Goal: Task Accomplishment & Management: Use online tool/utility

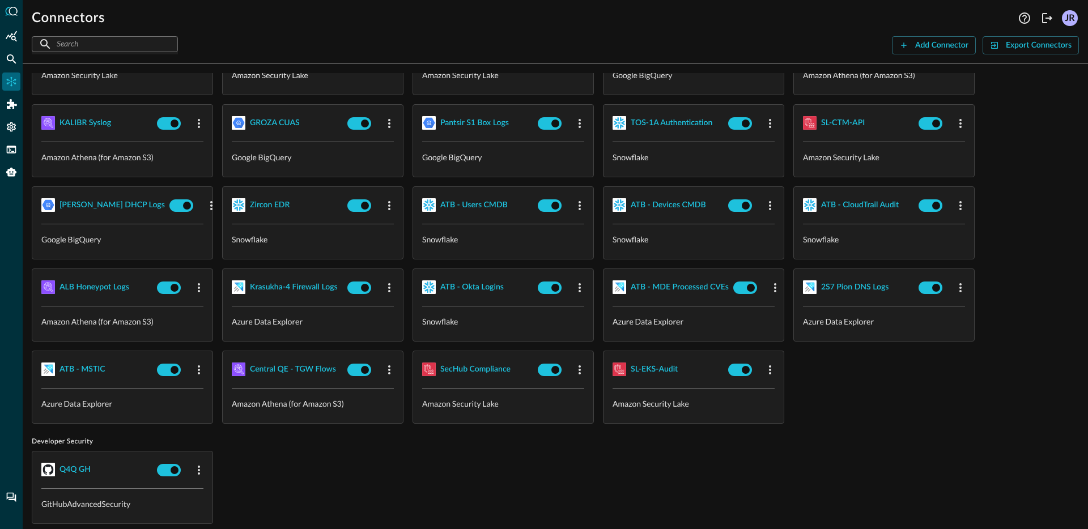
scroll to position [22, 0]
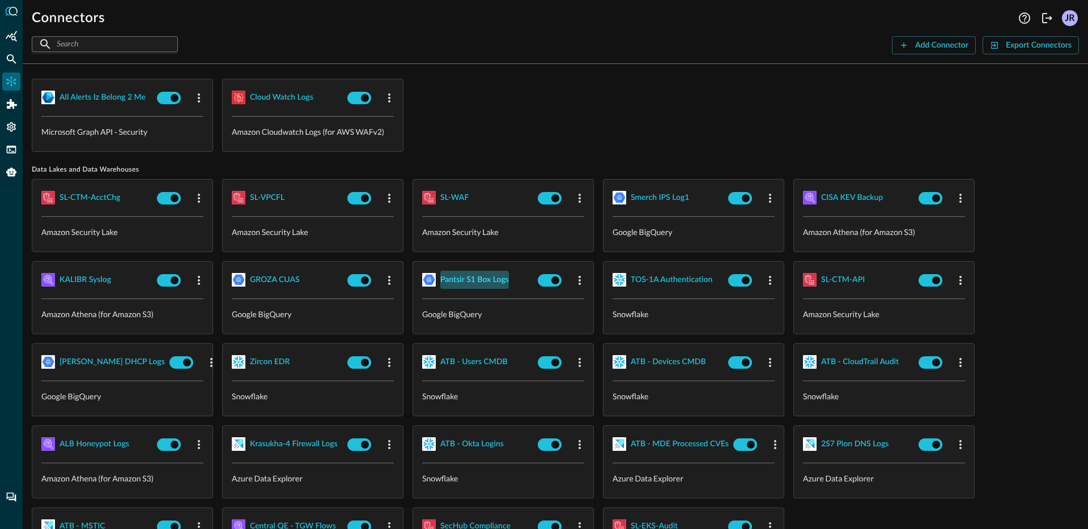
click at [475, 279] on div "Pantsir S1 Box Logs" at bounding box center [474, 280] width 69 height 14
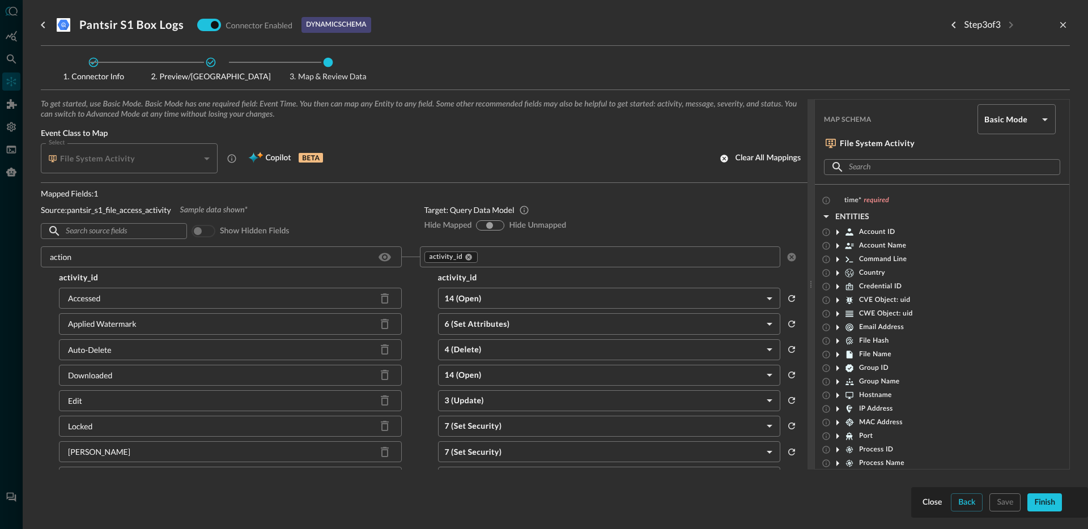
click at [495, 257] on input "text" at bounding box center [627, 257] width 296 height 14
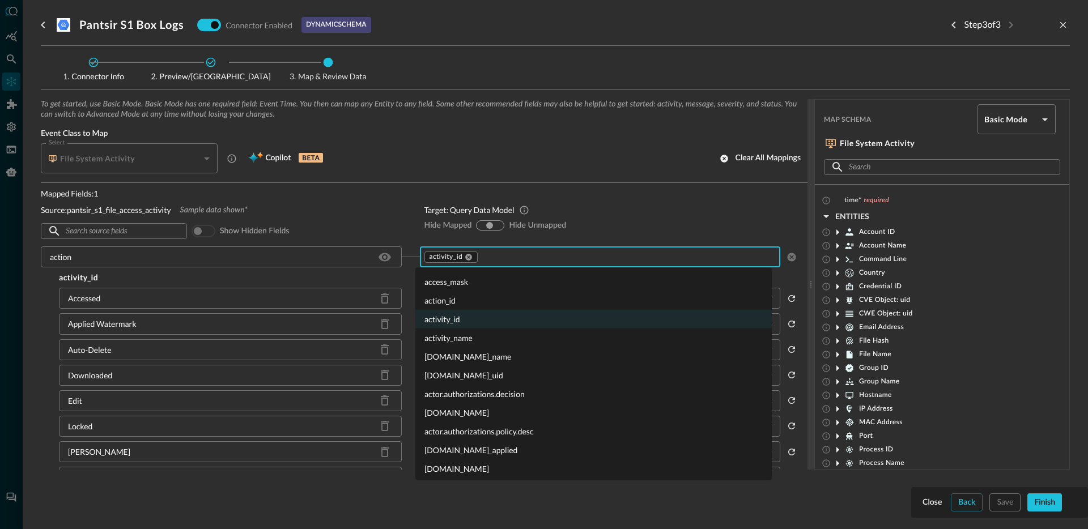
click at [460, 336] on li "activity_name" at bounding box center [593, 338] width 356 height 19
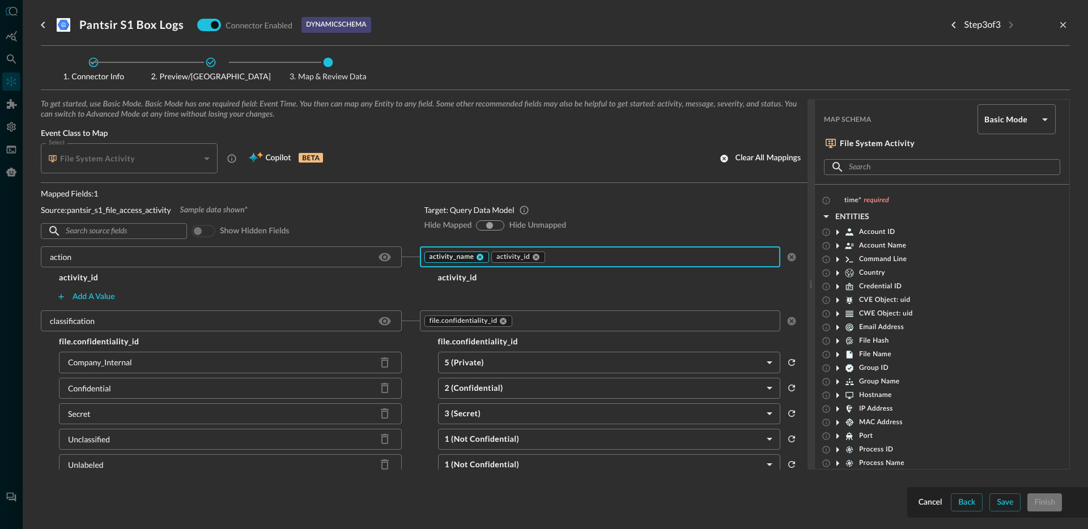
click at [479, 259] on icon at bounding box center [480, 257] width 8 height 8
click at [933, 504] on div "Cancel" at bounding box center [930, 503] width 24 height 14
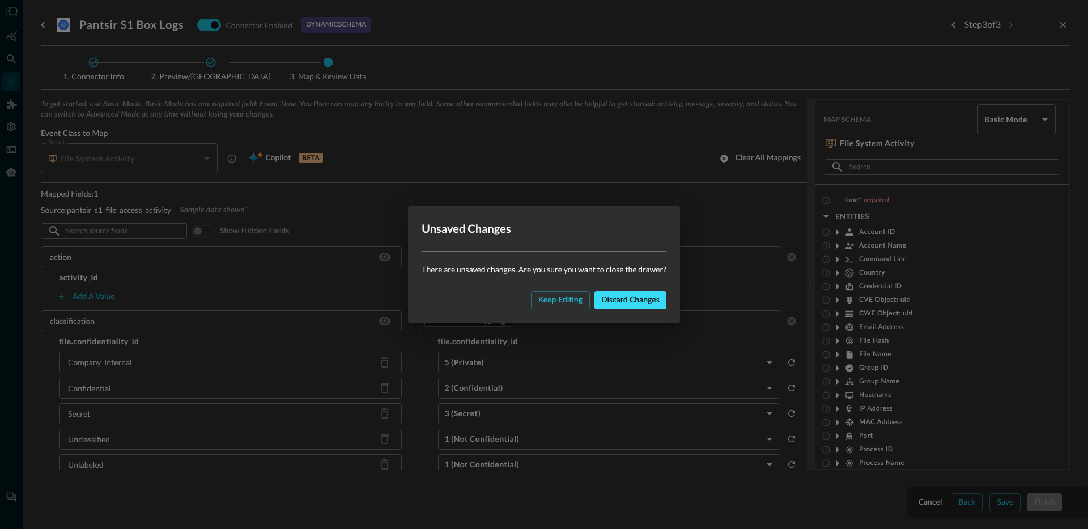
click at [634, 305] on div "Discard changes" at bounding box center [630, 300] width 58 height 14
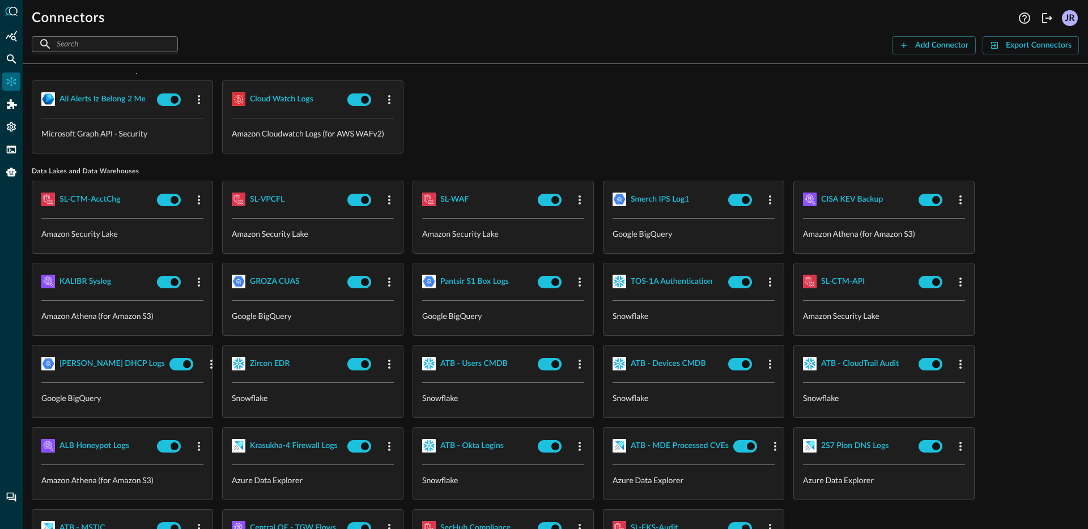
scroll to position [19, 0]
click at [656, 110] on div "all alerts iz belong 2 me Microsoft Graph API - Security Cloud watch logs Amazo…" at bounding box center [555, 117] width 1047 height 73
click at [1046, 21] on icon "Logout" at bounding box center [1047, 18] width 14 height 14
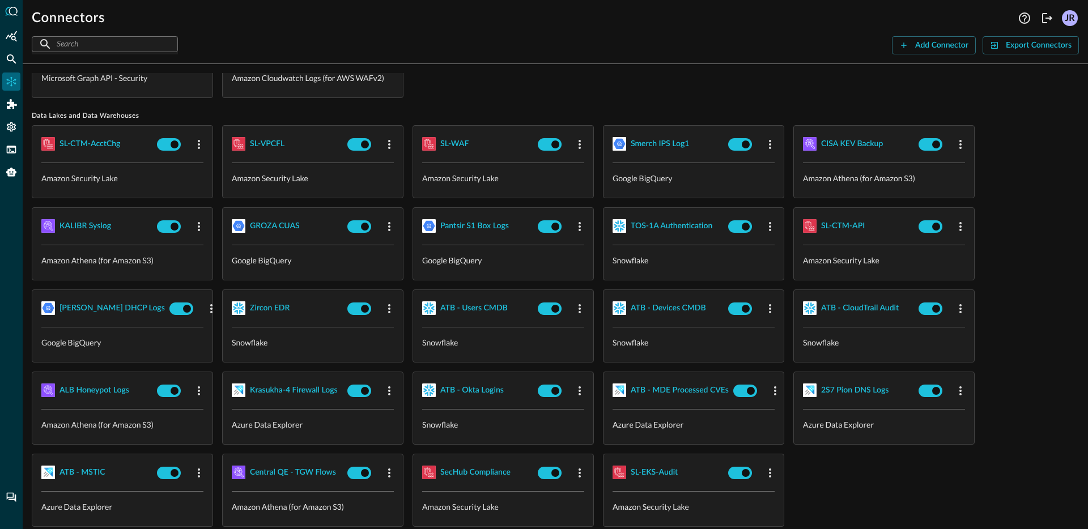
scroll to position [75, 0]
click at [461, 225] on div "Pantsir S1 Box Logs" at bounding box center [474, 226] width 69 height 14
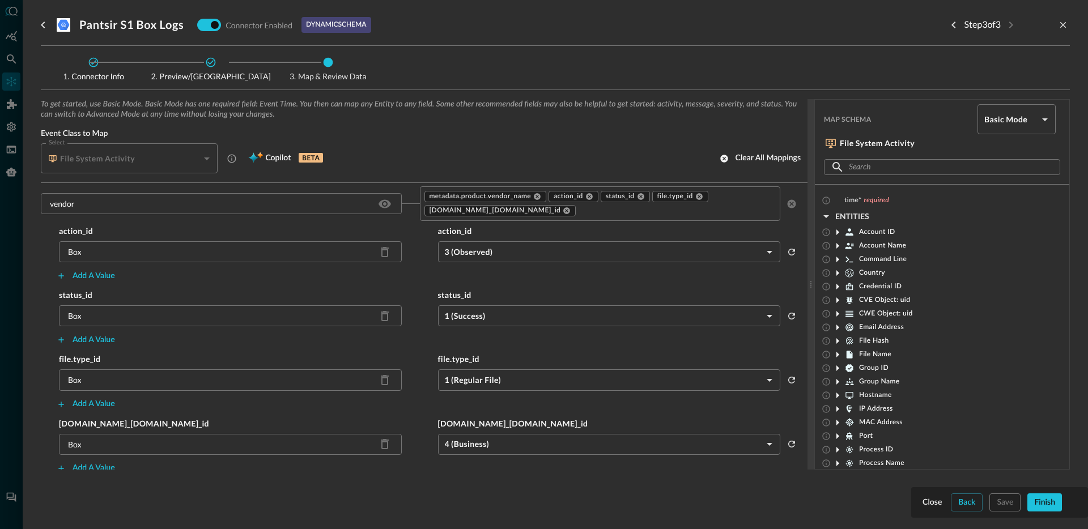
scroll to position [1173, 0]
click at [592, 214] on input "text" at bounding box center [676, 210] width 198 height 14
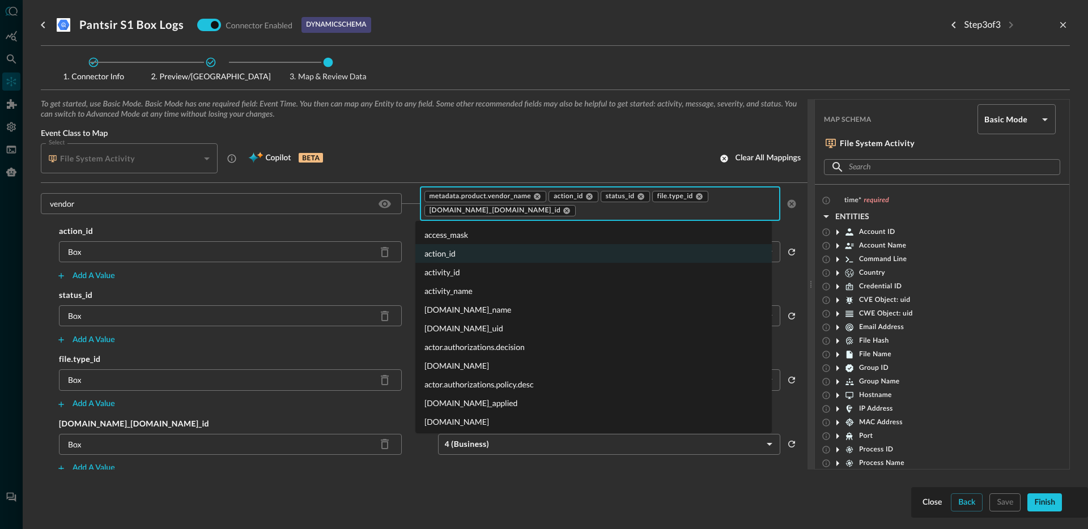
scroll to position [15572, 0]
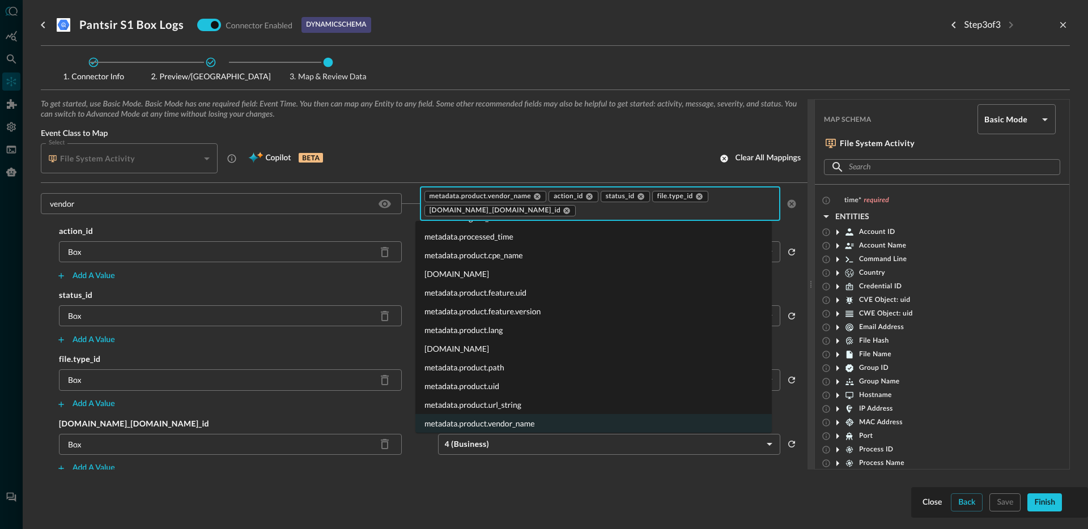
click at [512, 335] on li "metadata.product.lang" at bounding box center [593, 330] width 356 height 19
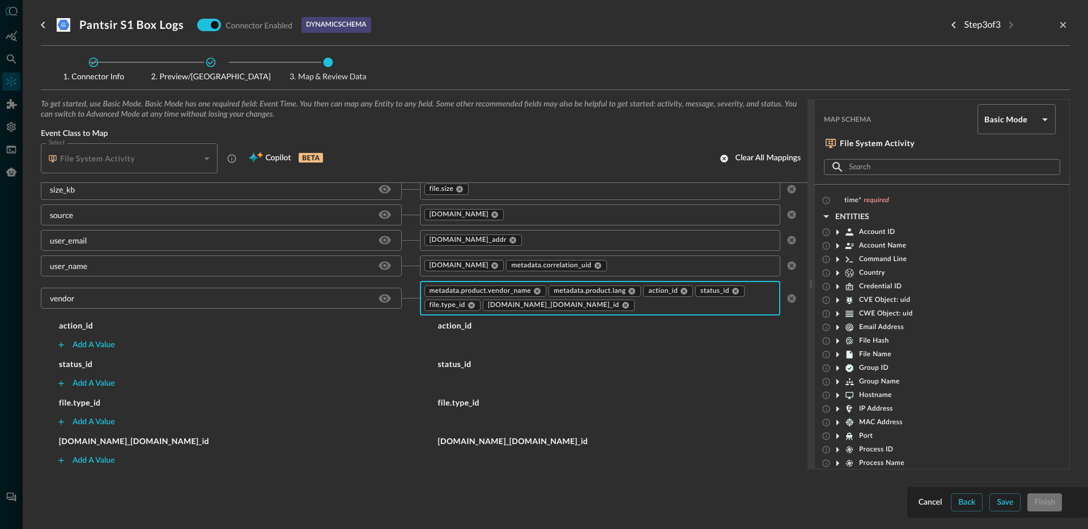
scroll to position [1078, 0]
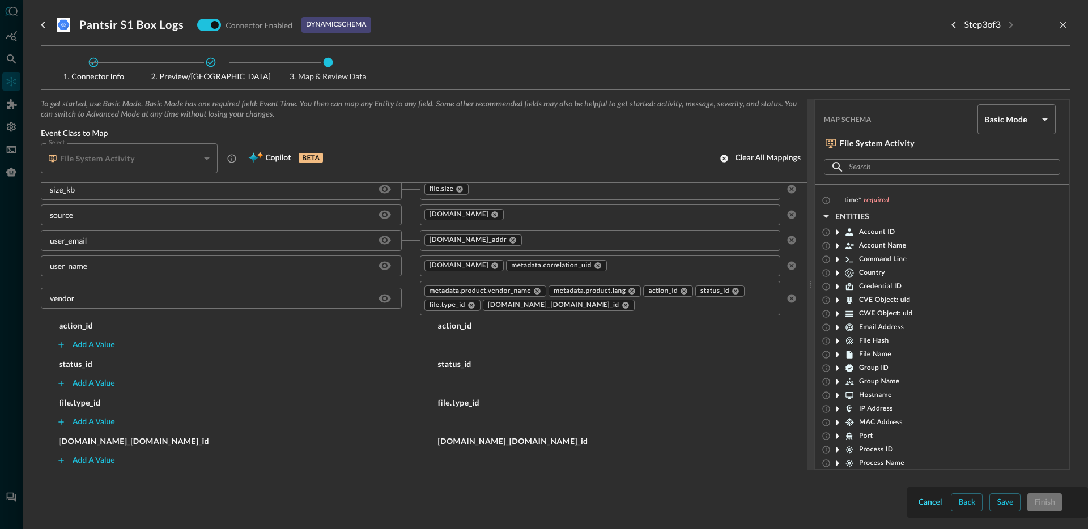
click at [918, 505] on button "Cancel" at bounding box center [930, 502] width 28 height 18
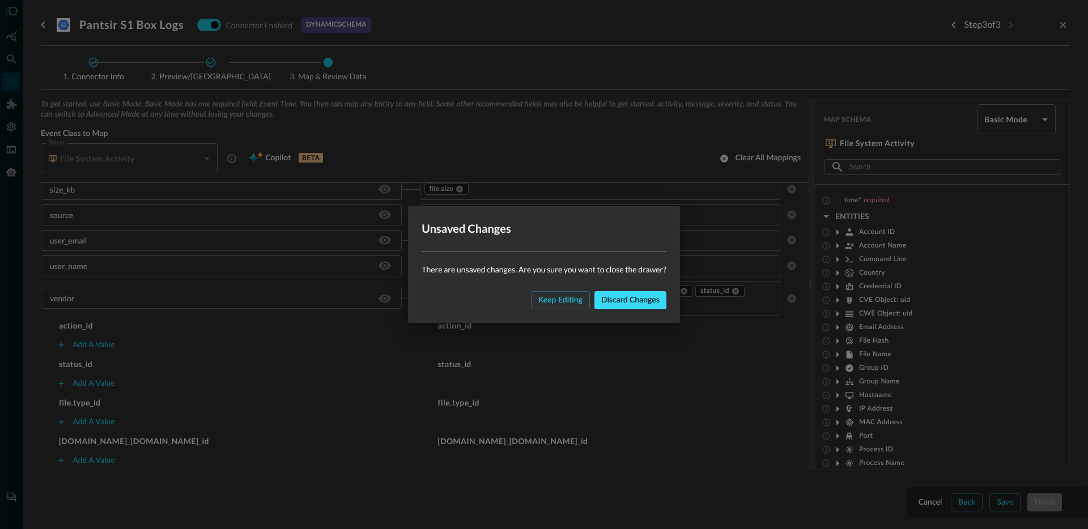
click at [632, 302] on div "Discard changes" at bounding box center [630, 300] width 58 height 14
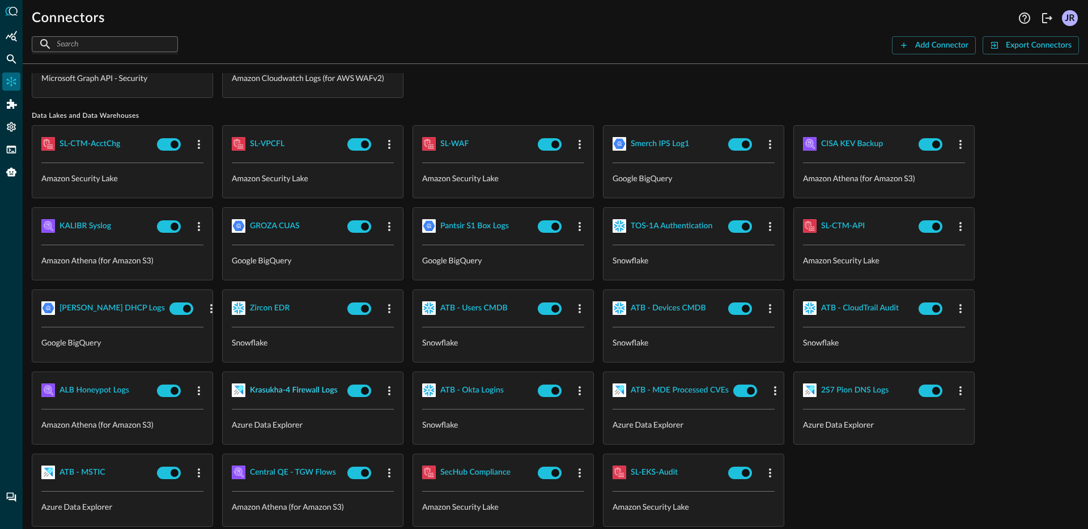
click at [295, 388] on div "Krasukha-4 Firewall Logs" at bounding box center [294, 391] width 88 height 14
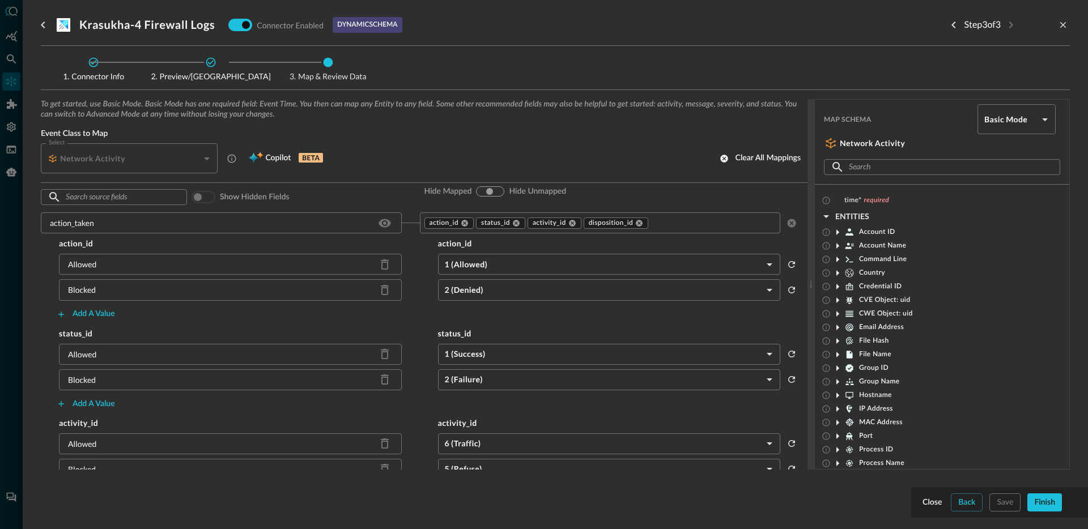
scroll to position [45, 0]
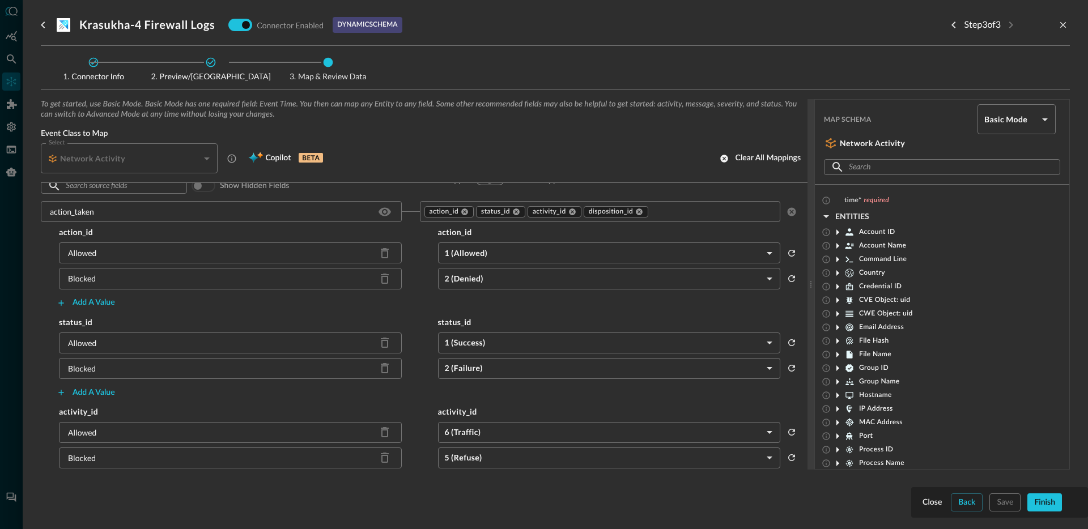
click at [689, 211] on input "text" at bounding box center [712, 212] width 126 height 14
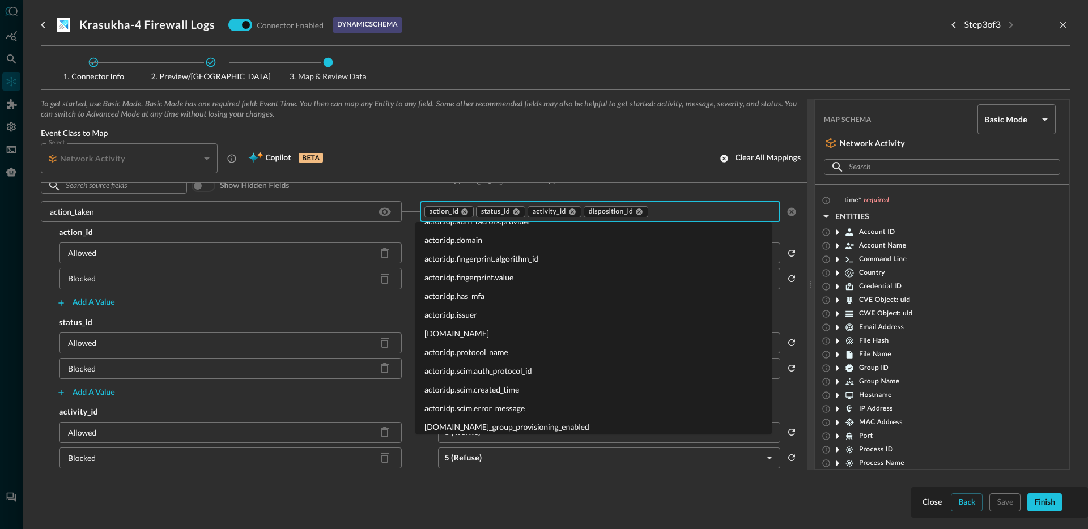
scroll to position [340, 0]
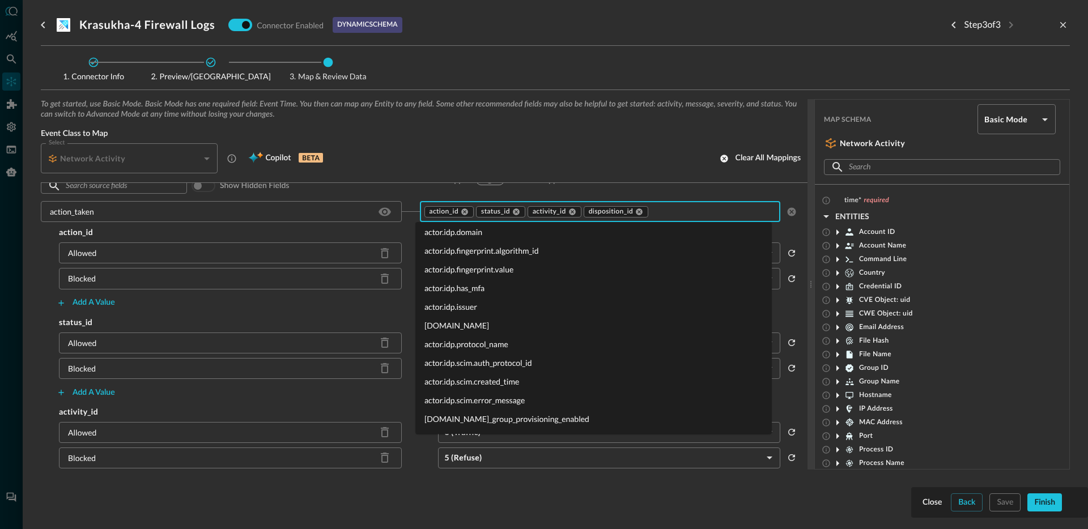
click at [514, 367] on li "actor.idp.scim.auth_protocol_id" at bounding box center [593, 363] width 356 height 19
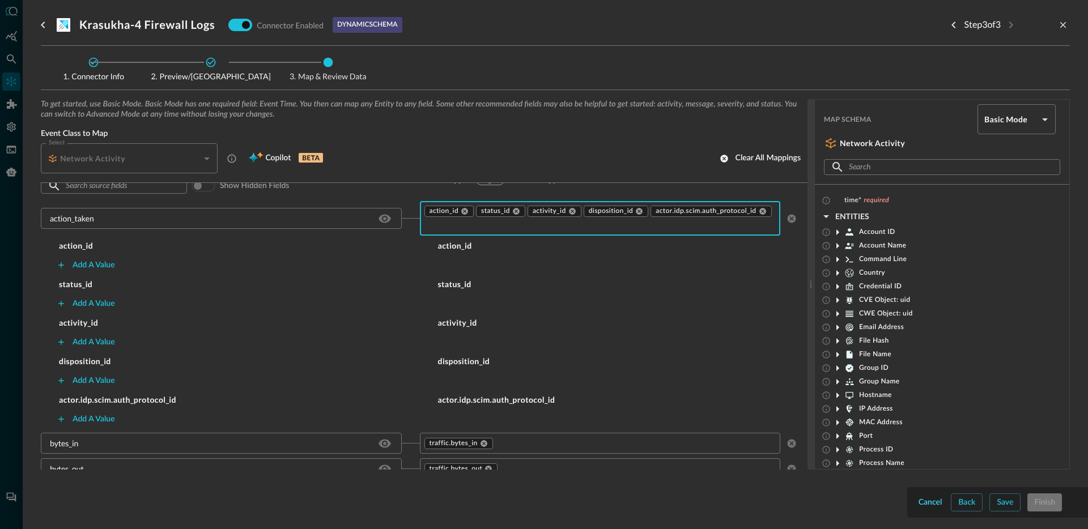
click at [926, 506] on div "Cancel" at bounding box center [930, 503] width 24 height 14
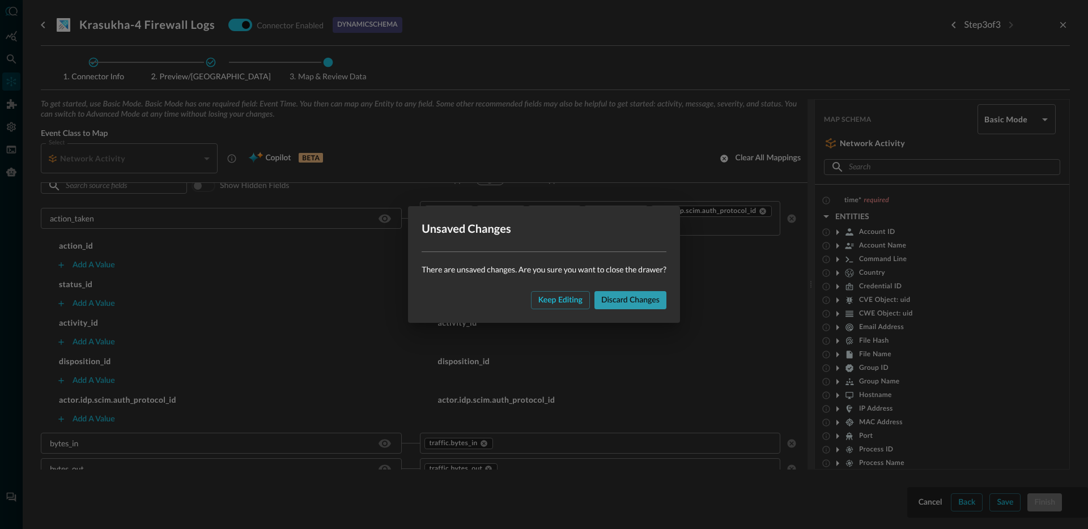
click at [622, 301] on div "Discard changes" at bounding box center [630, 300] width 58 height 14
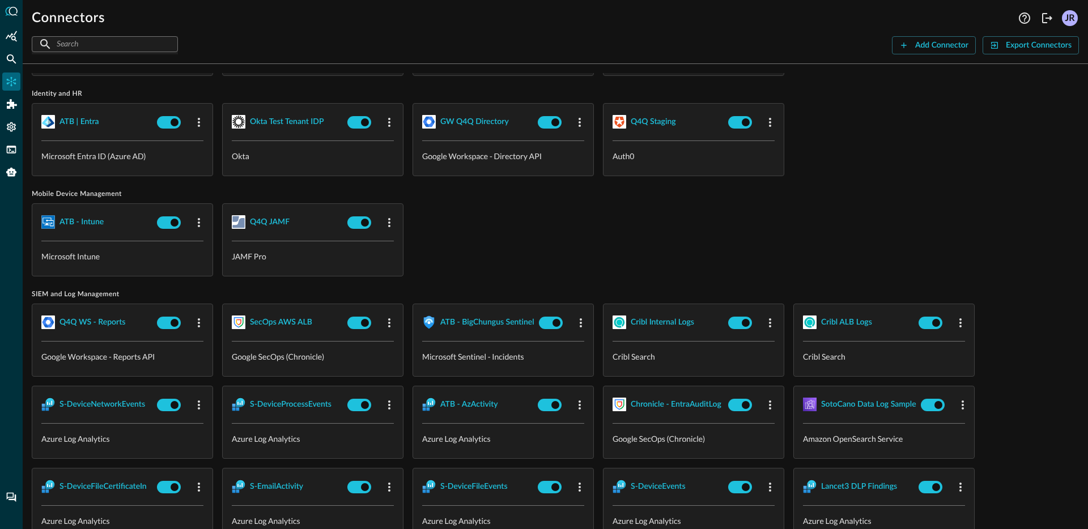
scroll to position [1031, 0]
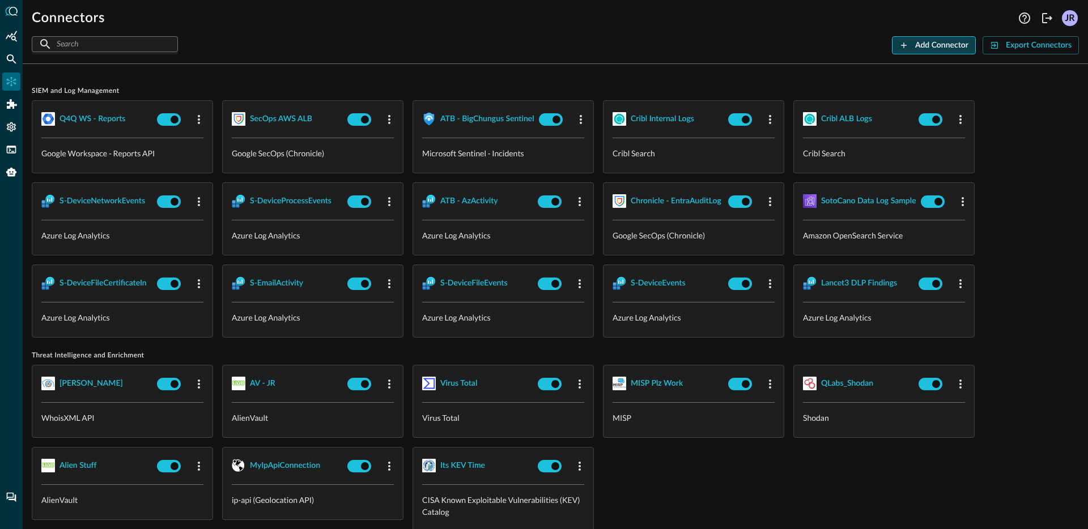
click at [942, 43] on div "Add Connector" at bounding box center [941, 46] width 53 height 14
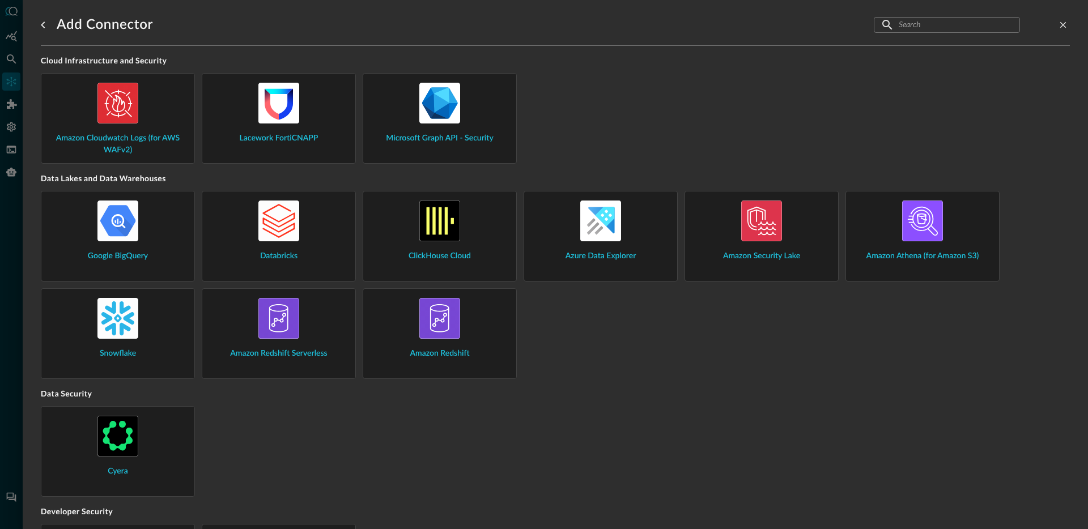
click at [681, 377] on div "Google BigQuery Databricks ClickHouse Cloud Azure Data Explorer Amazon Security…" at bounding box center [555, 285] width 1029 height 188
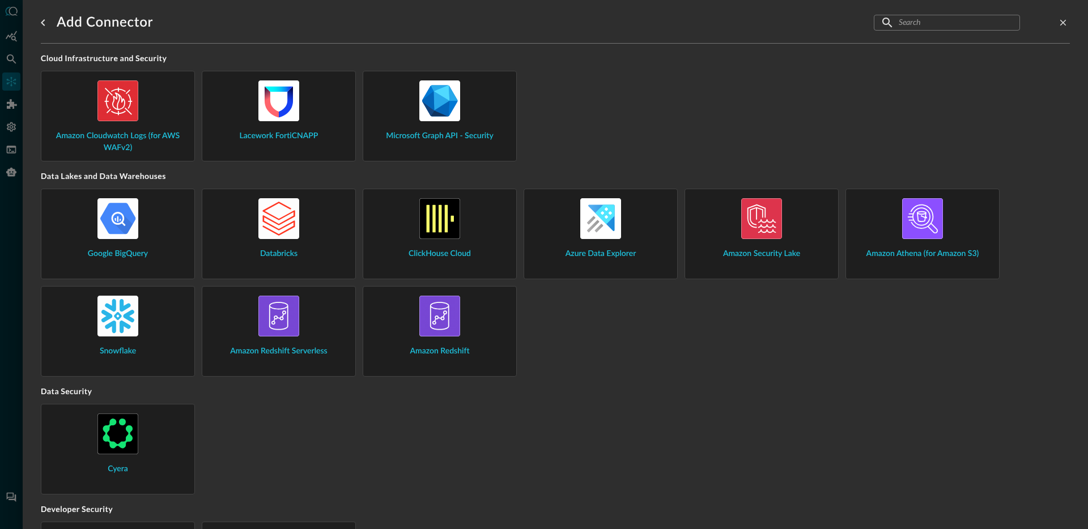
click at [612, 316] on div "Google BigQuery Databricks ClickHouse Cloud Azure Data Explorer Amazon Security…" at bounding box center [555, 283] width 1029 height 188
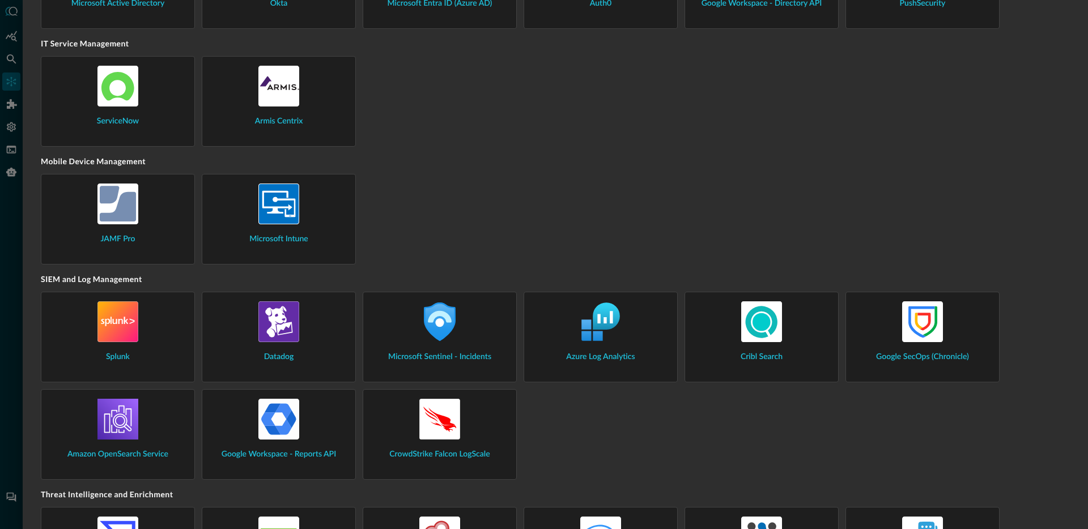
scroll to position [958, 0]
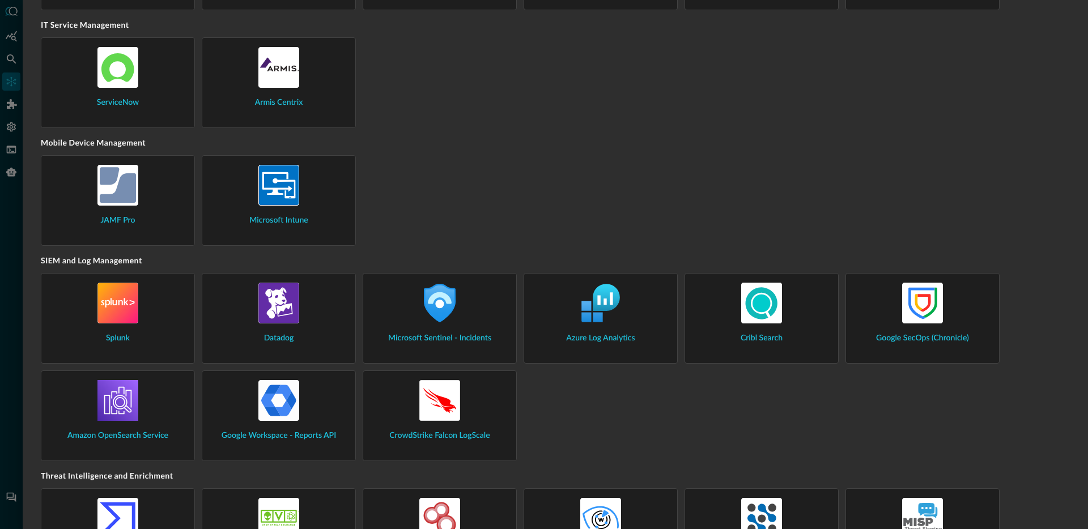
click at [619, 317] on img at bounding box center [600, 303] width 41 height 41
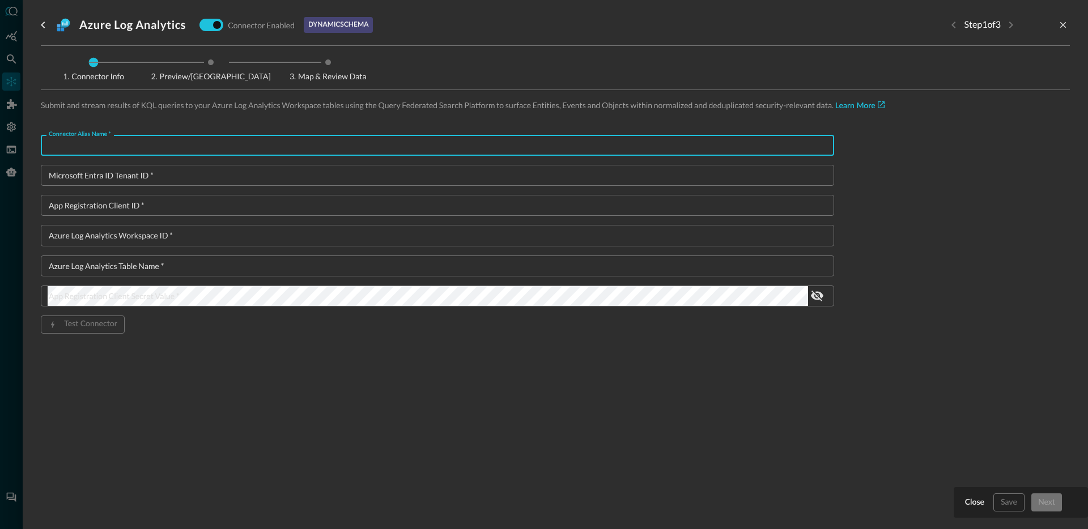
click at [146, 140] on input "Connector Alias Name   *" at bounding box center [441, 145] width 786 height 21
type input "Em"
click at [972, 495] on button "Cancel" at bounding box center [972, 502] width 28 height 18
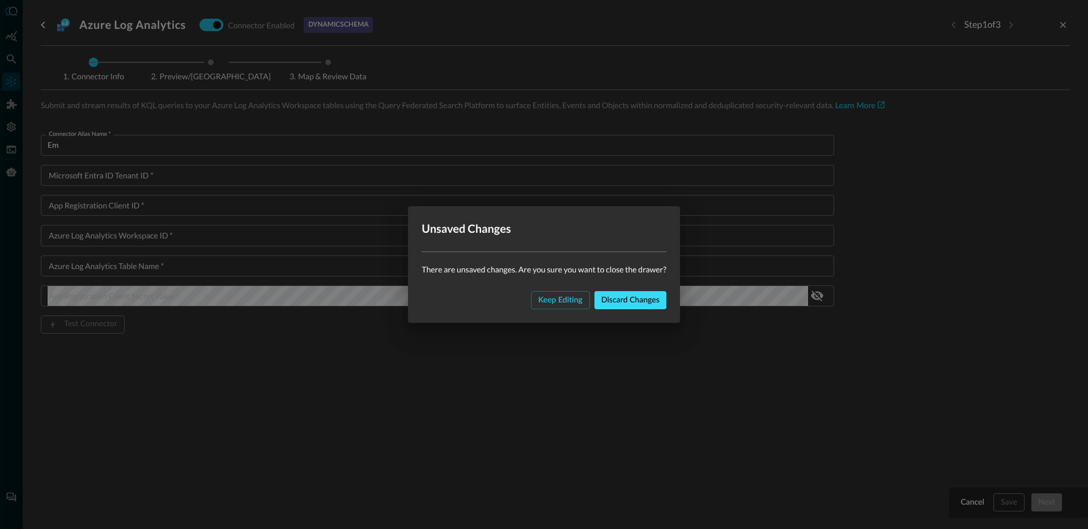
click at [611, 301] on div "Discard changes" at bounding box center [630, 300] width 58 height 14
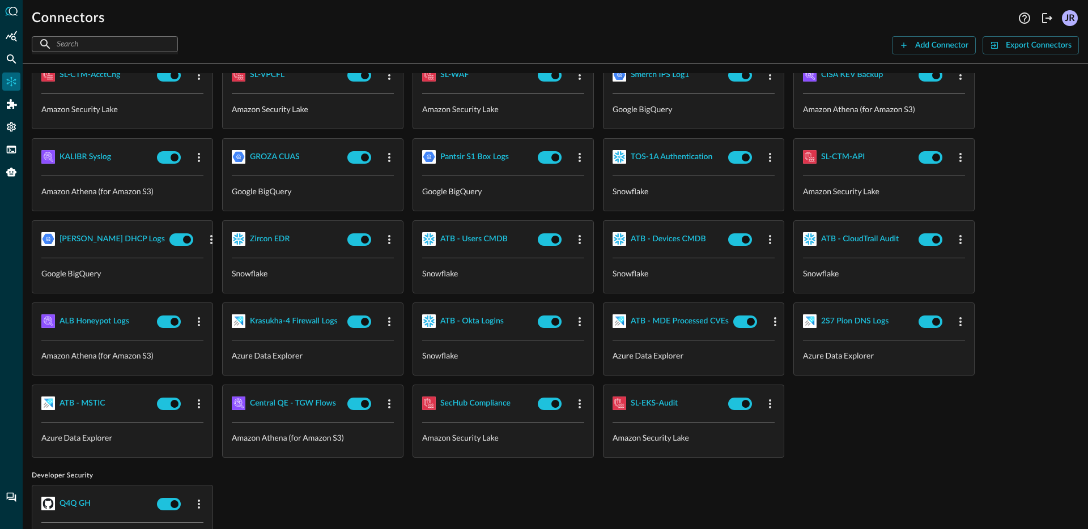
scroll to position [93, 0]
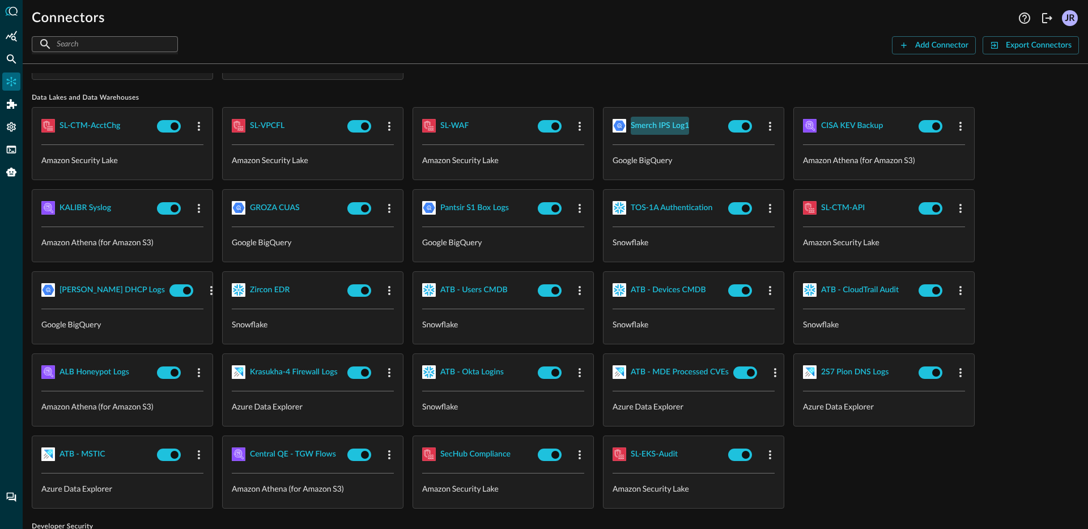
click at [652, 121] on div "Smerch IPS Log1" at bounding box center [660, 126] width 58 height 14
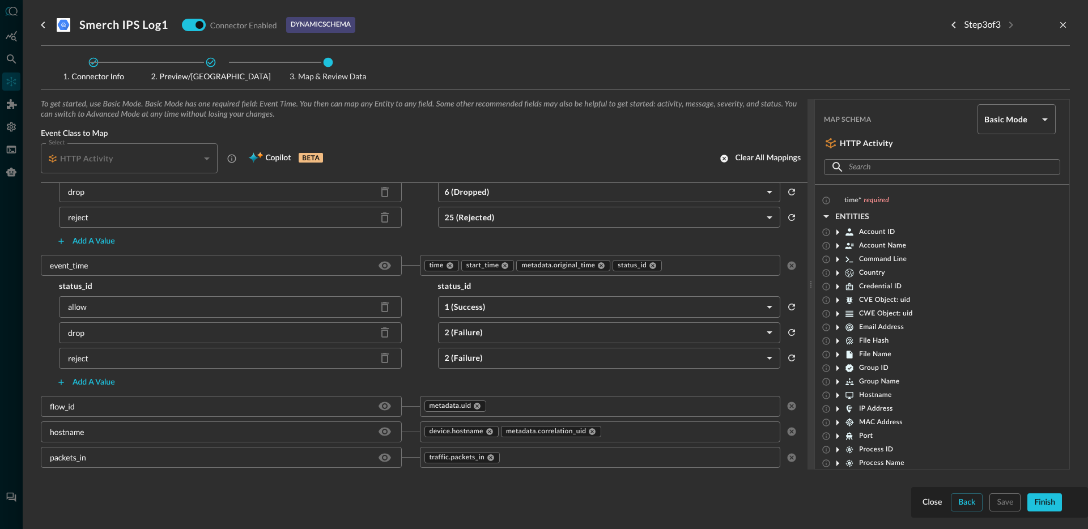
scroll to position [506, 0]
click at [920, 496] on button "Close" at bounding box center [932, 502] width 24 height 18
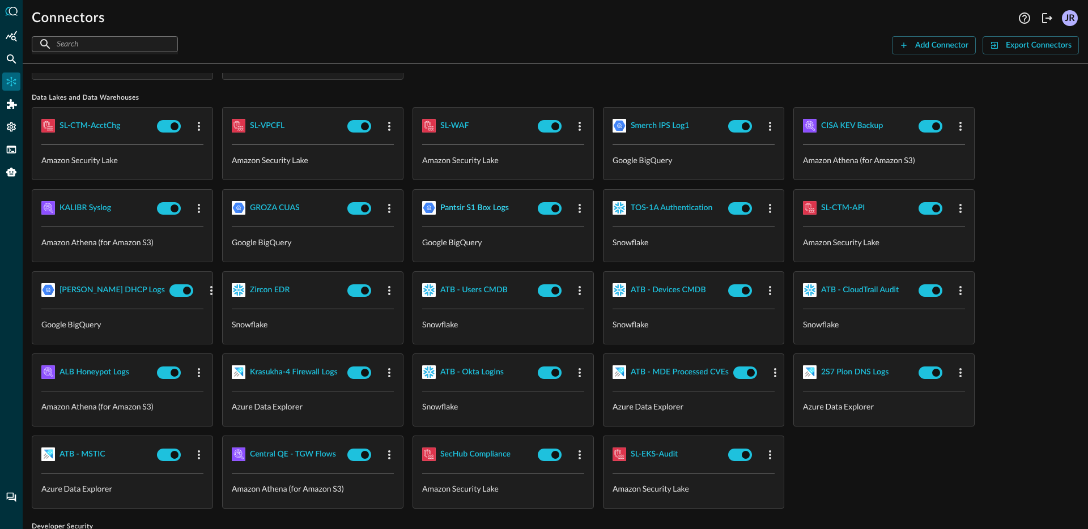
click at [481, 210] on div "Pantsir S1 Box Logs" at bounding box center [474, 208] width 69 height 14
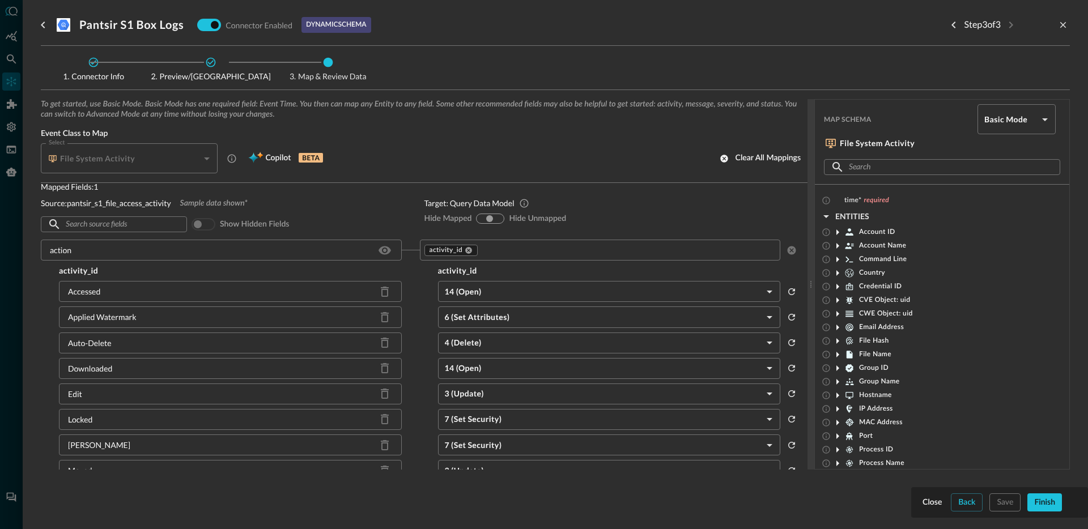
scroll to position [17, 0]
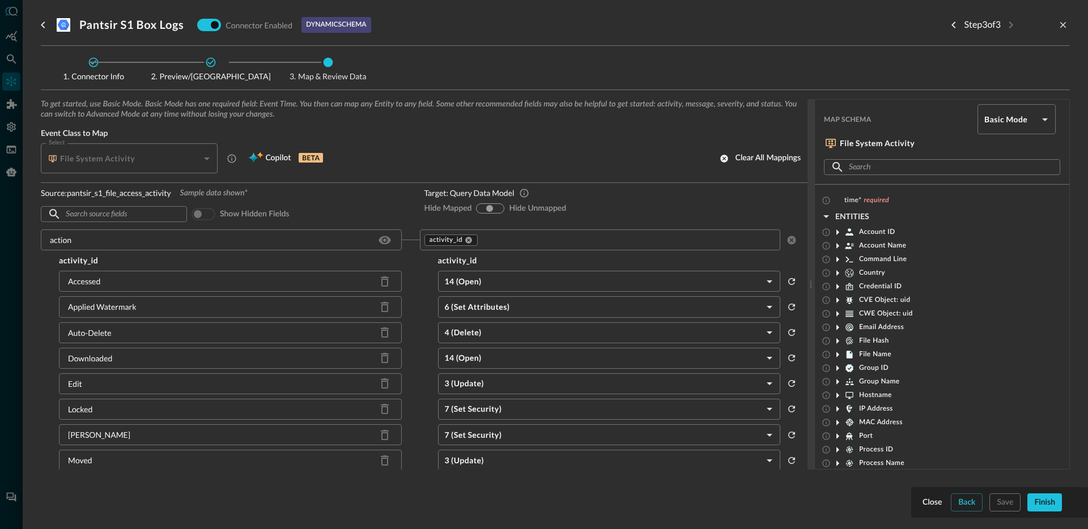
click at [419, 317] on div "activity_id activity_id Accessed 14 (Open) OPEN ​ Applied Watermark 6 (Set Attr…" at bounding box center [419, 476] width 757 height 443
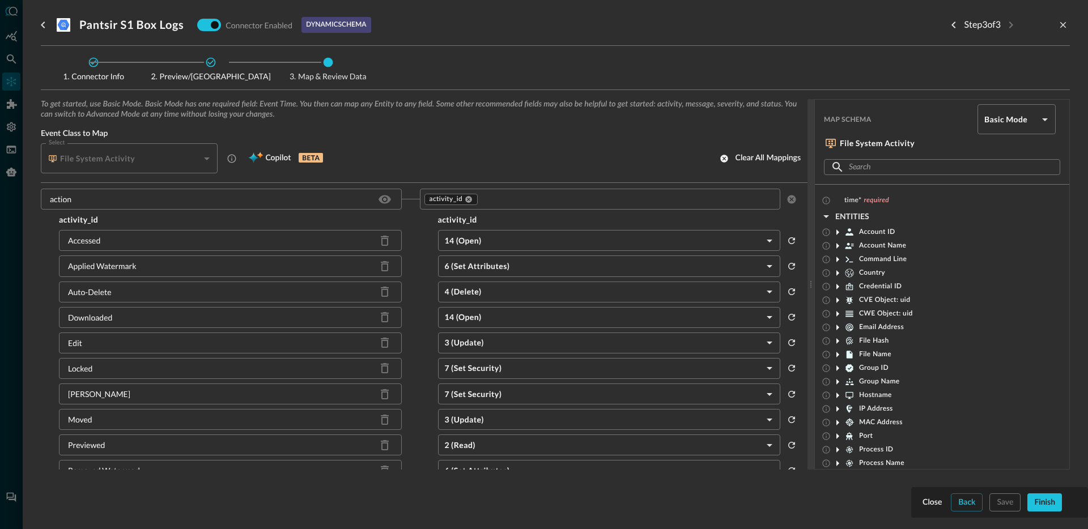
scroll to position [45, 0]
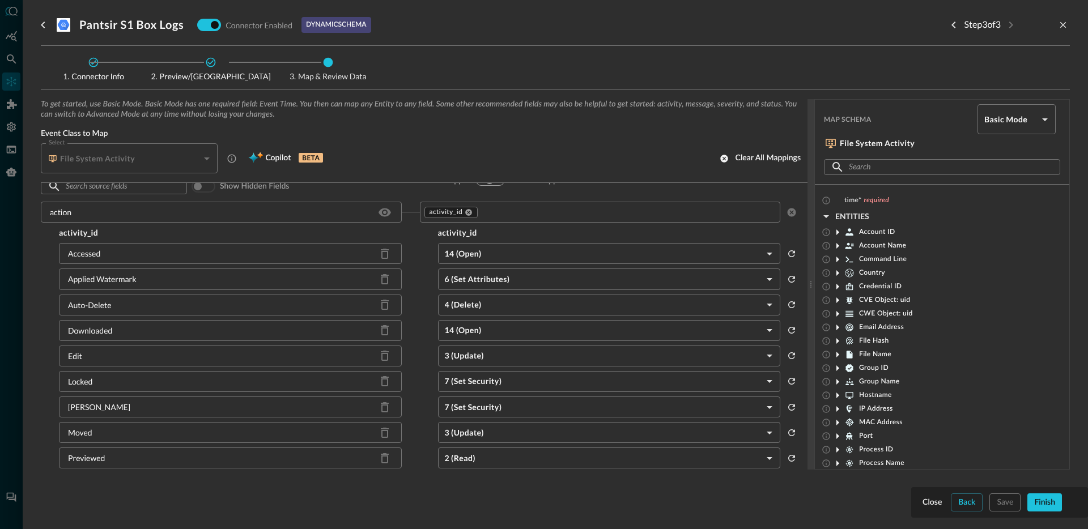
click at [515, 254] on body "Connectors Help Logout JR ​ ​ Add Connector Export Connectors Cloud Infrastruct…" at bounding box center [544, 264] width 1088 height 529
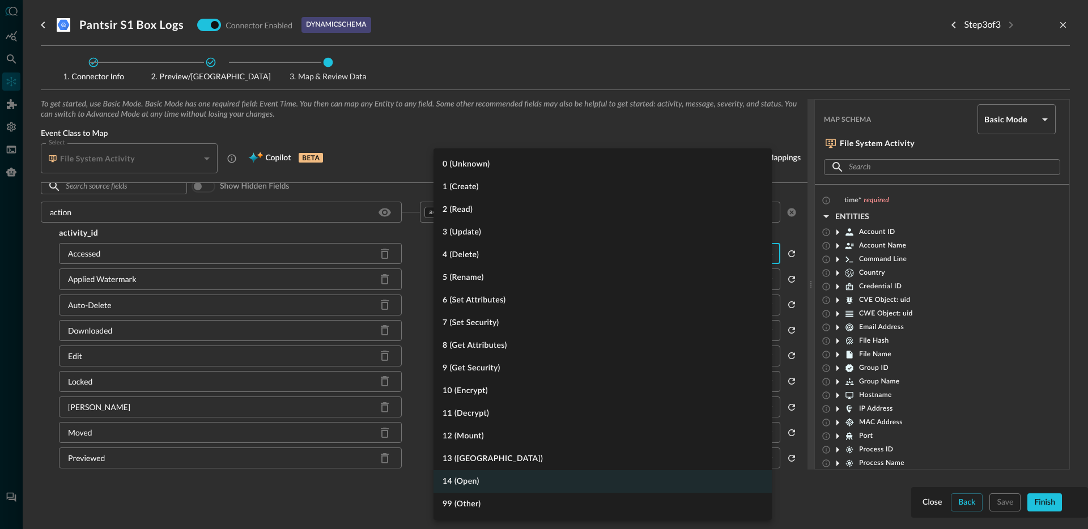
click at [414, 287] on div at bounding box center [544, 264] width 1088 height 529
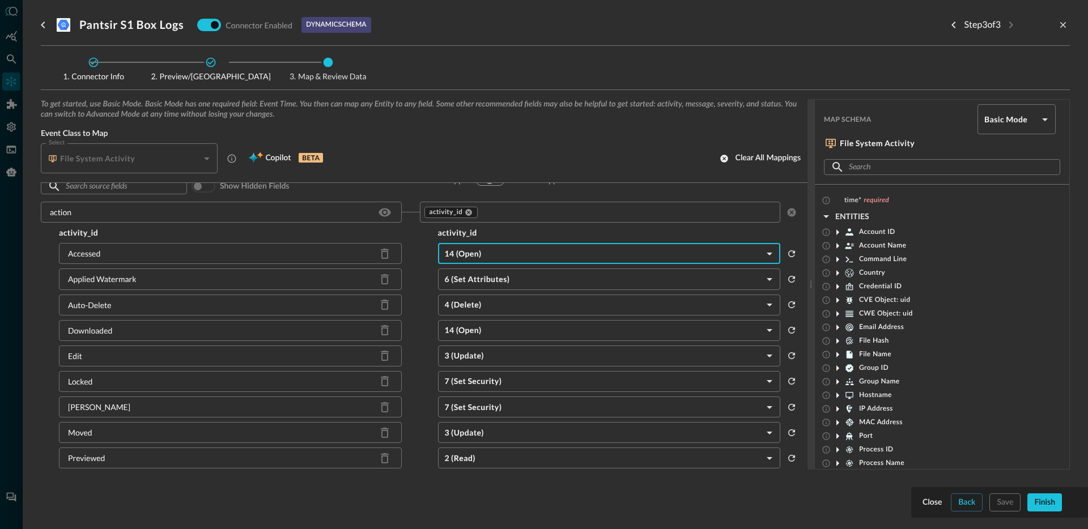
click at [407, 300] on div "0 (Unknown) 1 (Create) 2 (Read) 3 (Update) 4 (Delete) 5 (Rename) 6 (Set Attribu…" at bounding box center [544, 264] width 1088 height 529
click at [496, 212] on input "text" at bounding box center [627, 212] width 296 height 14
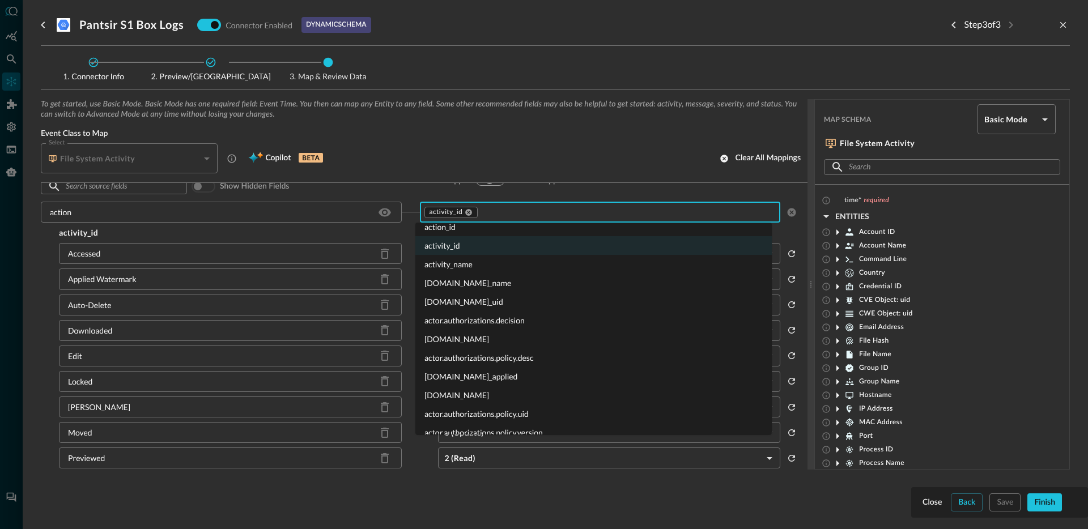
scroll to position [44, 0]
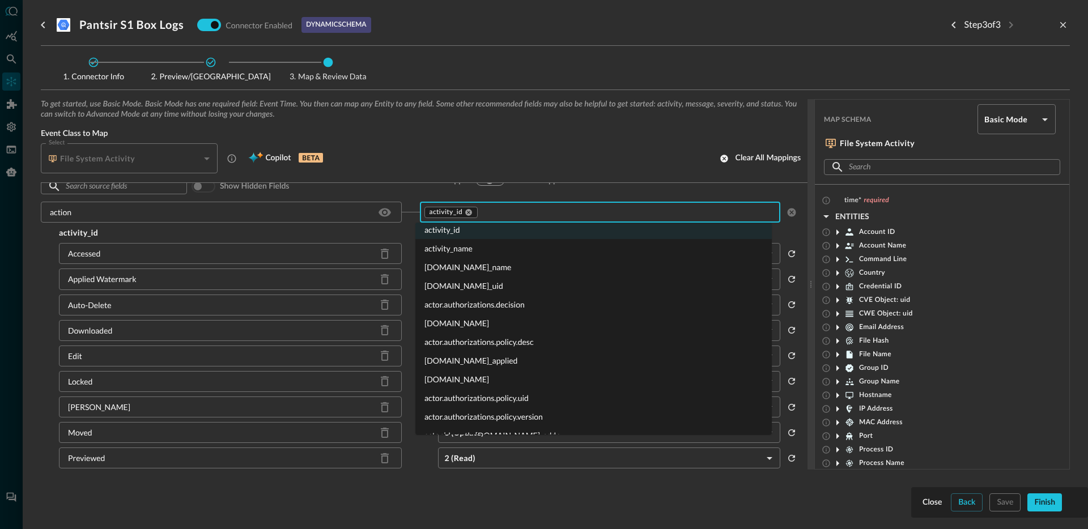
click at [546, 344] on li "actor.authorizations.policy.desc" at bounding box center [593, 342] width 356 height 19
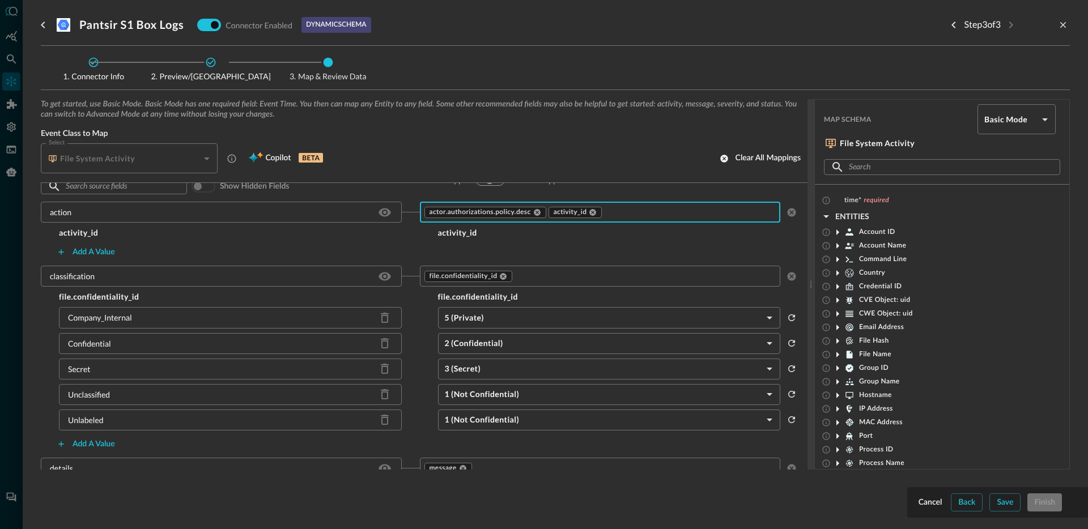
click at [640, 214] on input "text" at bounding box center [689, 212] width 172 height 14
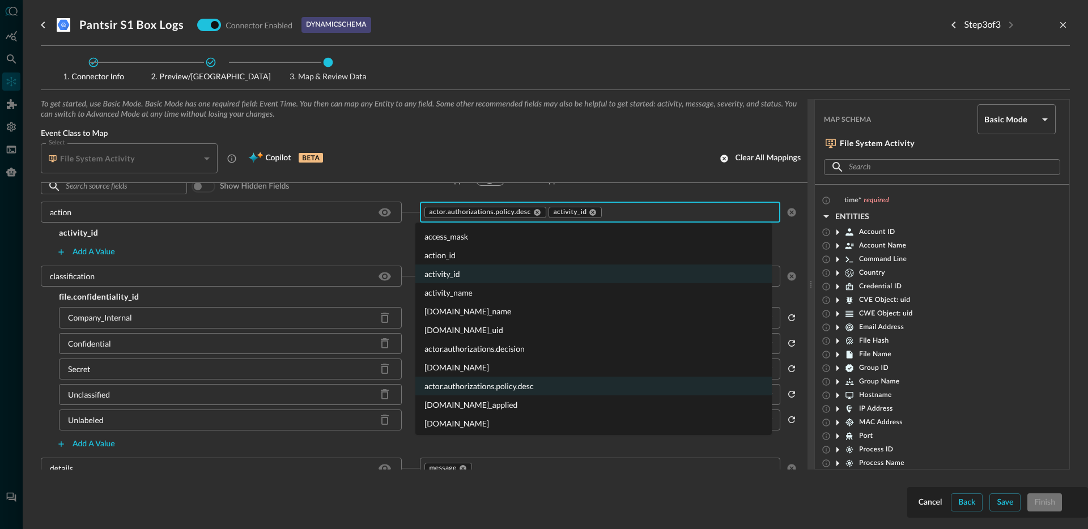
click at [541, 369] on li "[DOMAIN_NAME]" at bounding box center [593, 367] width 356 height 19
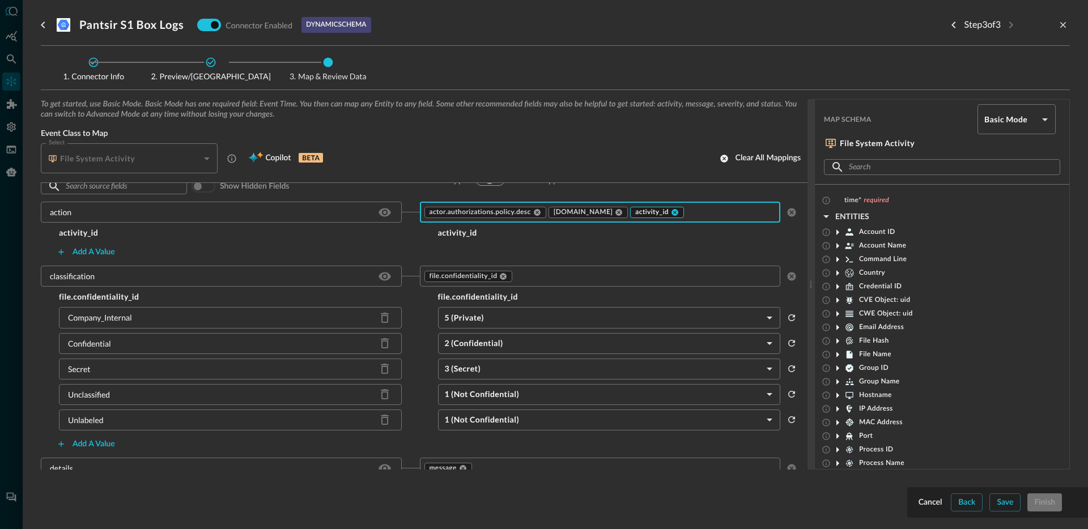
click at [684, 214] on div "activity_id" at bounding box center [657, 212] width 54 height 11
click at [678, 213] on icon at bounding box center [674, 212] width 7 height 7
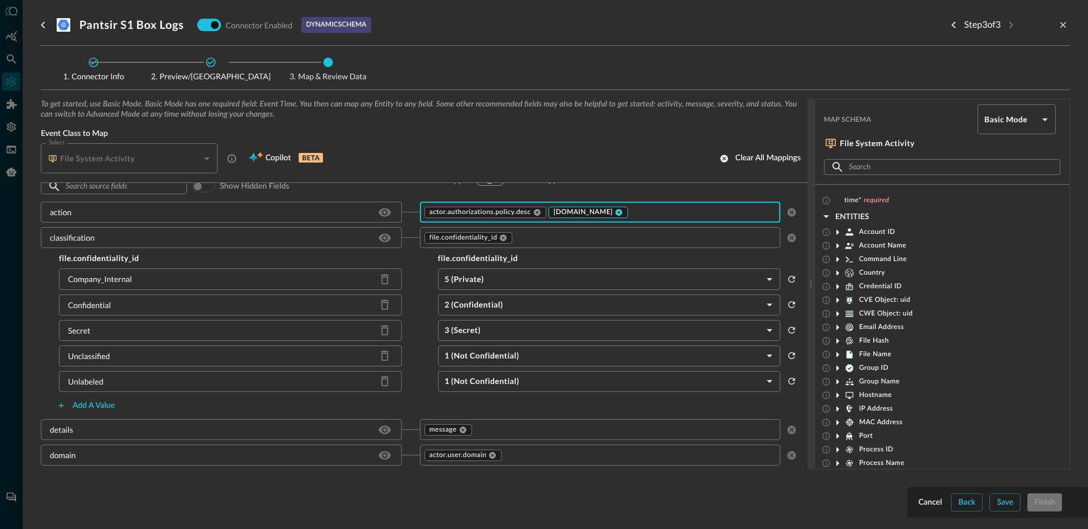
click at [623, 211] on icon at bounding box center [619, 212] width 8 height 8
click at [535, 212] on icon at bounding box center [537, 212] width 7 height 7
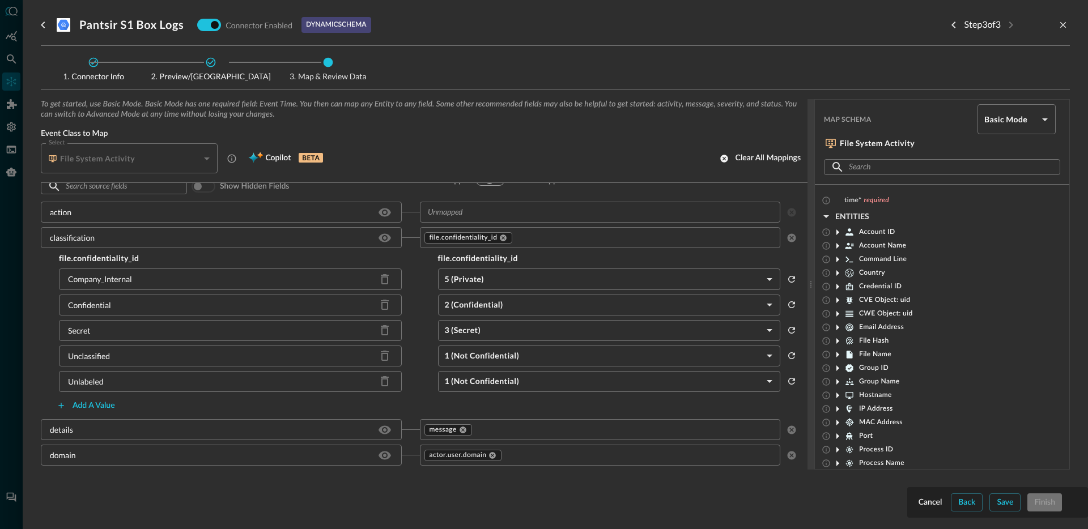
click at [914, 499] on div "Cancel Back Save Finish" at bounding box center [997, 502] width 181 height 31
click at [919, 501] on div "Cancel" at bounding box center [930, 503] width 24 height 14
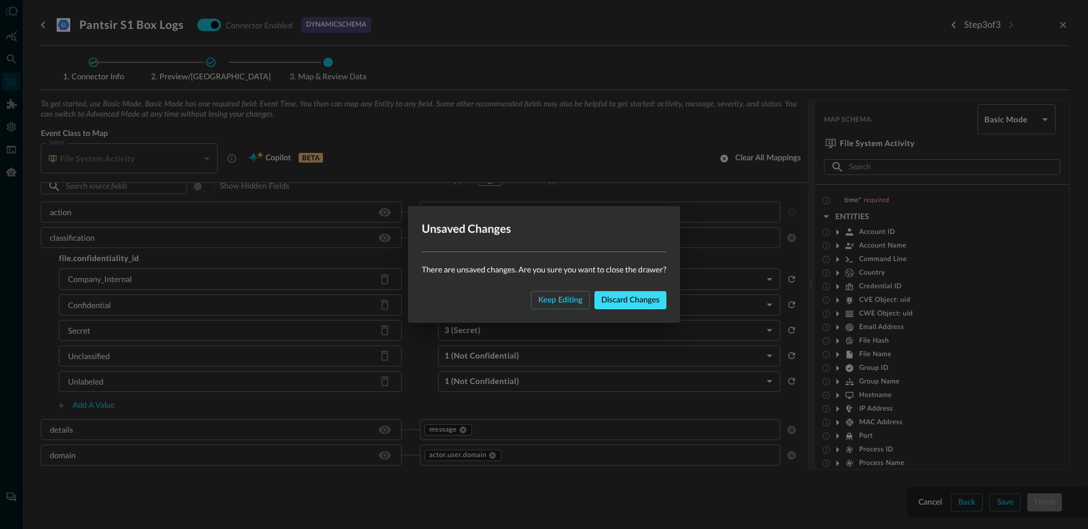
click at [627, 308] on button "Discard changes" at bounding box center [630, 300] width 72 height 18
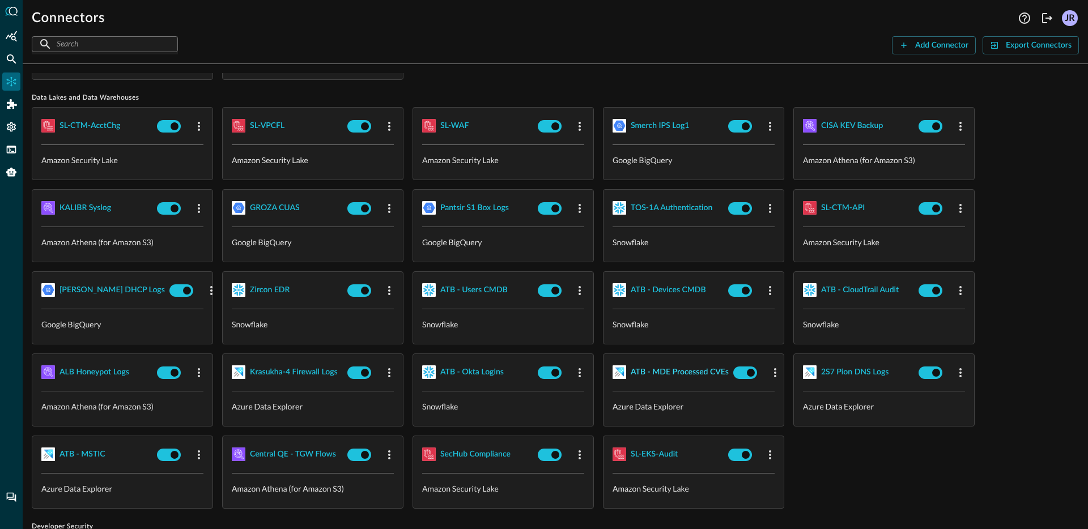
click at [682, 380] on button "ATB - MDE Processed CVEs" at bounding box center [680, 372] width 98 height 18
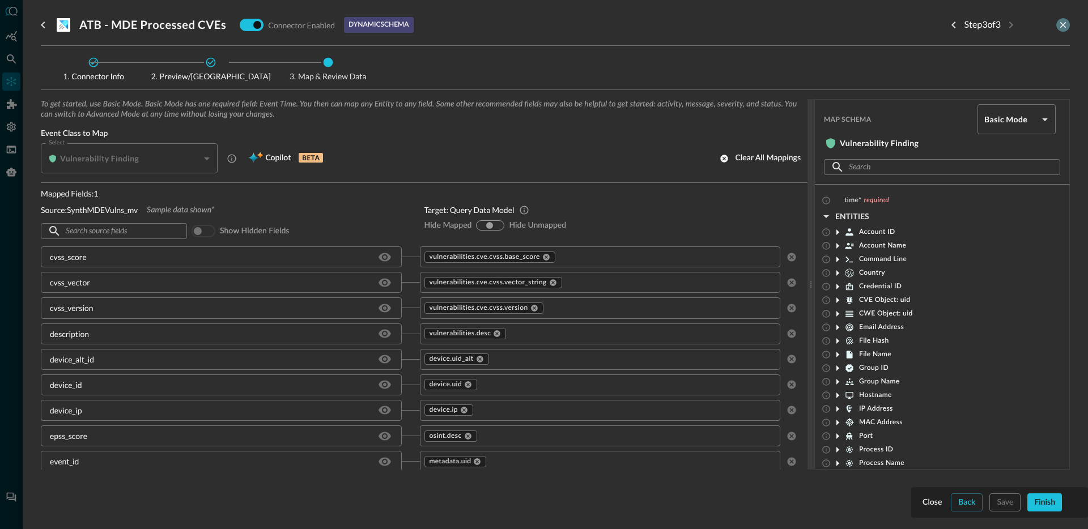
click at [1065, 19] on button "close-drawer" at bounding box center [1063, 25] width 14 height 14
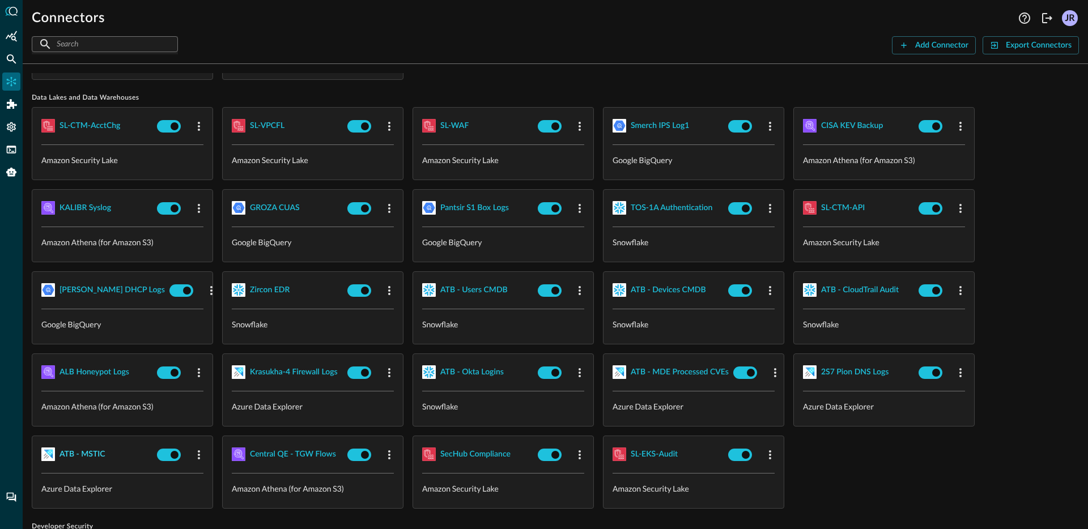
click at [89, 448] on div "ATB - MSTIC" at bounding box center [82, 455] width 46 height 14
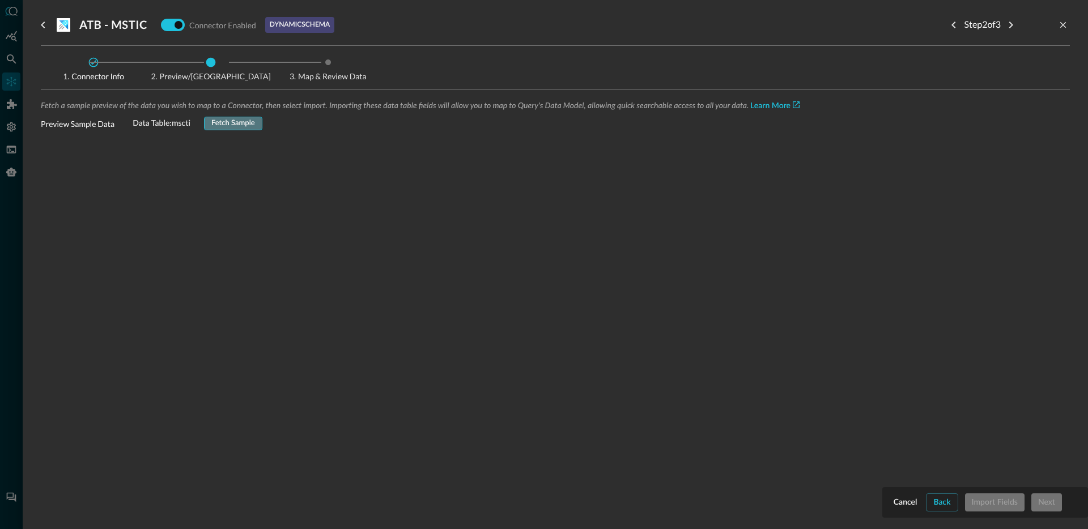
click at [233, 123] on div "Fetch Sample" at bounding box center [233, 123] width 44 height 13
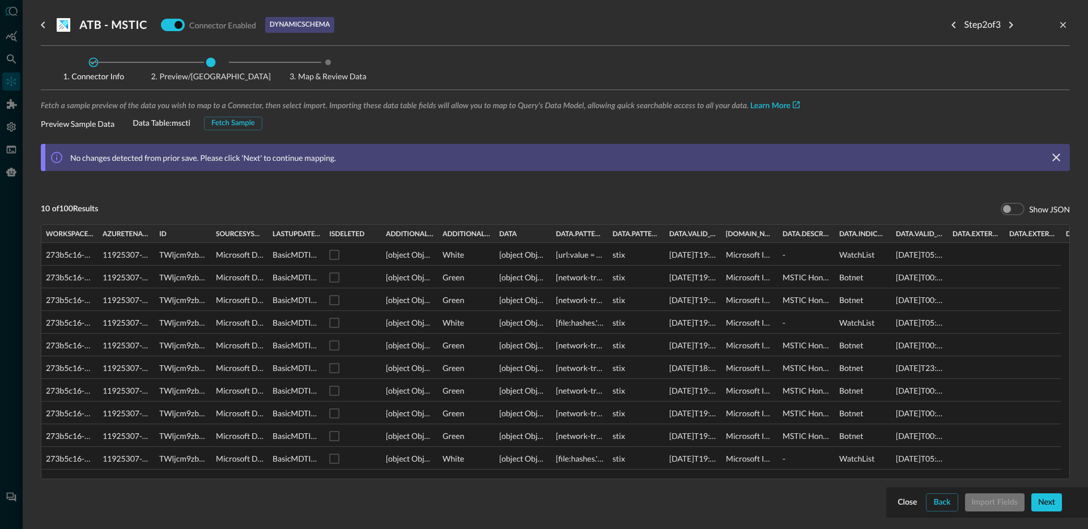
click at [998, 507] on div "Close Back Import Fields Next" at bounding box center [987, 502] width 184 height 18
click at [1038, 505] on div "Next" at bounding box center [1046, 503] width 17 height 14
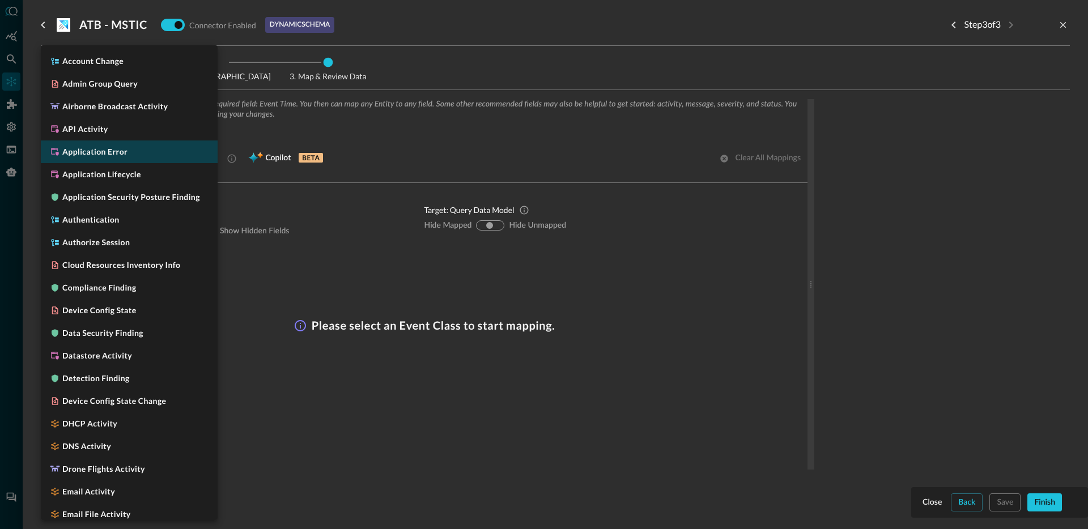
click at [155, 159] on body "Connectors Help Logout JR ​ ​ Add Connector Export Connectors Cloud Infrastruct…" at bounding box center [544, 264] width 1088 height 529
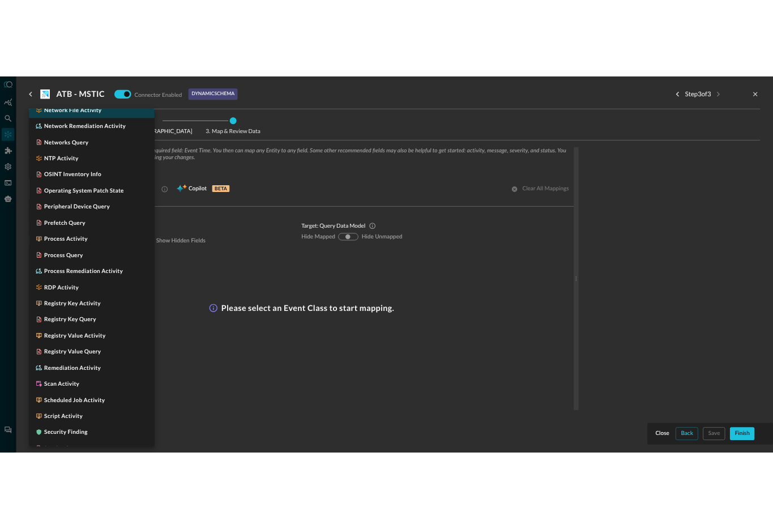
scroll to position [1018, 0]
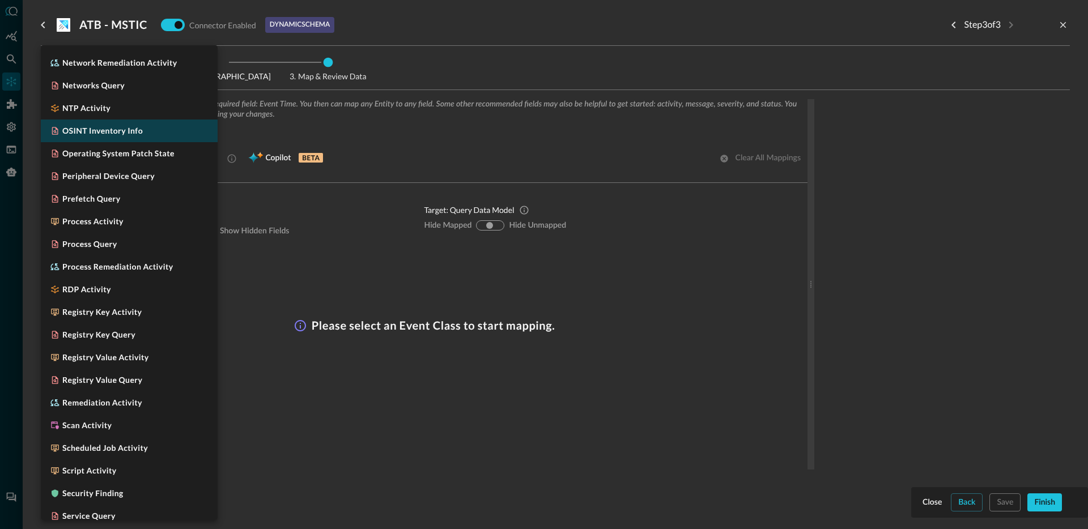
click at [118, 136] on h5 "OSINT Inventory Info" at bounding box center [102, 130] width 80 height 11
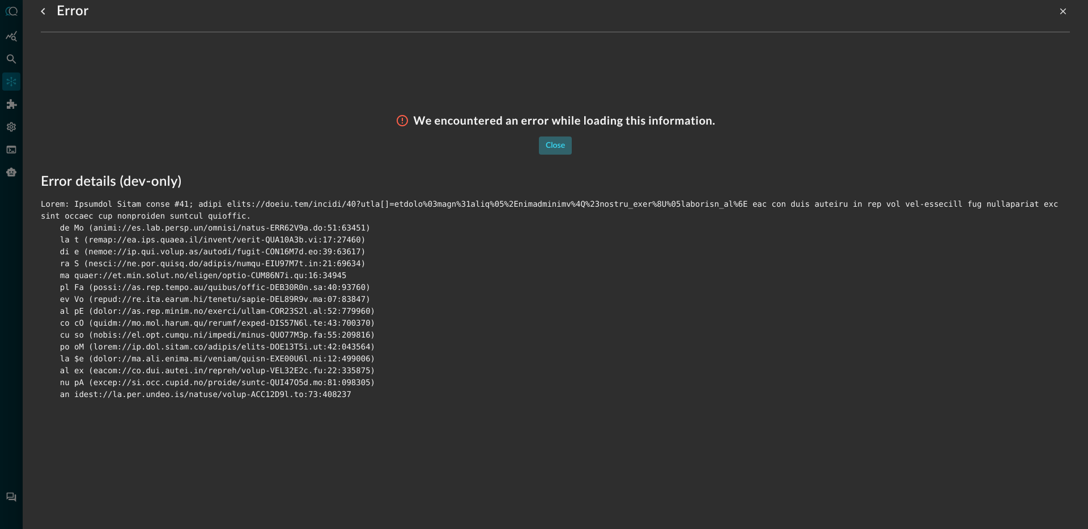
click at [554, 151] on div "Close" at bounding box center [555, 146] width 19 height 14
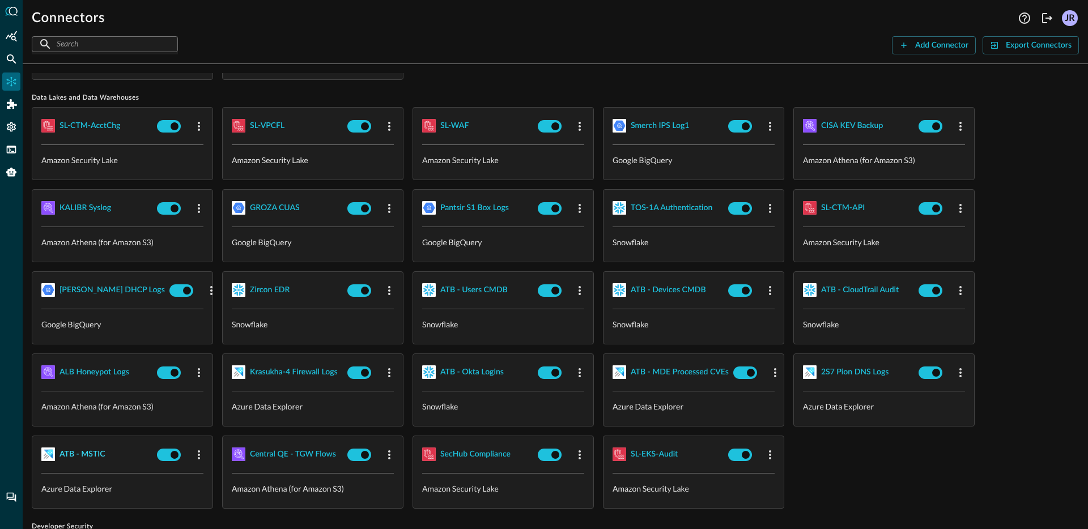
click at [89, 454] on div "ATB - MSTIC" at bounding box center [82, 455] width 46 height 14
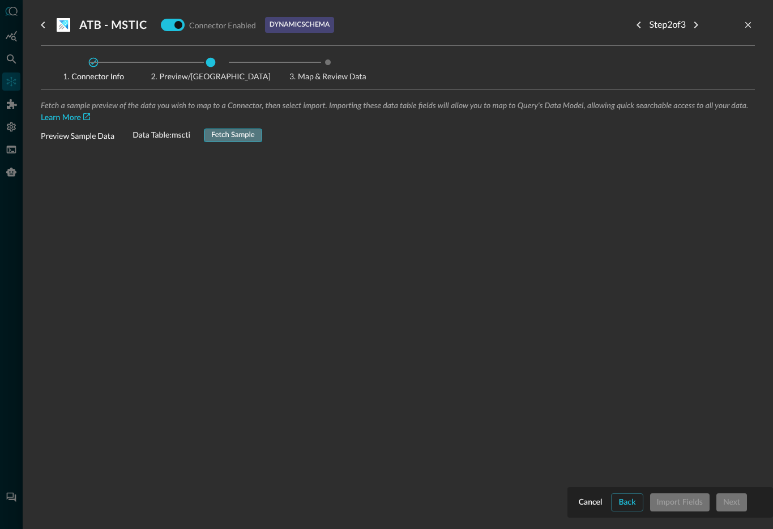
click at [236, 130] on div "Fetch Sample" at bounding box center [233, 135] width 44 height 13
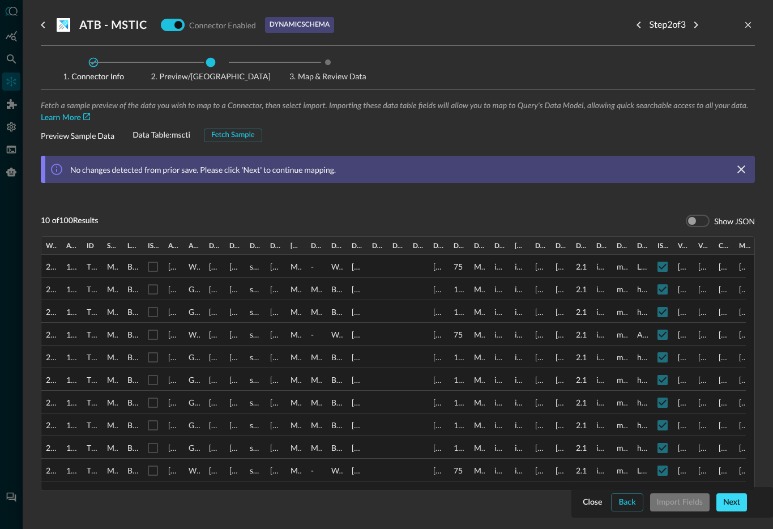
click at [741, 503] on button "Next" at bounding box center [732, 502] width 31 height 18
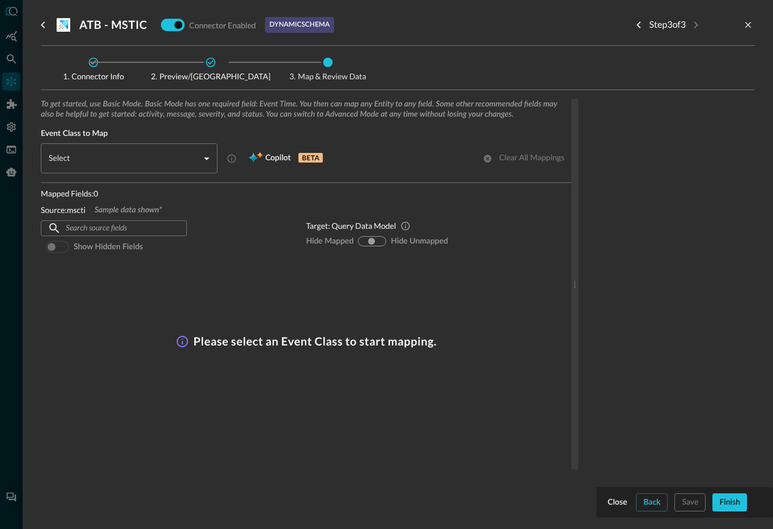
click at [121, 162] on body "Connectors Help Logout JR ​ ​ Add Connector Export Connectors Cloud Infrastruct…" at bounding box center [386, 264] width 773 height 529
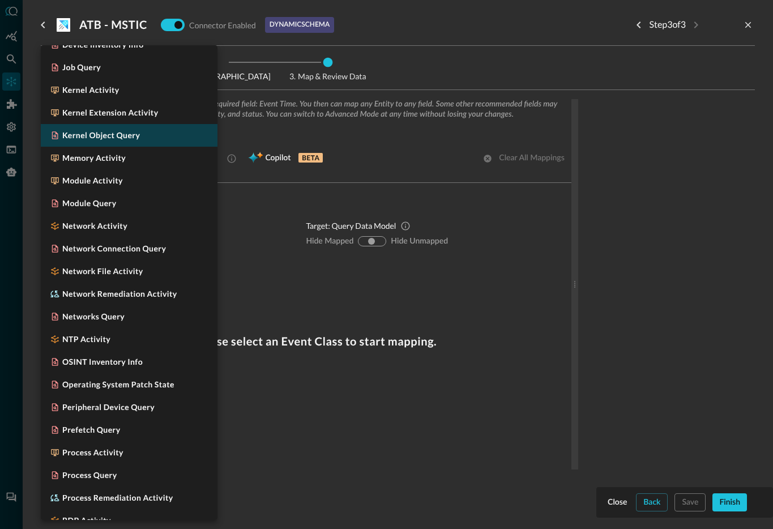
scroll to position [791, 0]
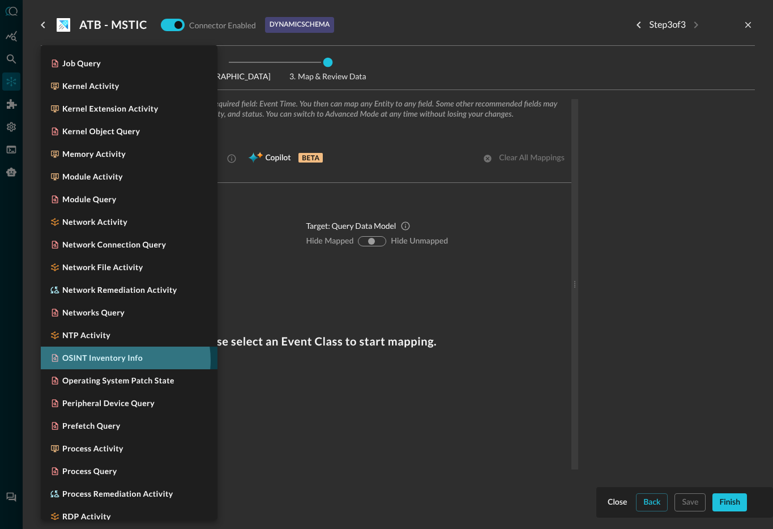
click at [120, 360] on h5 "OSINT Inventory Info" at bounding box center [102, 357] width 80 height 11
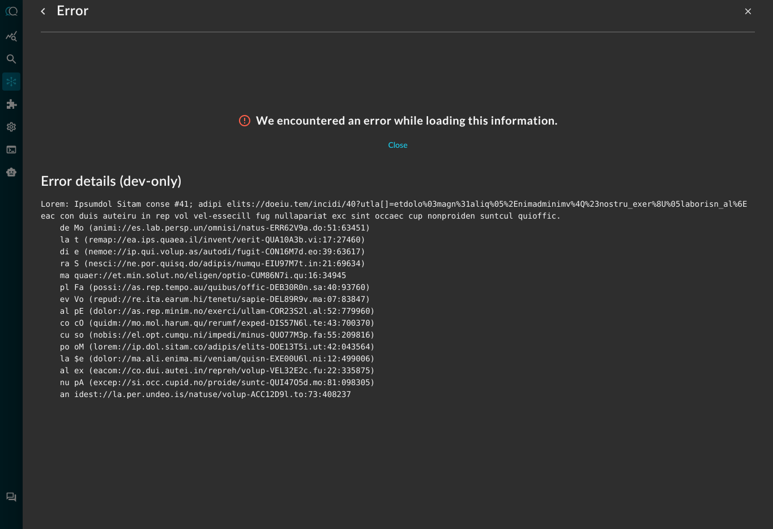
click at [397, 135] on div "We encountered an error while loading this information. Close" at bounding box center [398, 134] width 714 height 41
click at [398, 144] on div "Close" at bounding box center [397, 146] width 19 height 14
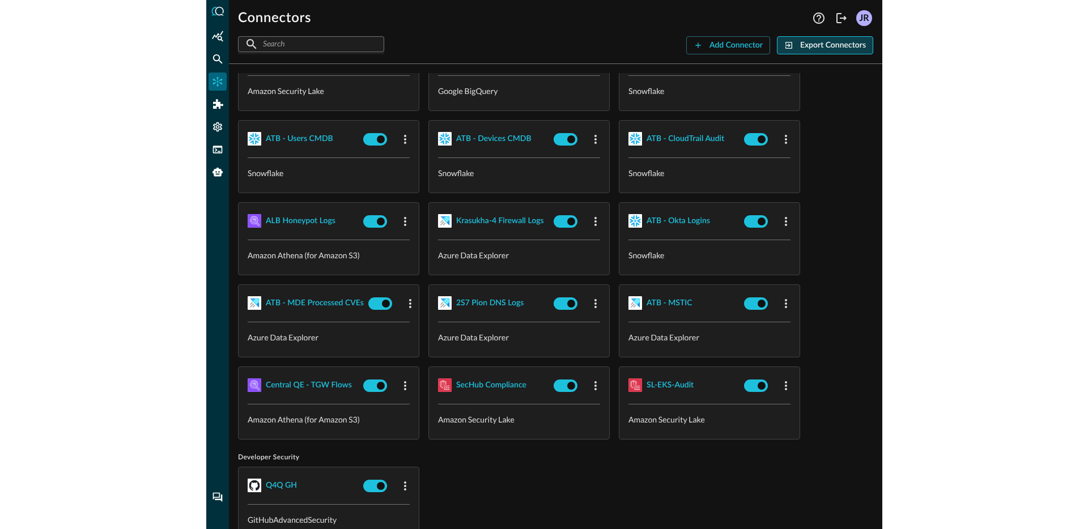
scroll to position [245, 0]
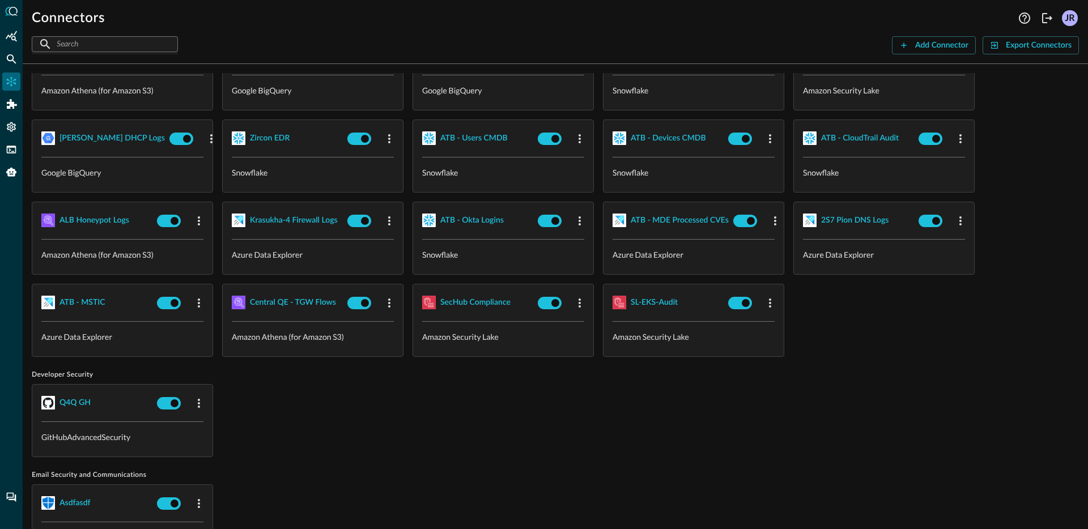
click at [436, 449] on div "Q4Q GH GitHubAdvancedSecurity" at bounding box center [555, 420] width 1047 height 73
click at [457, 388] on div "Q4Q GH GitHubAdvancedSecurity" at bounding box center [555, 420] width 1047 height 73
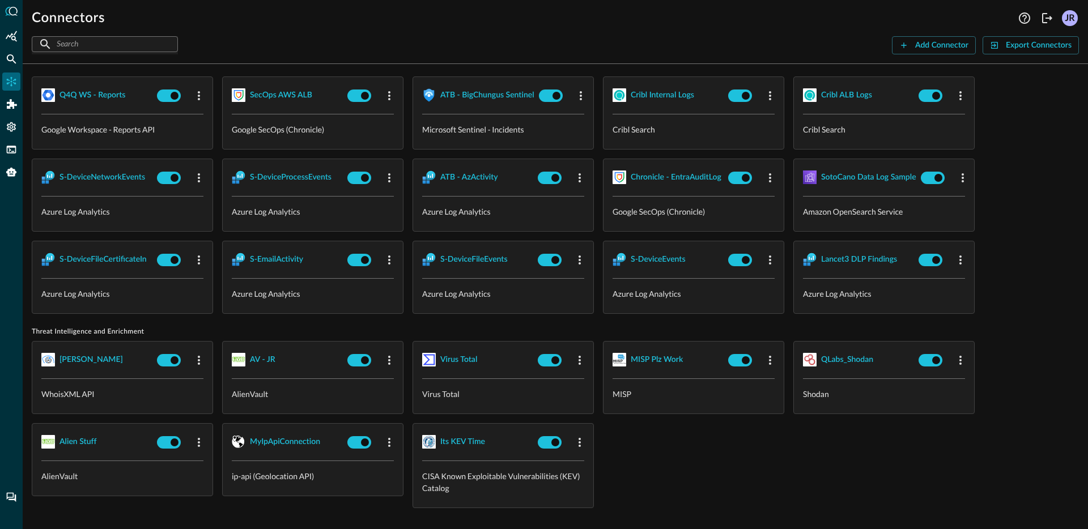
scroll to position [1056, 0]
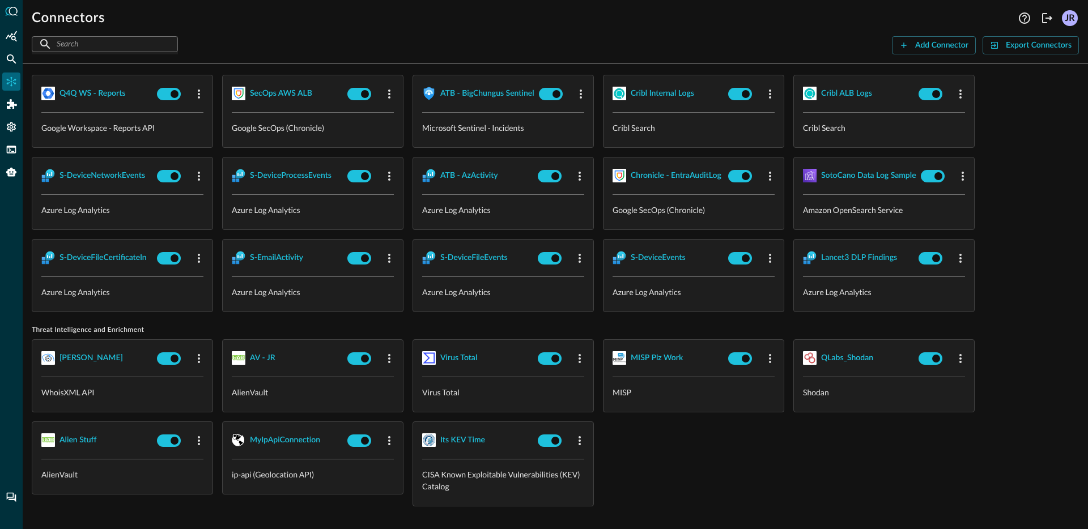
click at [720, 431] on div "WHOIS JR WhoisXML API AV - JR AlienVault Virus Total Virus Total MISP Plz Work …" at bounding box center [555, 422] width 1047 height 167
click at [731, 429] on div "WHOIS JR WhoisXML API AV - JR AlienVault Virus Total Virus Total MISP Plz Work …" at bounding box center [555, 422] width 1047 height 167
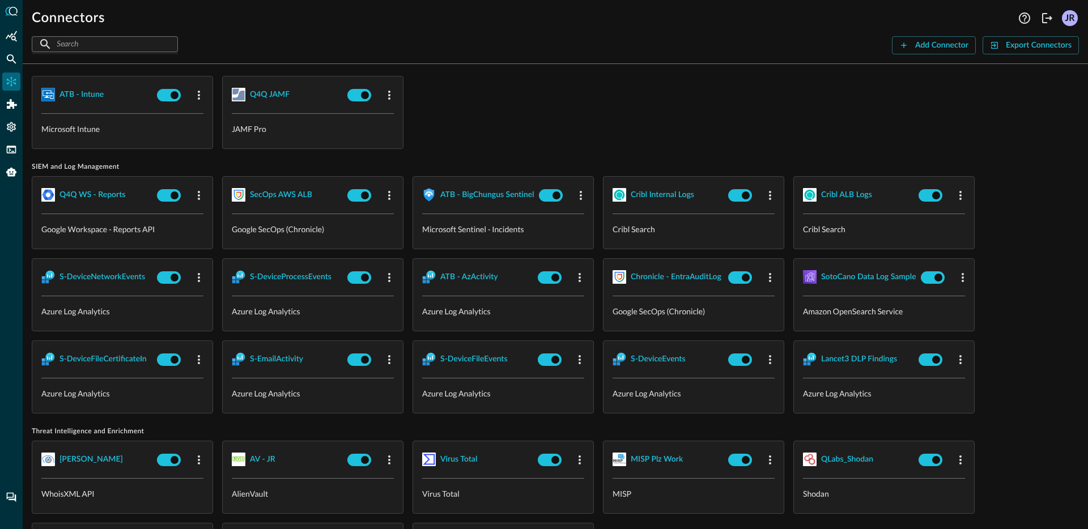
scroll to position [949, 0]
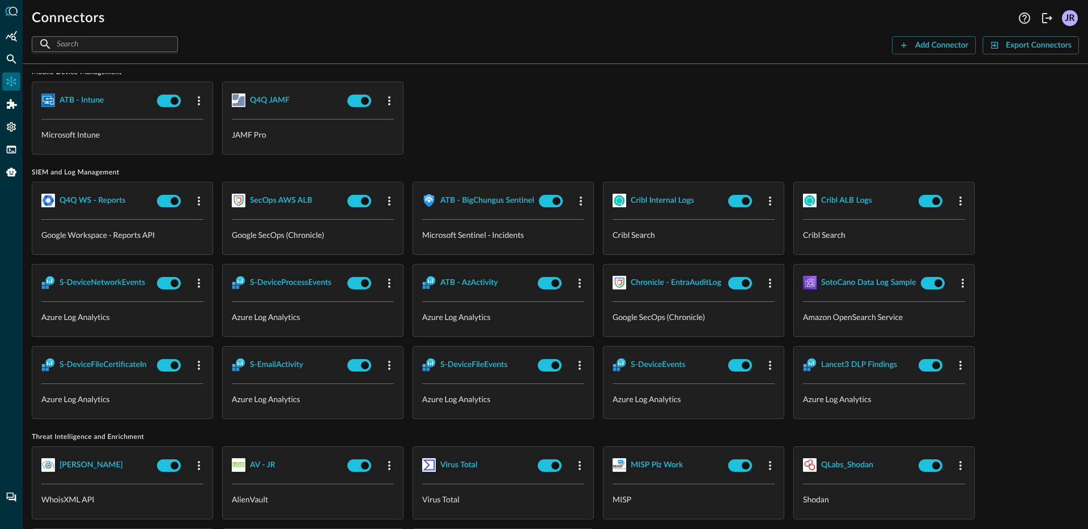
click at [552, 131] on div "ATB - Intune Microsoft Intune Q4Q JAMF JAMF Pro" at bounding box center [555, 118] width 1047 height 73
click at [916, 45] on div "Add Connector" at bounding box center [941, 46] width 53 height 14
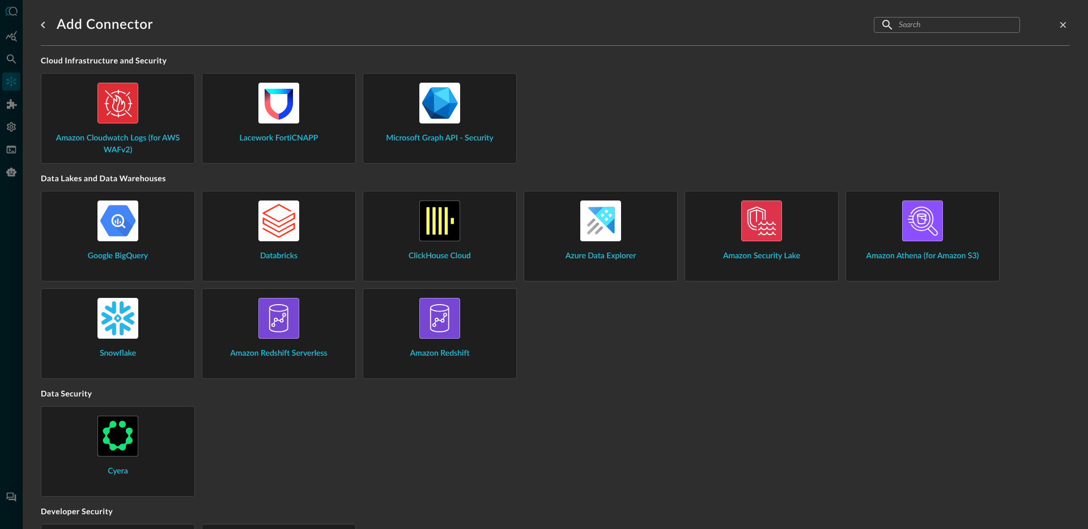
click at [750, 350] on div "Google BigQuery Databricks ClickHouse Cloud Azure Data Explorer Amazon Security…" at bounding box center [555, 285] width 1029 height 188
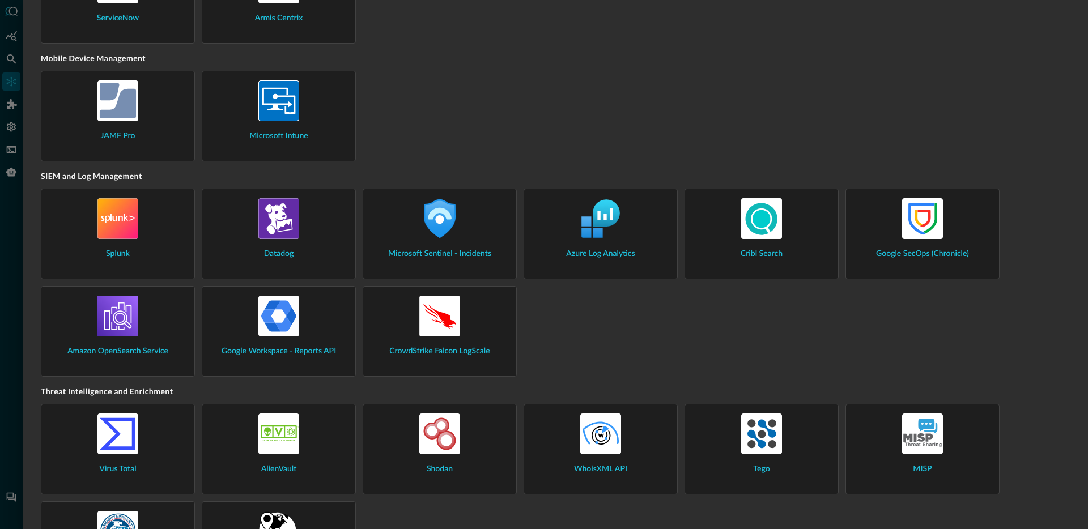
scroll to position [1123, 0]
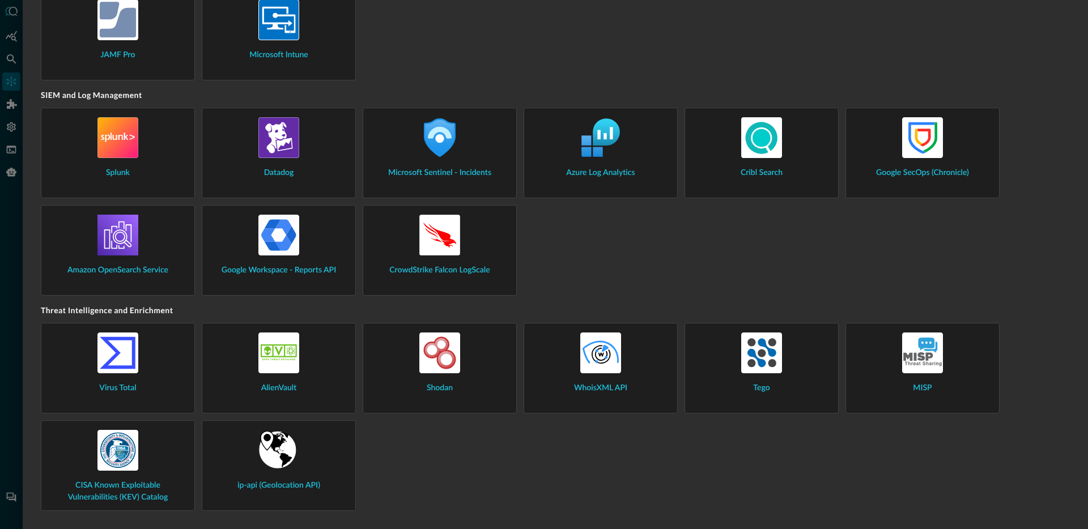
click at [0, 231] on div at bounding box center [544, 264] width 1088 height 529
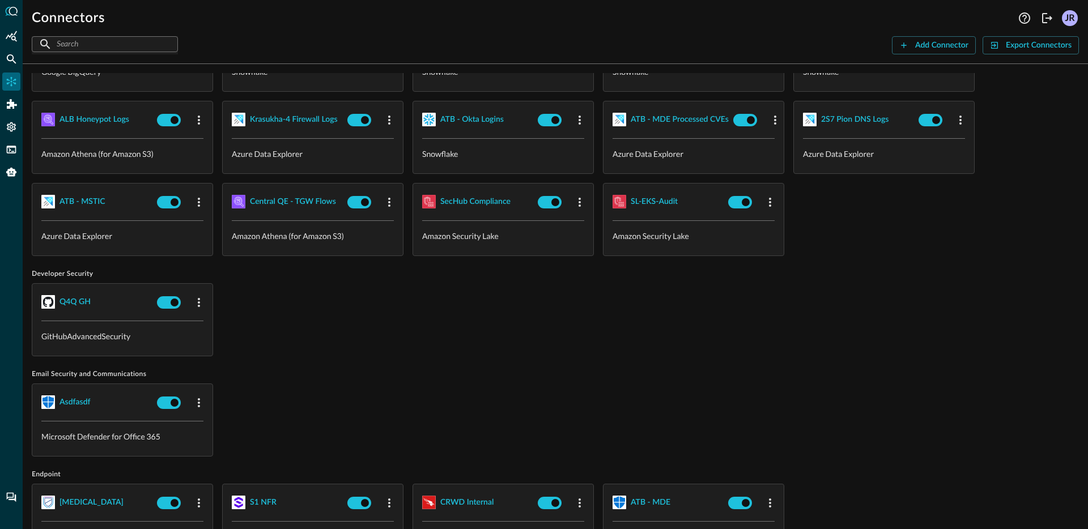
click at [82, 186] on div "ATB - MSTIC" at bounding box center [122, 202] width 180 height 37
click at [80, 202] on div "ATB - MSTIC" at bounding box center [82, 202] width 46 height 14
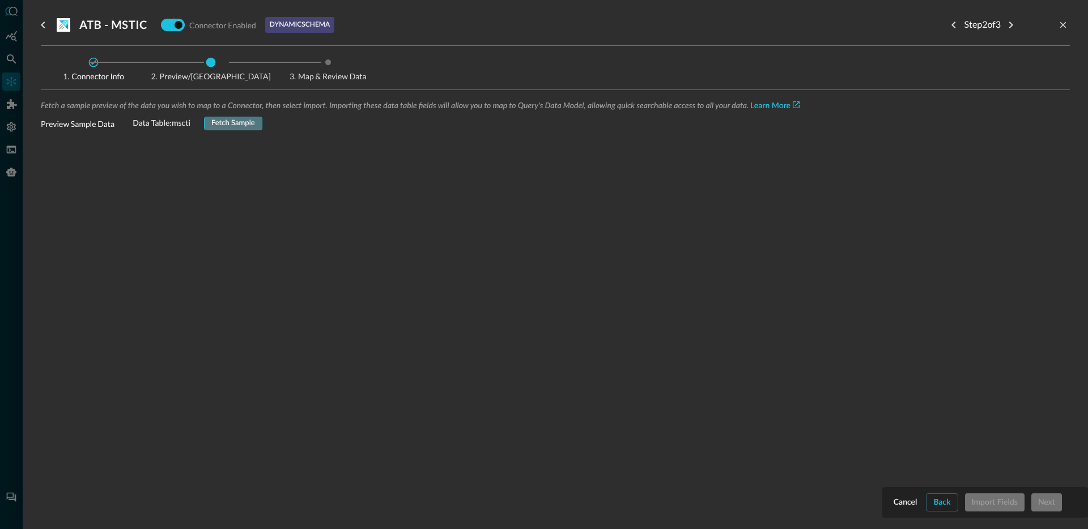
click at [232, 124] on div "Fetch Sample" at bounding box center [233, 123] width 44 height 13
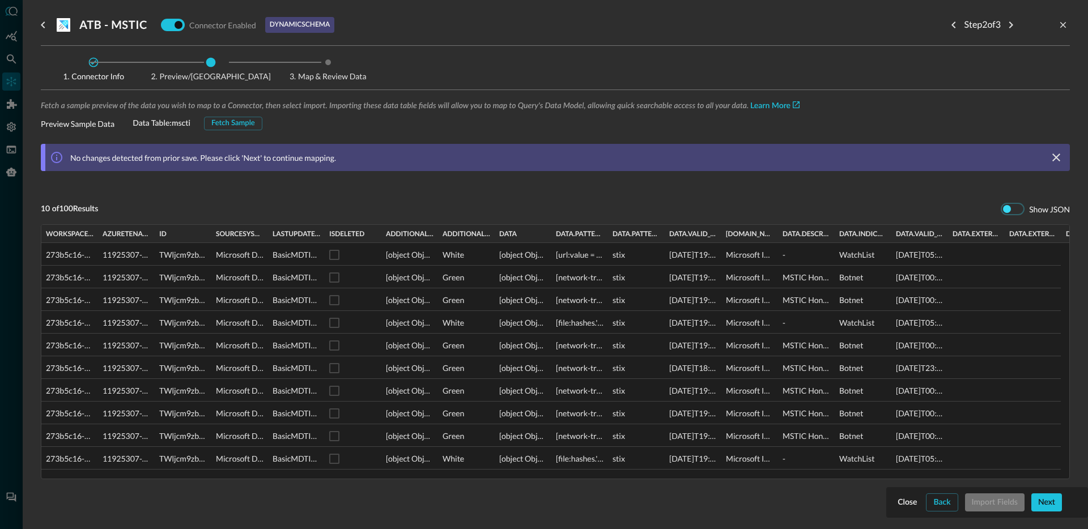
click at [1001, 210] on input "checkbox" at bounding box center [1006, 208] width 63 height 21
checkbox input "true"
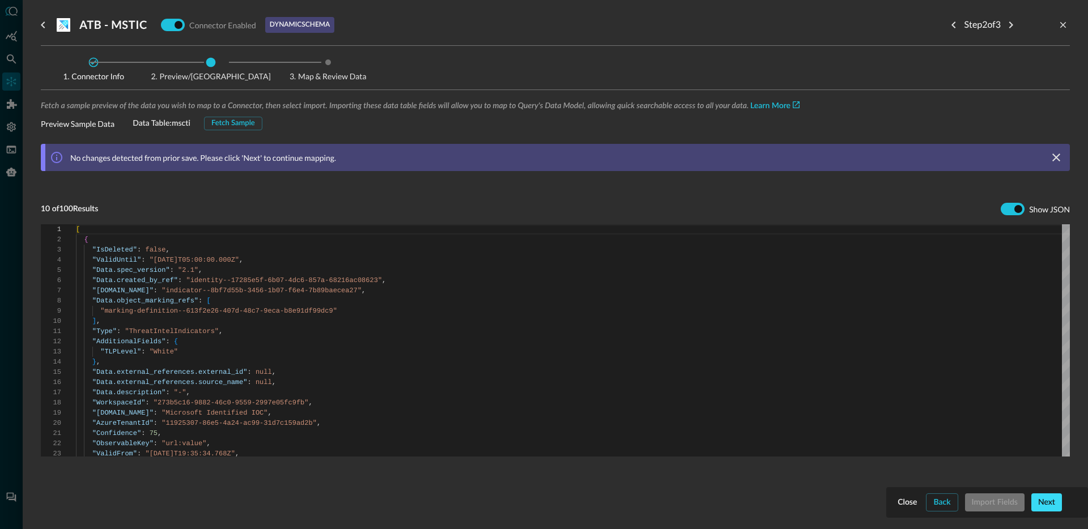
click at [1047, 499] on div "Next" at bounding box center [1046, 503] width 17 height 14
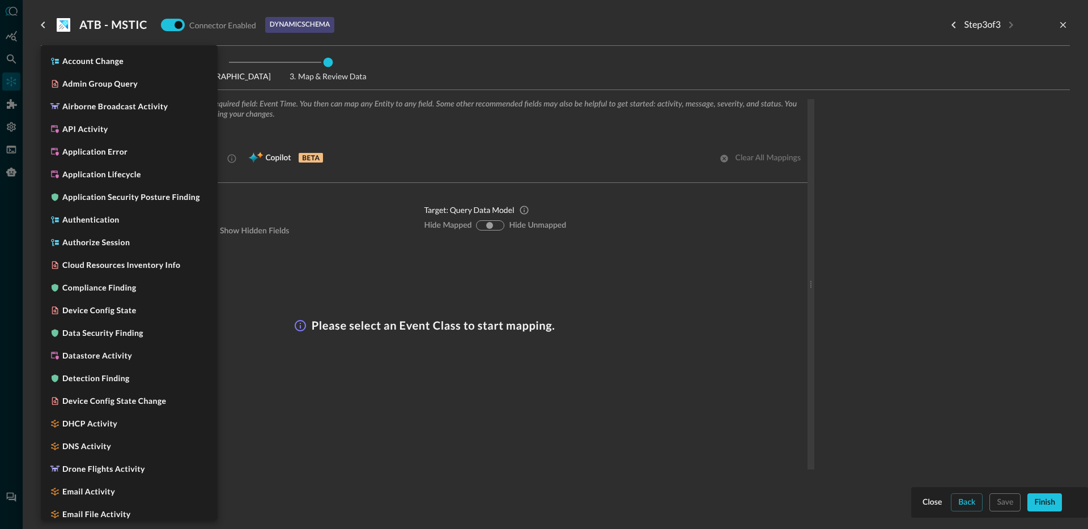
click at [143, 168] on body "Connectors Help Logout JR ​ ​ Add Connector Export Connectors Cloud Infrastruct…" at bounding box center [544, 264] width 1088 height 529
click at [119, 160] on li "Application Error" at bounding box center [129, 152] width 177 height 23
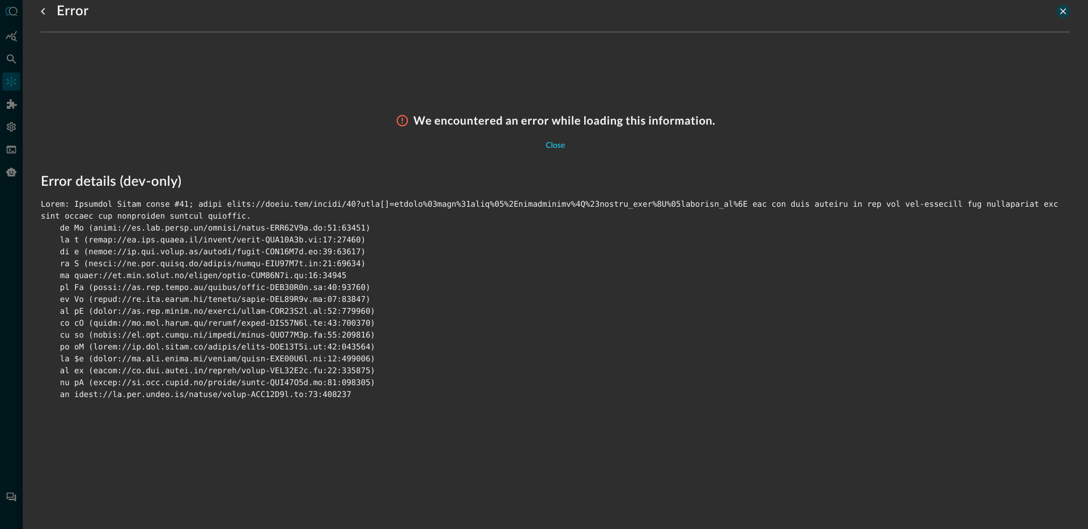
click at [1065, 10] on icon "close-drawer" at bounding box center [1063, 11] width 10 height 10
click at [1061, 12] on icon "close-drawer" at bounding box center [1063, 11] width 6 height 6
click at [44, 11] on icon "go back" at bounding box center [43, 12] width 14 height 14
click at [559, 143] on div "Close" at bounding box center [555, 146] width 19 height 14
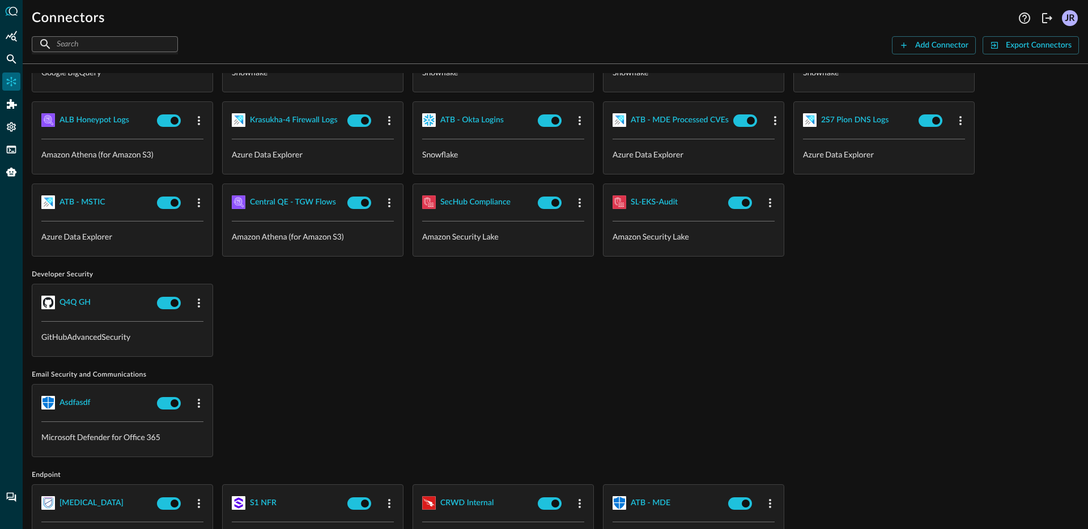
click at [589, 374] on span "Email Security and Communications" at bounding box center [555, 375] width 1047 height 9
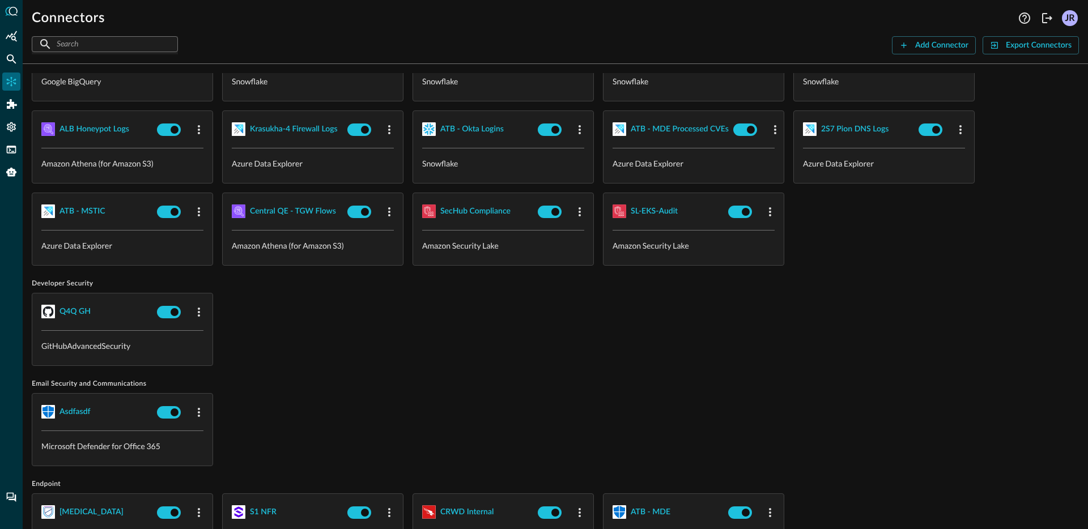
scroll to position [329, 0]
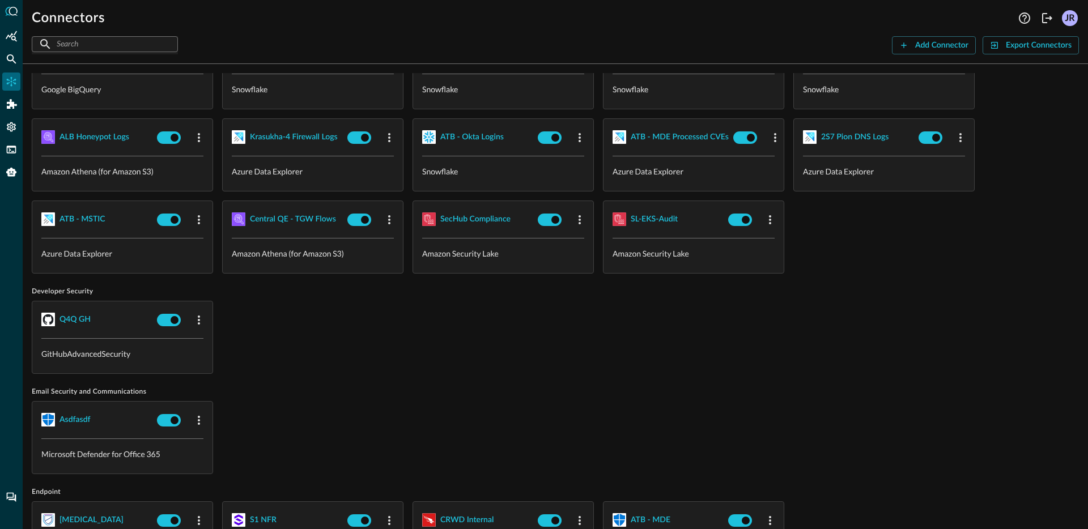
click at [387, 318] on div "Q4Q GH GitHubAdvancedSecurity" at bounding box center [555, 337] width 1047 height 73
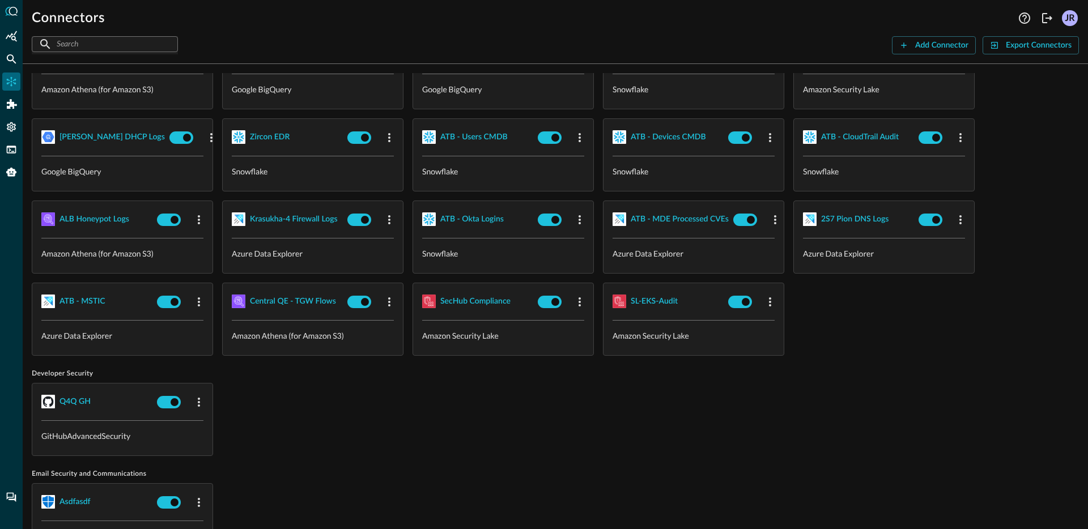
scroll to position [236, 0]
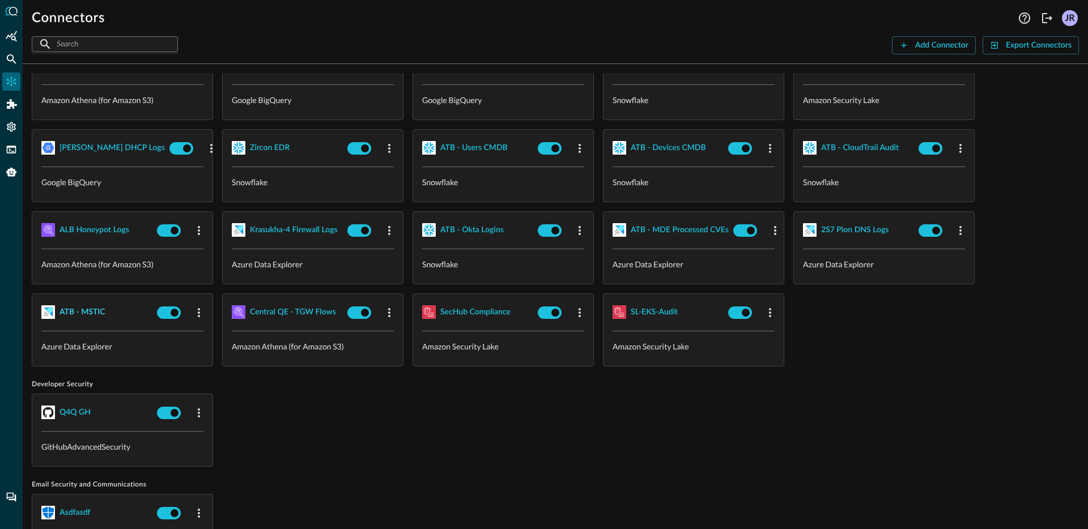
click at [95, 318] on button "ATB - MSTIC" at bounding box center [82, 312] width 46 height 18
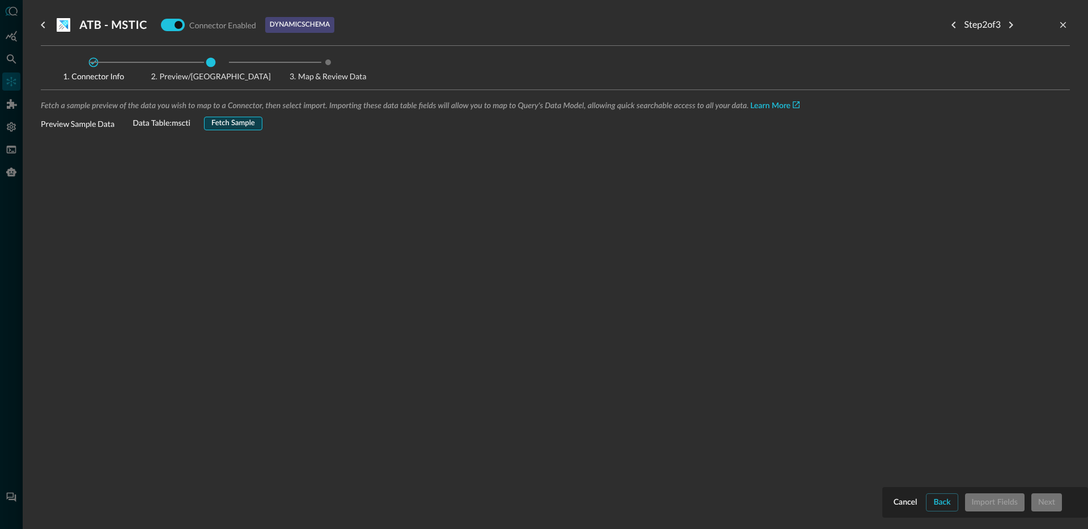
click at [228, 126] on div "Fetch Sample" at bounding box center [233, 123] width 44 height 13
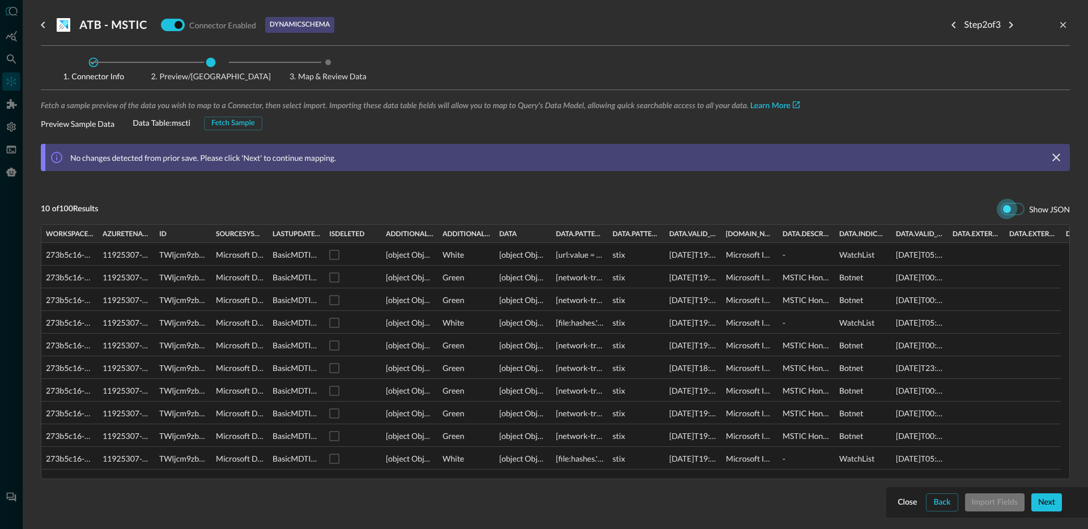
click at [998, 208] on input "checkbox" at bounding box center [1006, 208] width 63 height 21
checkbox input "true"
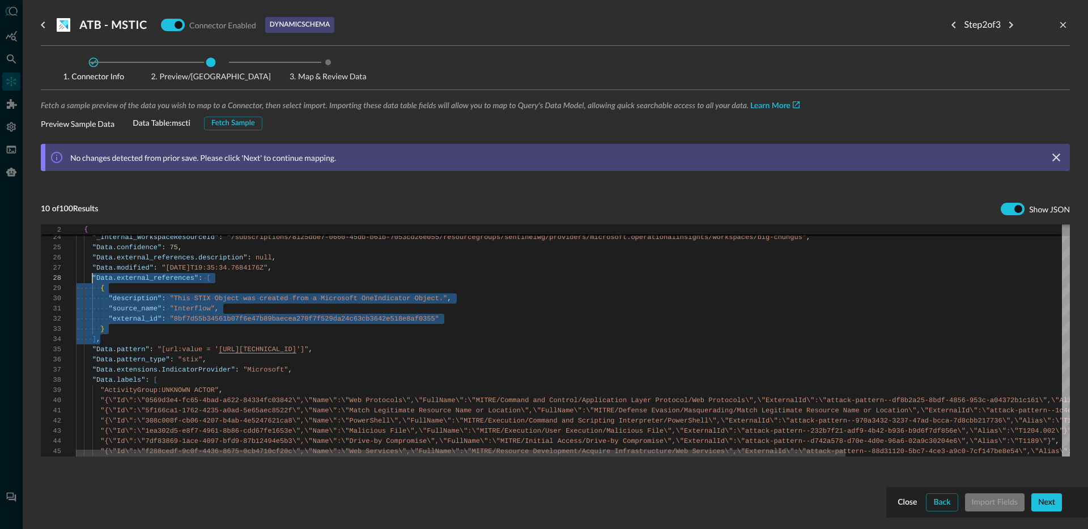
scroll to position [71, 16]
drag, startPoint x: 111, startPoint y: 339, endPoint x: 93, endPoint y: 276, distance: 65.4
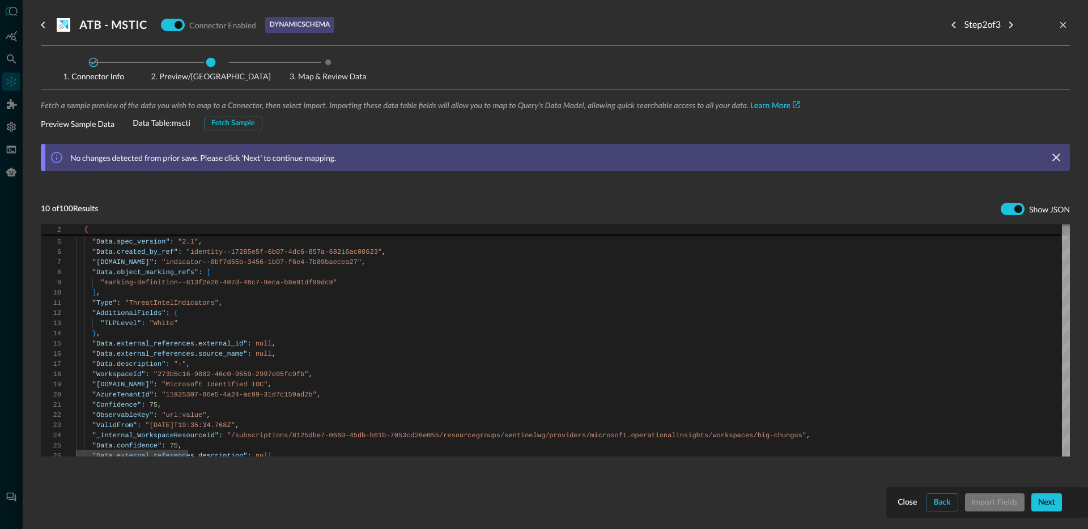
type textarea ""Type": "ThreatIntelIndicators", "AdditionalFields": { "TLPLevel": "White" }, "…"
click at [909, 504] on div "Close" at bounding box center [906, 503] width 19 height 14
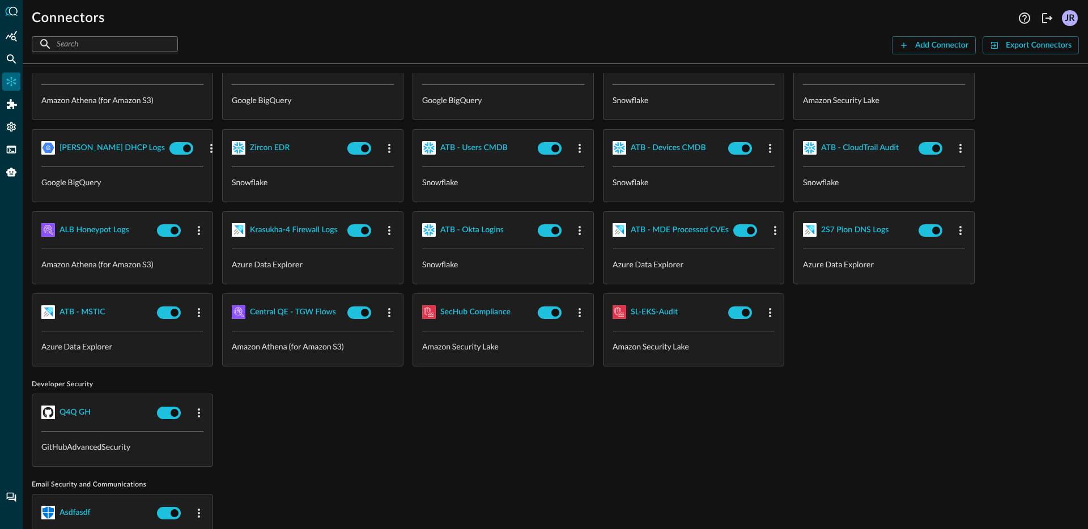
click at [671, 430] on div "Q4Q GH GitHubAdvancedSecurity" at bounding box center [555, 430] width 1047 height 73
click at [949, 55] on div "Connectors Help Logout JR ​ ​ Add Connector Export Connectors Cloud Infrastruct…" at bounding box center [555, 264] width 1065 height 529
click at [916, 48] on div "Add Connector" at bounding box center [941, 46] width 53 height 14
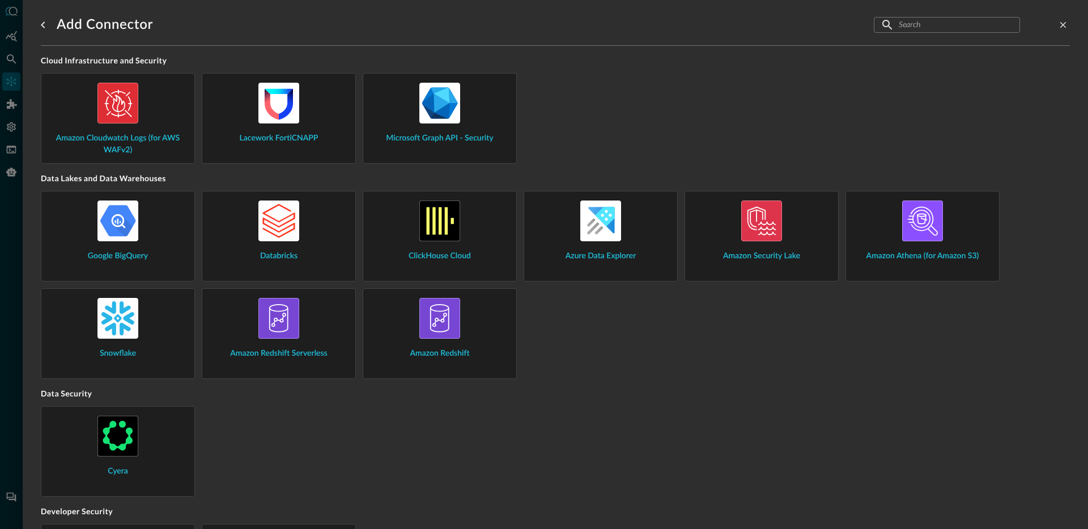
scroll to position [1123, 0]
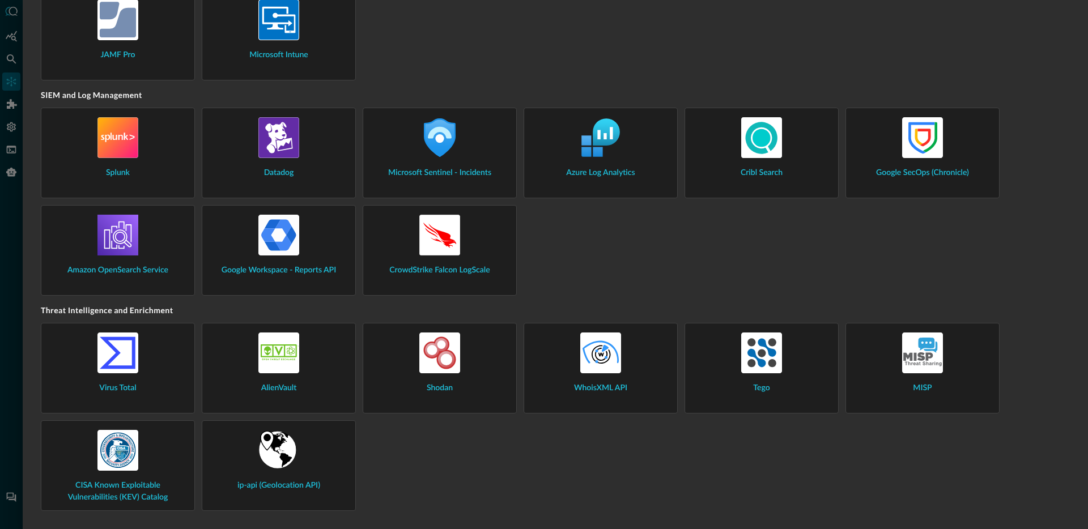
click at [572, 161] on div "Azure Log Analytics" at bounding box center [600, 148] width 135 height 62
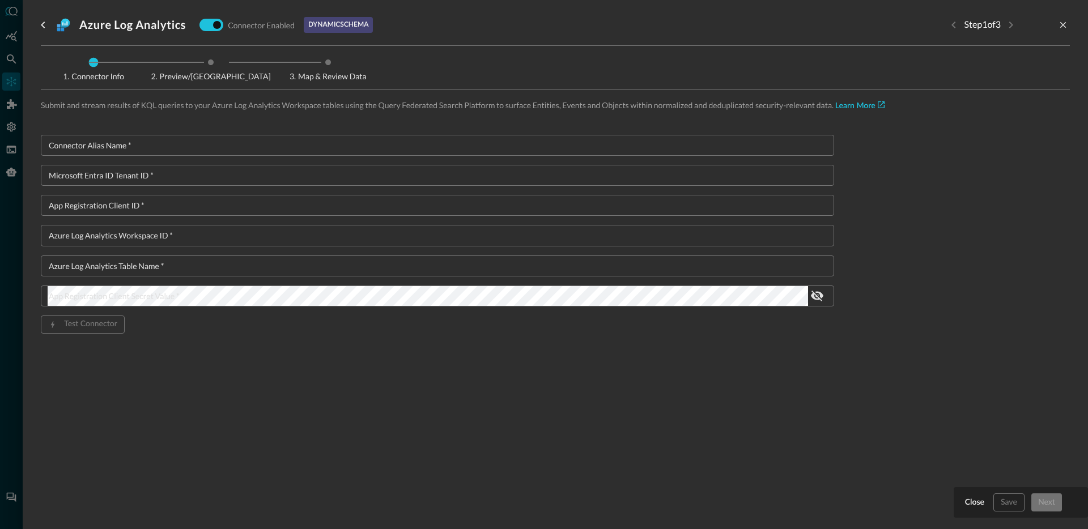
click at [217, 125] on div "Connector Info Preview/Import Fields Map & Review Data Submit and stream result…" at bounding box center [555, 212] width 1029 height 315
click at [218, 137] on input "Connector Alias Name   *" at bounding box center [441, 145] width 786 height 21
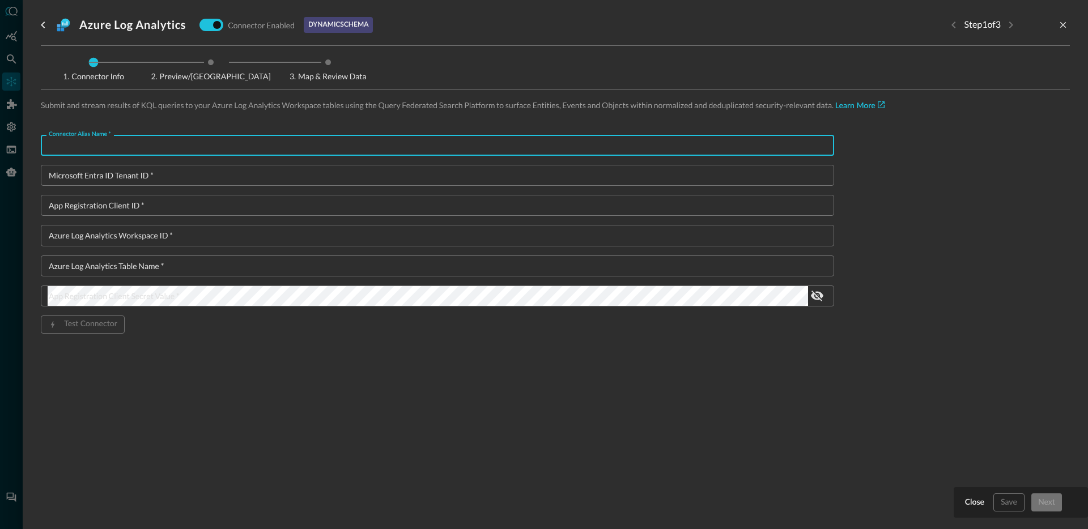
paste input "57E6M-E Gvozd"
type input "57E6M-E Gvozd Emails"
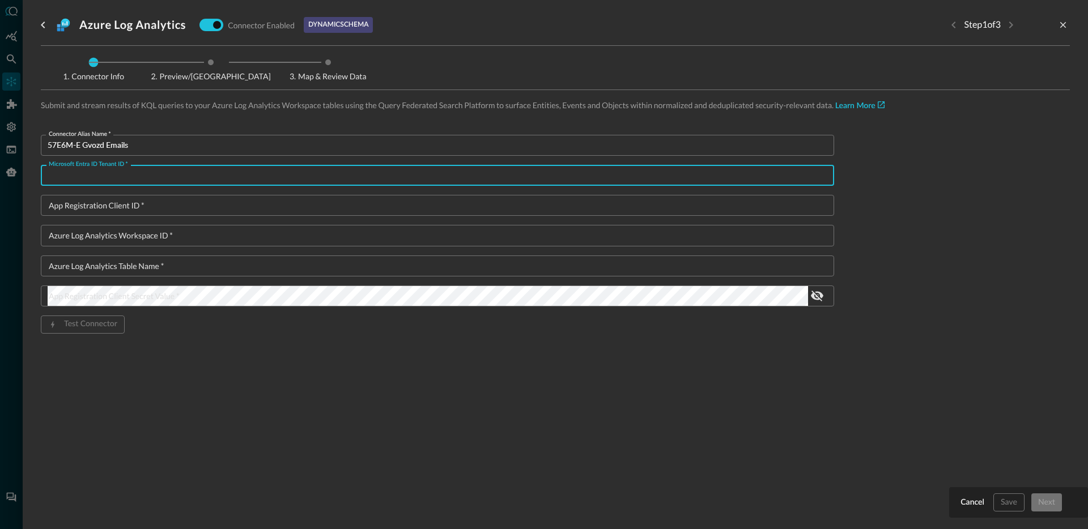
paste input "11925307-86e5-4a24-ac99-31d7c159ad2b"
type input "11925307-86e5-4a24-ac99-31d7c159ad2b"
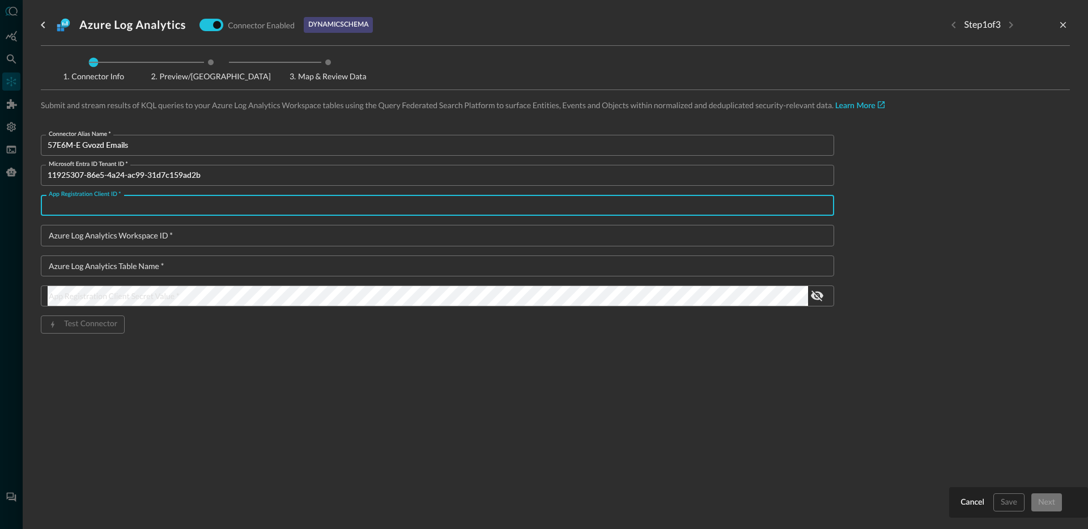
paste input "52d8ea3c-eda3-4a26-9cf8-346bbaf8fa5d"
type input "52d8ea3c-eda3-4a26-9cf8-346bbaf8fa5d"
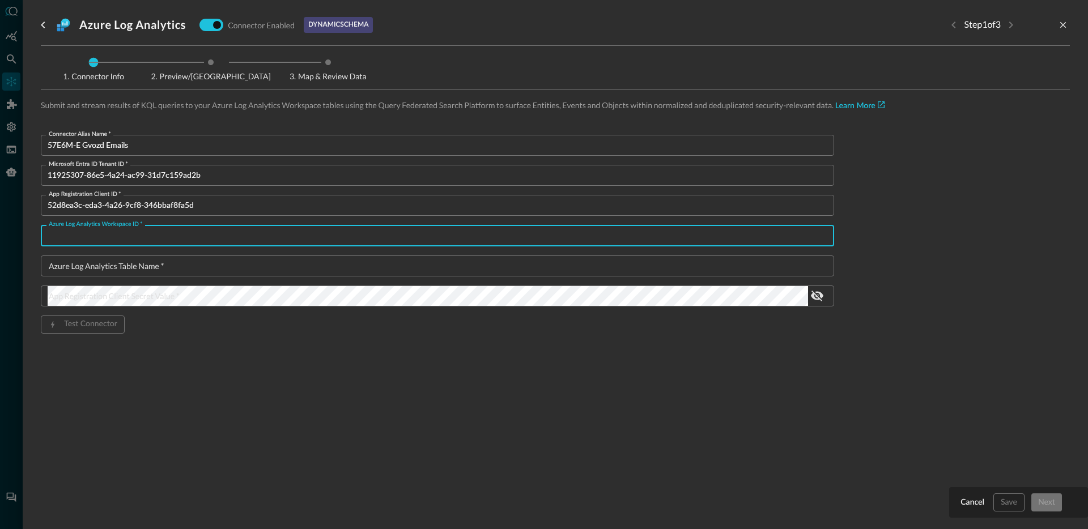
paste input "273b5c16-9882-46c0-9559-2997e05fc9fb"
type input "273b5c16-9882-46c0-9559-2997e05fc9fb"
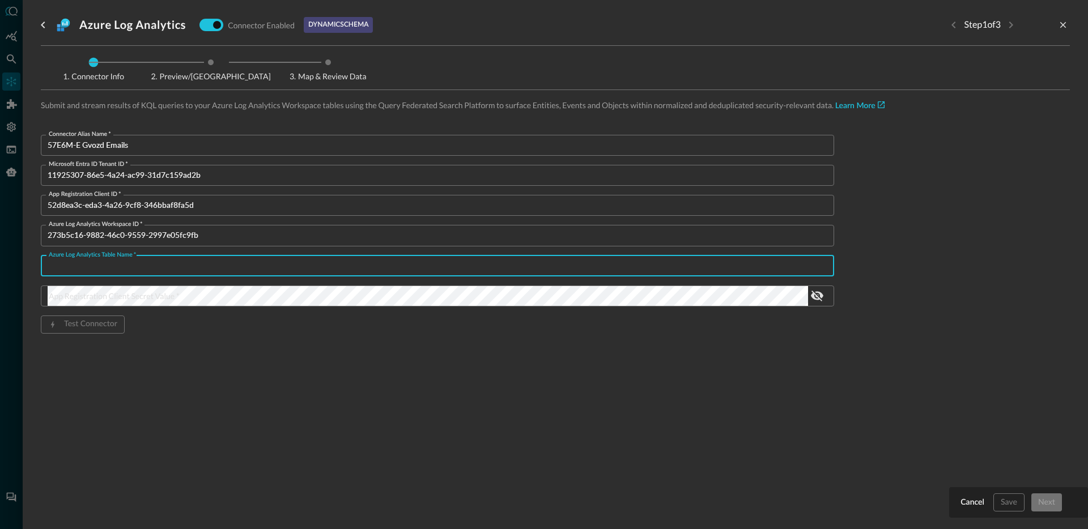
paste input "super_sass_email_security_CL"
type input "super_sass_email_security_CL"
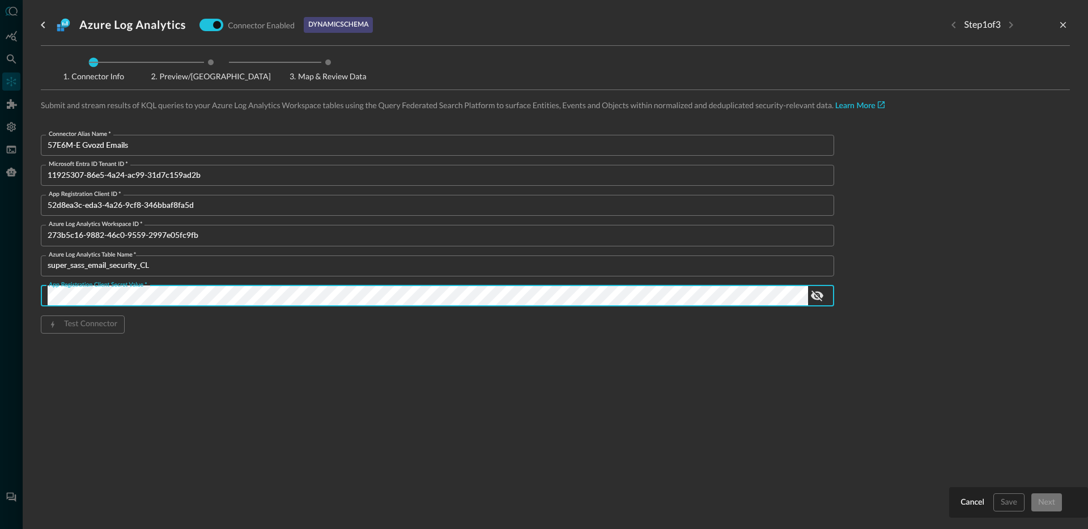
click at [577, 367] on div "Connector Alias Name   * 57E6M-E Gvozd Emails Connector Alias Name   * Microsof…" at bounding box center [437, 252] width 793 height 235
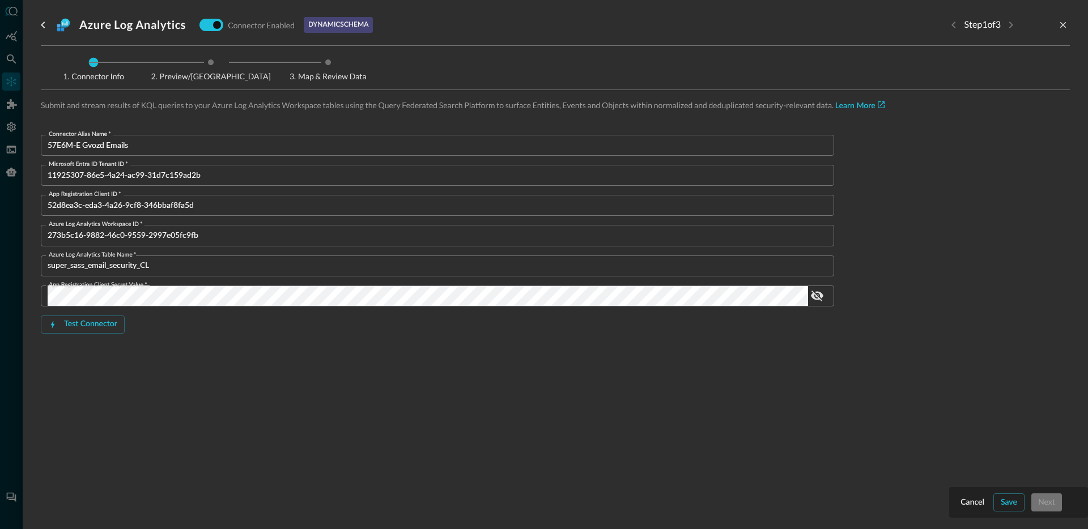
click at [81, 312] on div "Connector Alias Name   * 57E6M-E Gvozd Emails Connector Alias Name   * Microsof…" at bounding box center [437, 252] width 793 height 235
click at [84, 321] on div "Test Connector" at bounding box center [90, 324] width 53 height 14
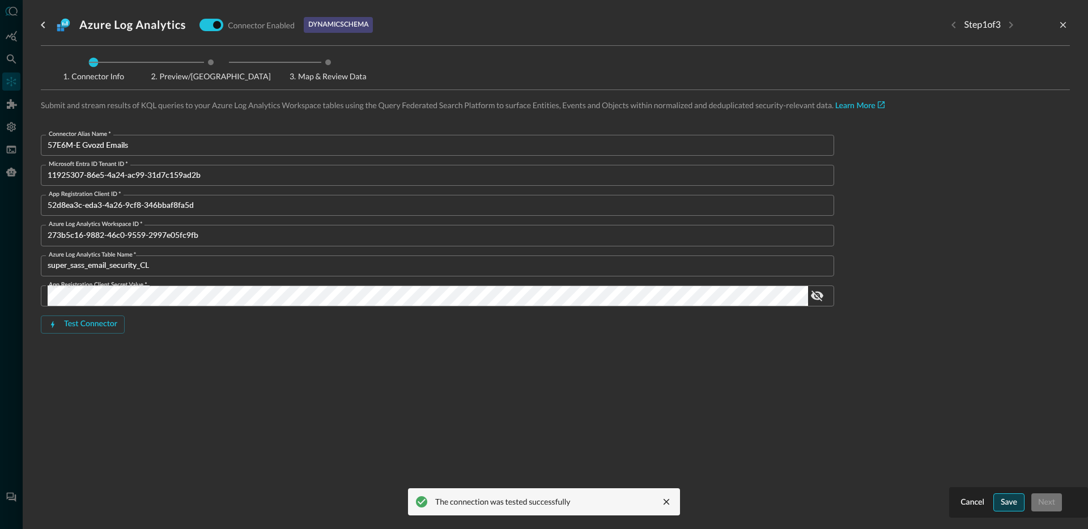
click at [1003, 504] on div "Save" at bounding box center [1009, 503] width 16 height 14
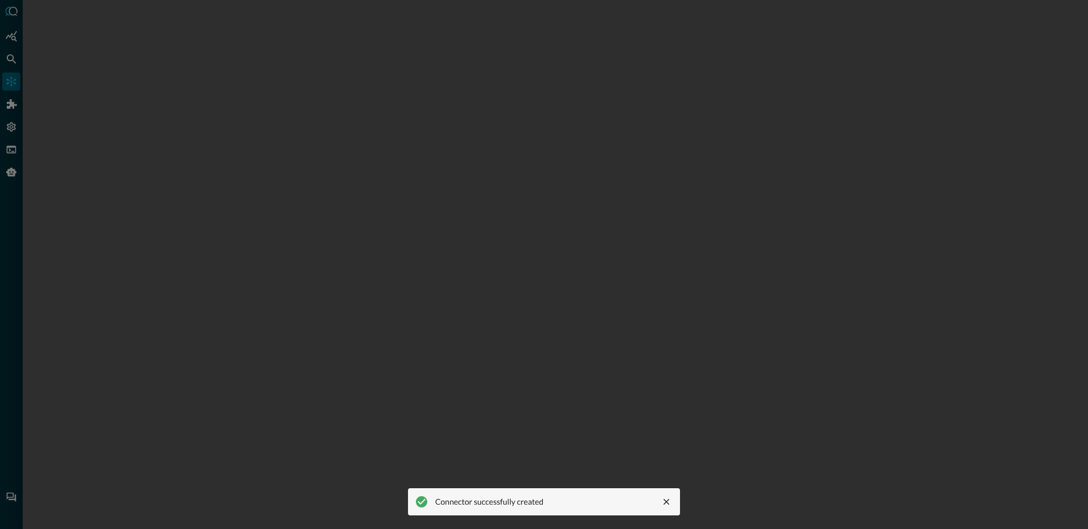
scroll to position [73, 0]
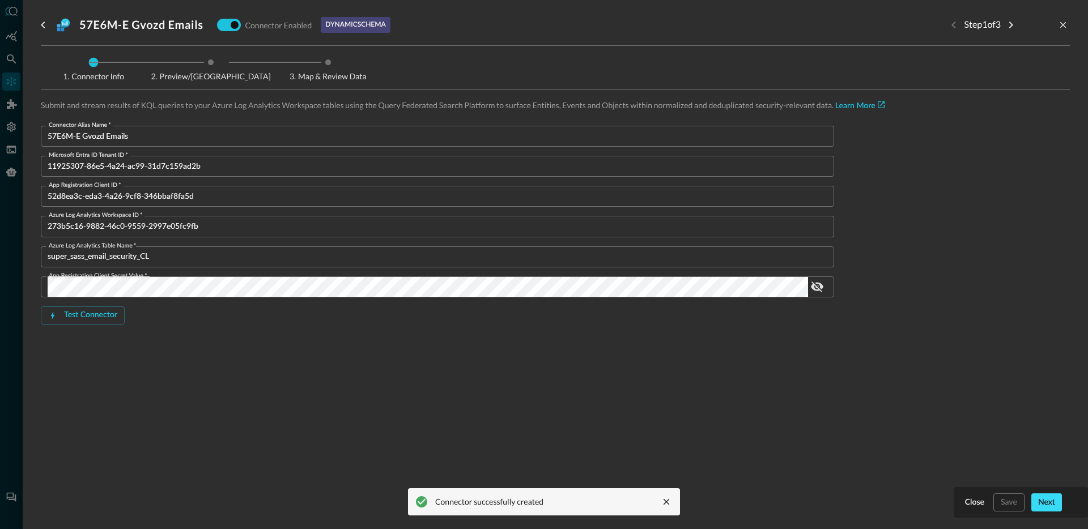
click at [1049, 503] on div "Next" at bounding box center [1046, 503] width 17 height 14
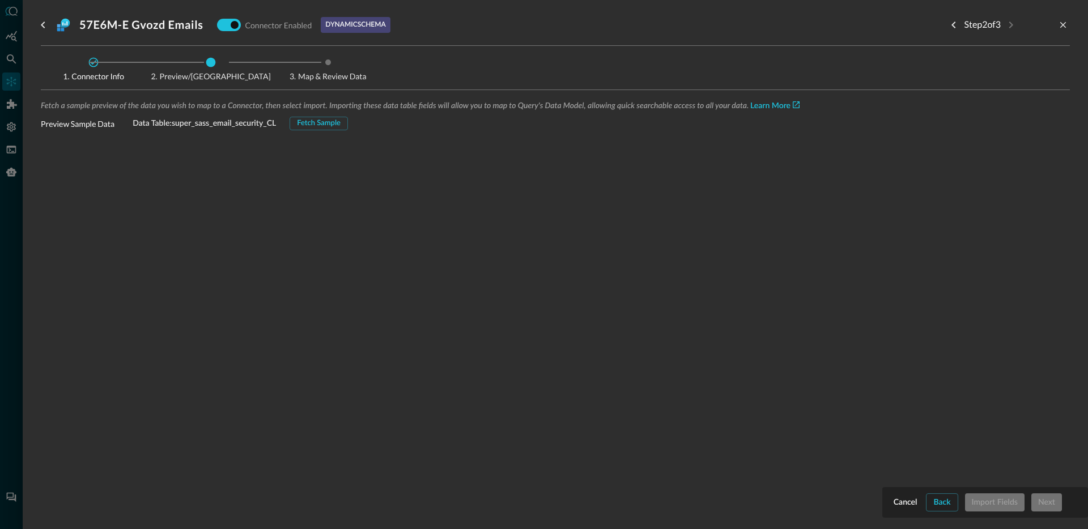
click at [330, 129] on div "Fetch a sample preview of the data you wish to map to a Connector, then select …" at bounding box center [555, 262] width 1029 height 327
click at [331, 124] on div "Fetch Sample" at bounding box center [319, 123] width 44 height 13
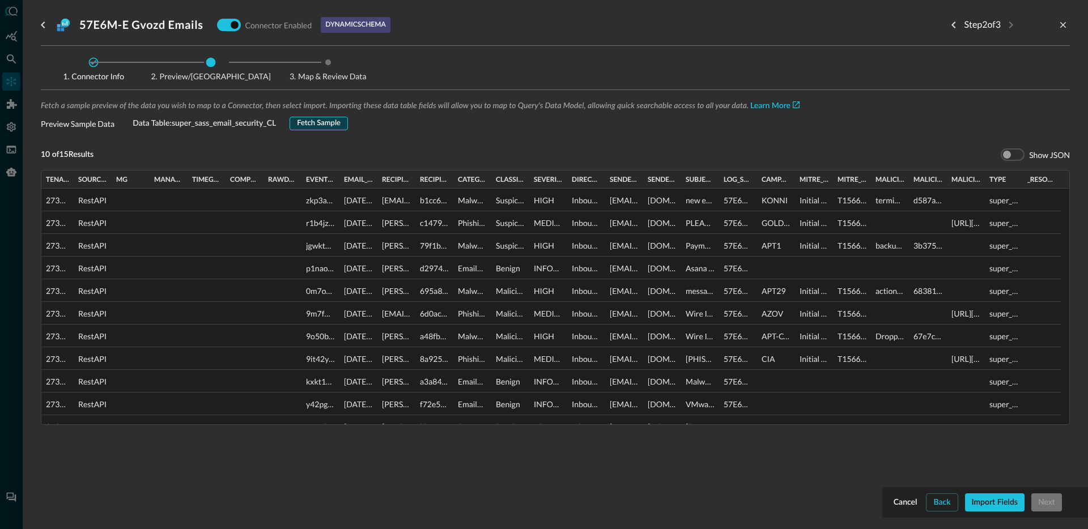
click at [311, 121] on div "Fetch Sample" at bounding box center [319, 123] width 44 height 13
click at [1005, 504] on div "Import Fields" at bounding box center [995, 503] width 46 height 14
click at [1036, 501] on button "Next" at bounding box center [1046, 502] width 31 height 18
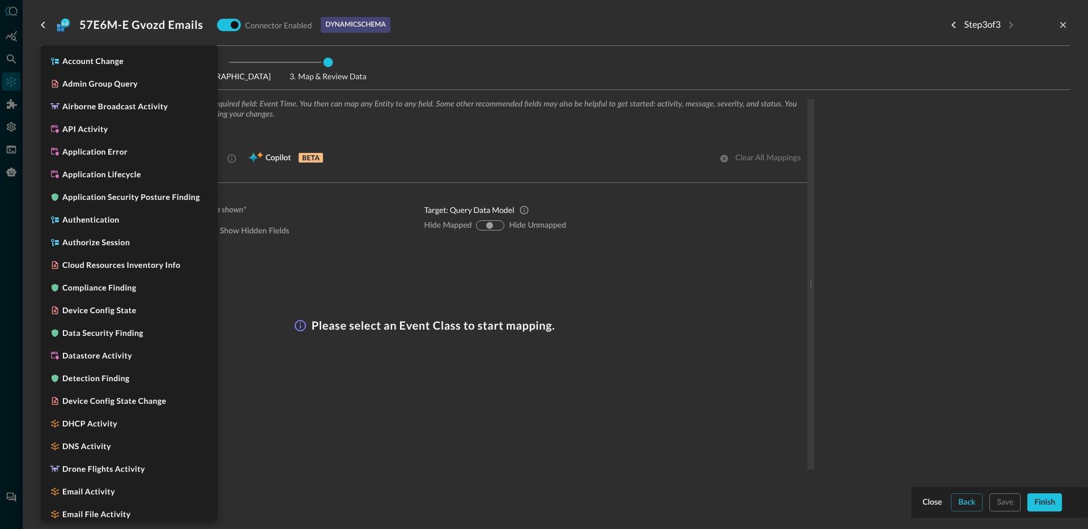
click at [122, 157] on body "Connectors Help Logout JR ​ ​ Add Connector Export Connectors Cloud Infrastruct…" at bounding box center [544, 264] width 1088 height 529
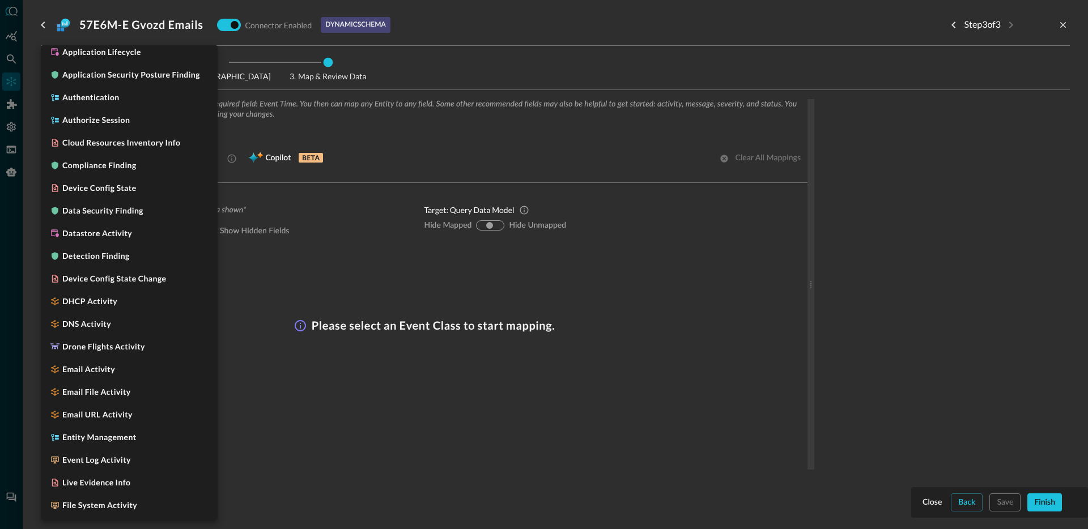
scroll to position [123, 0]
click at [317, 241] on div at bounding box center [544, 264] width 1088 height 529
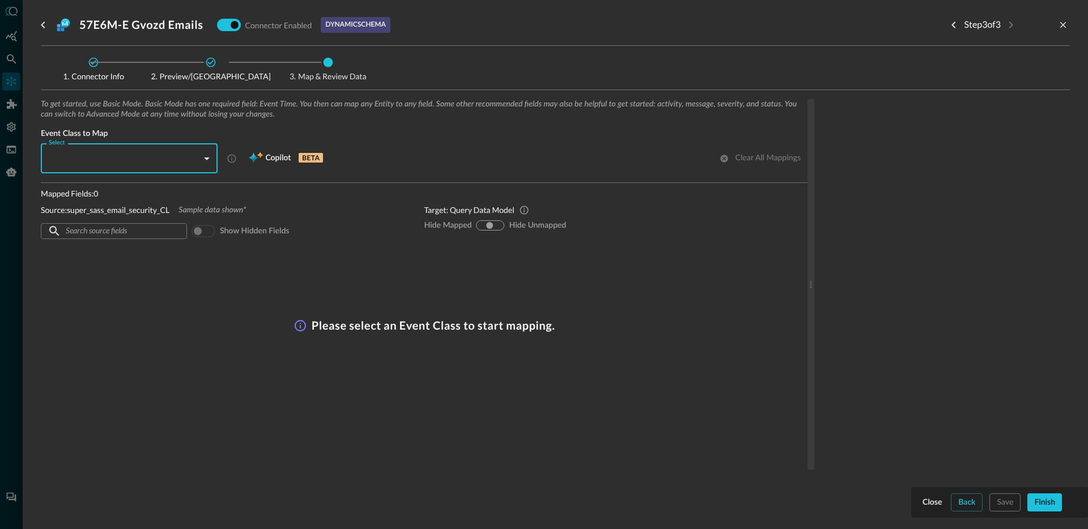
click at [142, 165] on body "Connectors Help Logout JR ​ ​ Add Connector Export Connectors Cloud Infrastruct…" at bounding box center [544, 264] width 1088 height 529
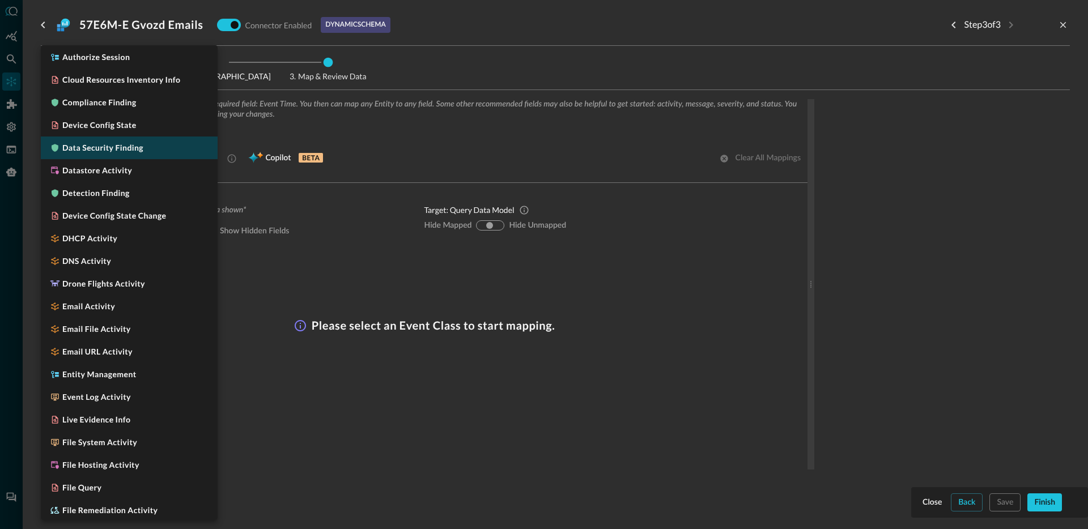
scroll to position [206, 0]
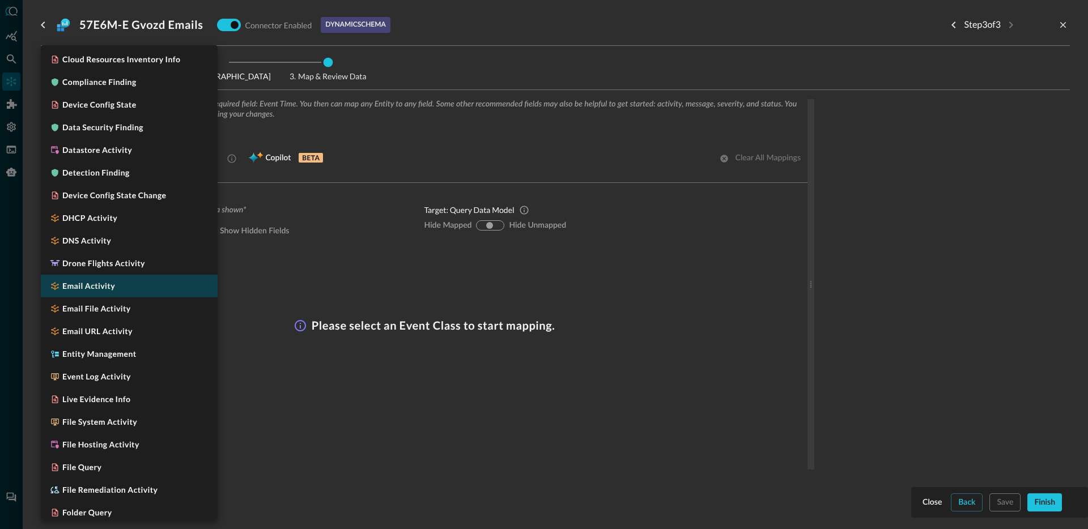
click at [126, 289] on li "Email Activity" at bounding box center [129, 286] width 177 height 23
type input "CLASS_EMAIL_ACTIVITY"
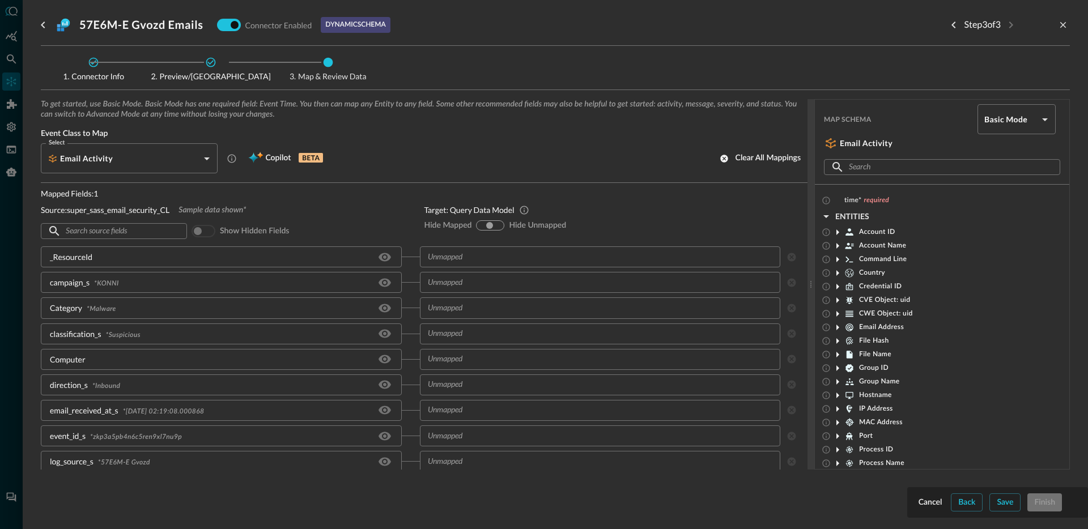
click at [356, 198] on p "Mapped Fields: 1" at bounding box center [223, 194] width 365 height 12
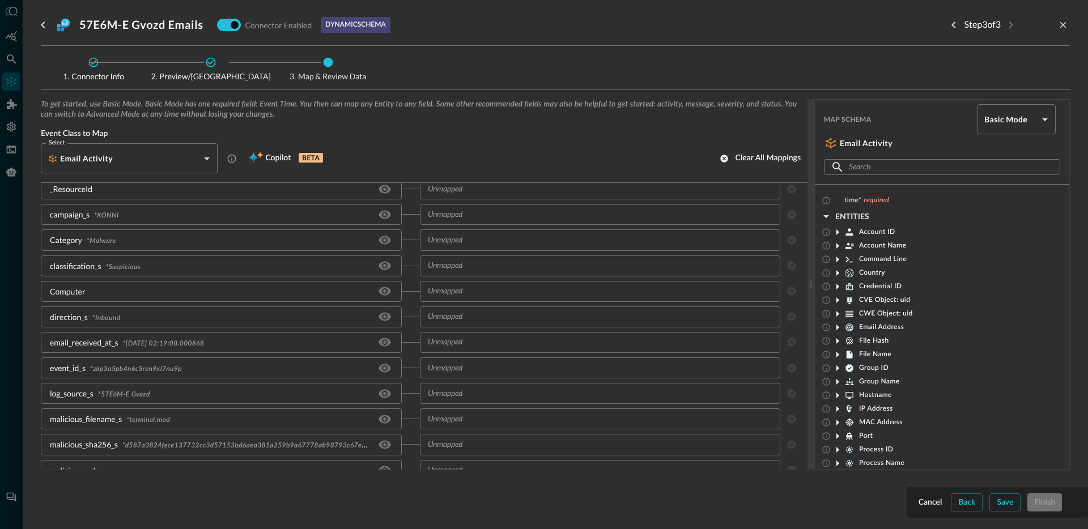
scroll to position [67, 0]
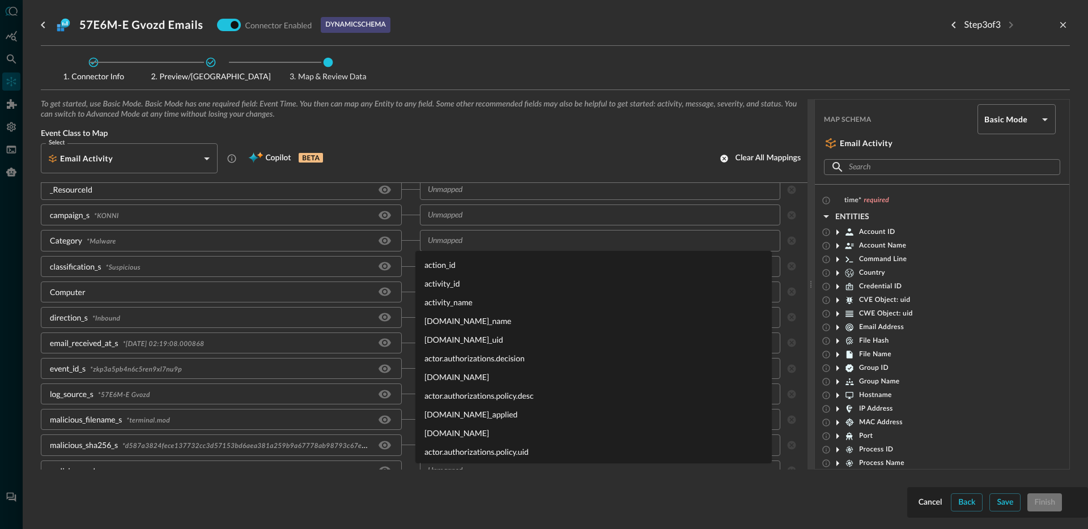
click at [486, 248] on div "​" at bounding box center [600, 240] width 361 height 21
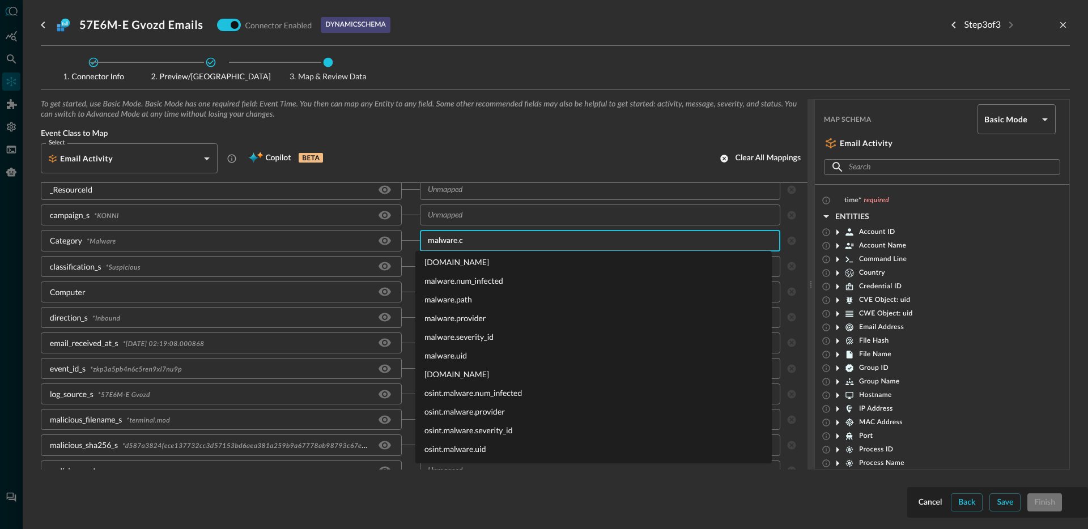
scroll to position [0, 0]
type input "m"
click at [404, 250] on div "Category * Malware" at bounding box center [230, 240] width 379 height 21
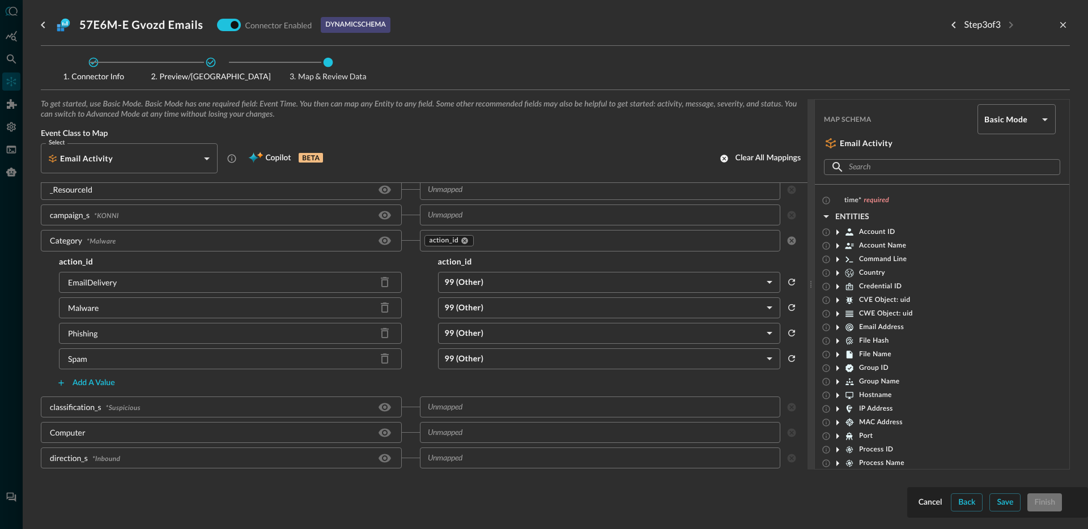
click at [408, 314] on div "Malware" at bounding box center [230, 307] width 379 height 21
click at [496, 283] on body "Connectors Help Logout JR ​ ​ Add Connector Export Connectors Cloud Infrastruct…" at bounding box center [544, 264] width 1088 height 529
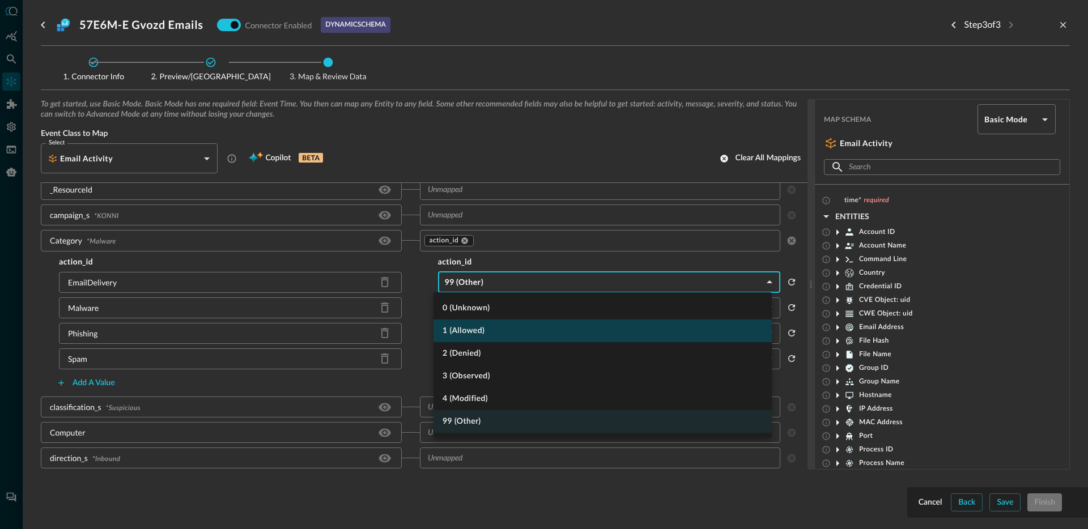
click at [483, 329] on li "1 (Allowed)" at bounding box center [602, 331] width 338 height 23
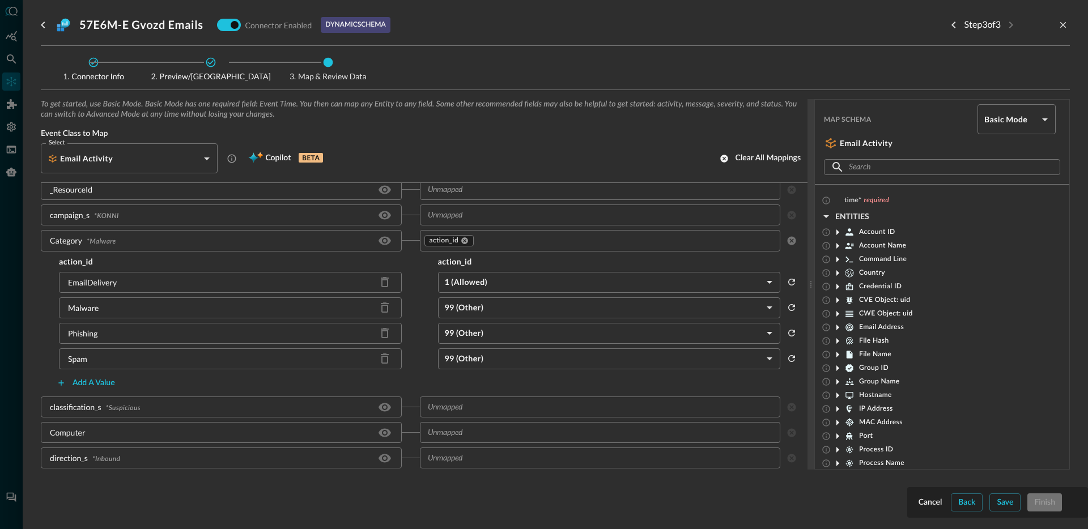
click at [504, 313] on body "Connectors Help Logout JR ​ ​ Add Connector Export Connectors Cloud Infrastruct…" at bounding box center [544, 264] width 1088 height 529
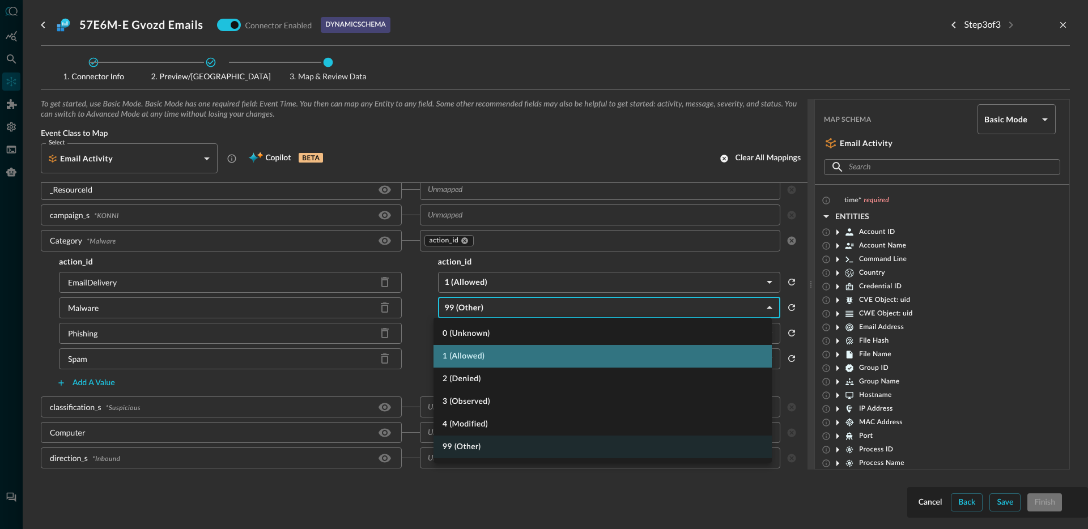
click at [489, 364] on li "1 (Allowed)" at bounding box center [602, 356] width 338 height 23
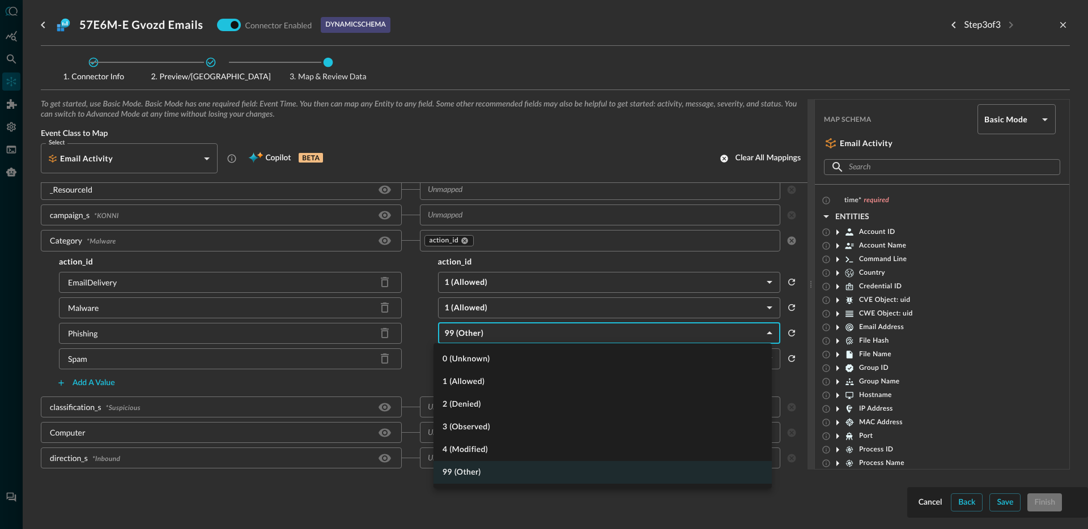
click at [489, 334] on body "Connectors Help Logout JR ​ ​ Add Connector Export Connectors Cloud Infrastruct…" at bounding box center [544, 264] width 1088 height 529
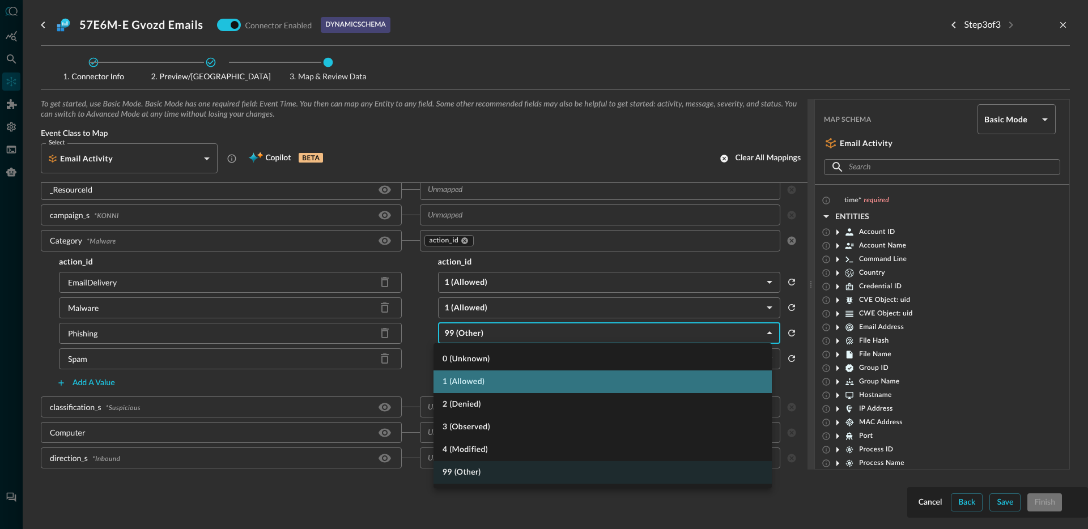
click at [488, 378] on li "1 (Allowed)" at bounding box center [602, 382] width 338 height 23
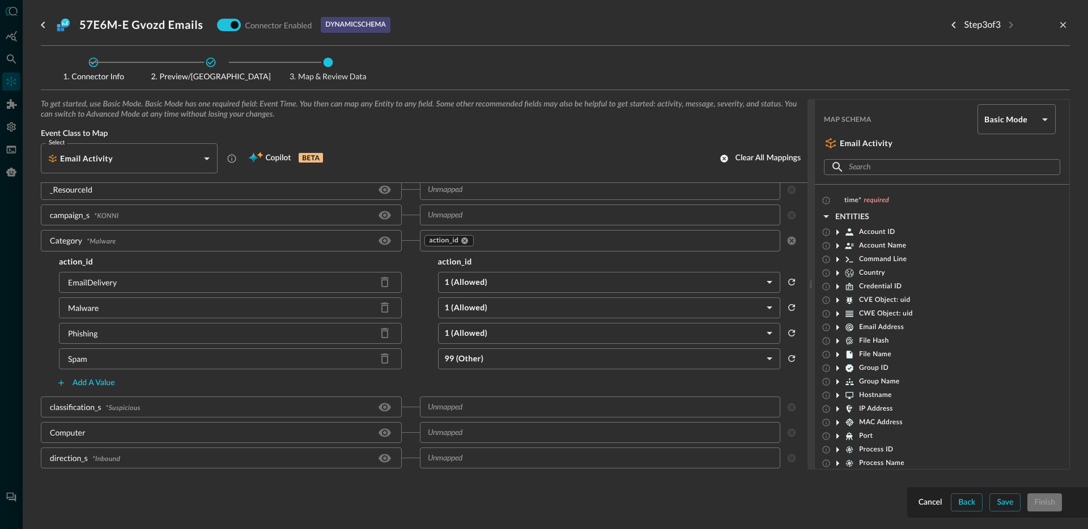
click at [497, 346] on div "action_id action_id EmailDelivery 1 (Allowed) ALLOWED ​ Malware 1 (Allowed) ALL…" at bounding box center [419, 324] width 757 height 137
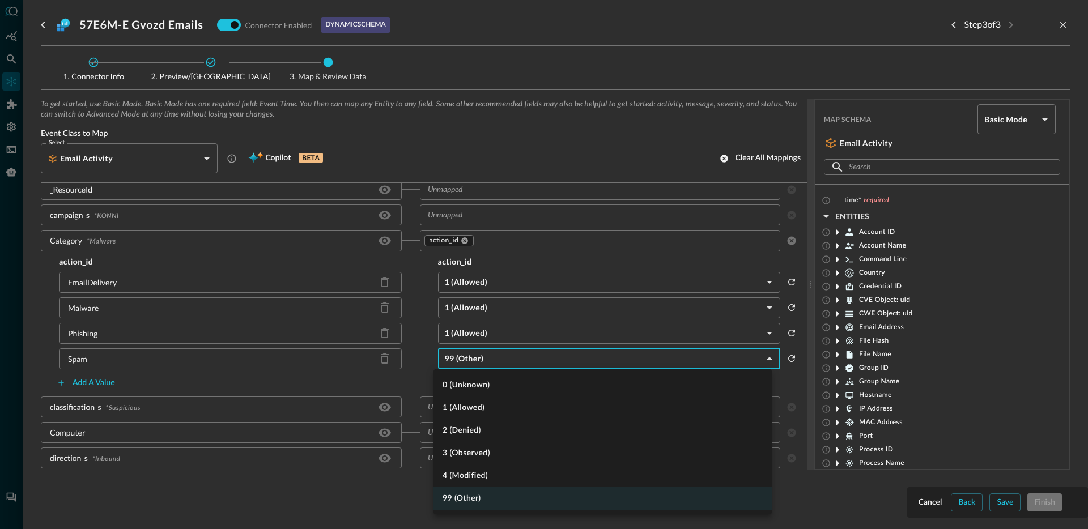
click at [497, 363] on body "Connectors Help Logout JR ​ ​ Add Connector Export Connectors Cloud Infrastruct…" at bounding box center [544, 264] width 1088 height 529
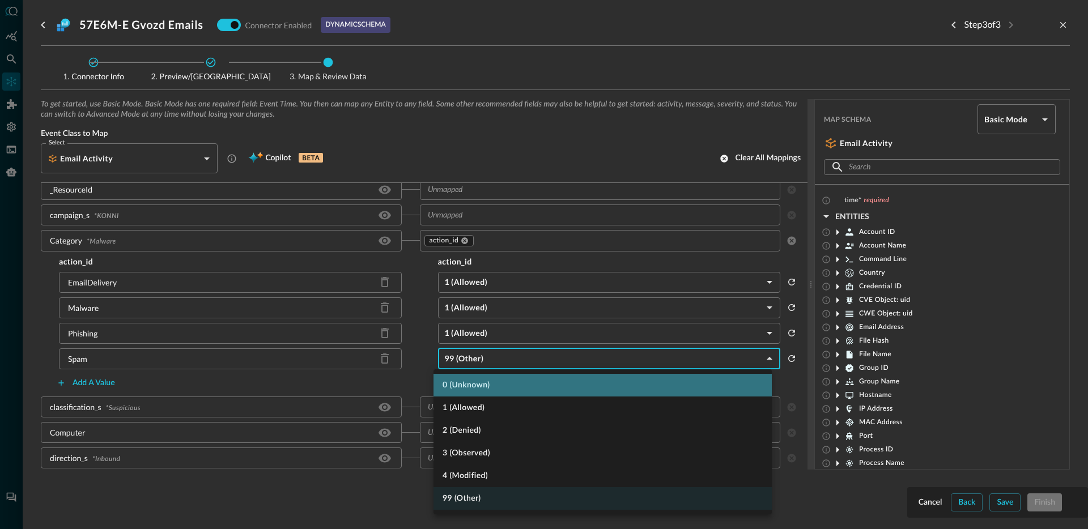
click at [497, 393] on li "0 (Unknown)" at bounding box center [602, 385] width 338 height 23
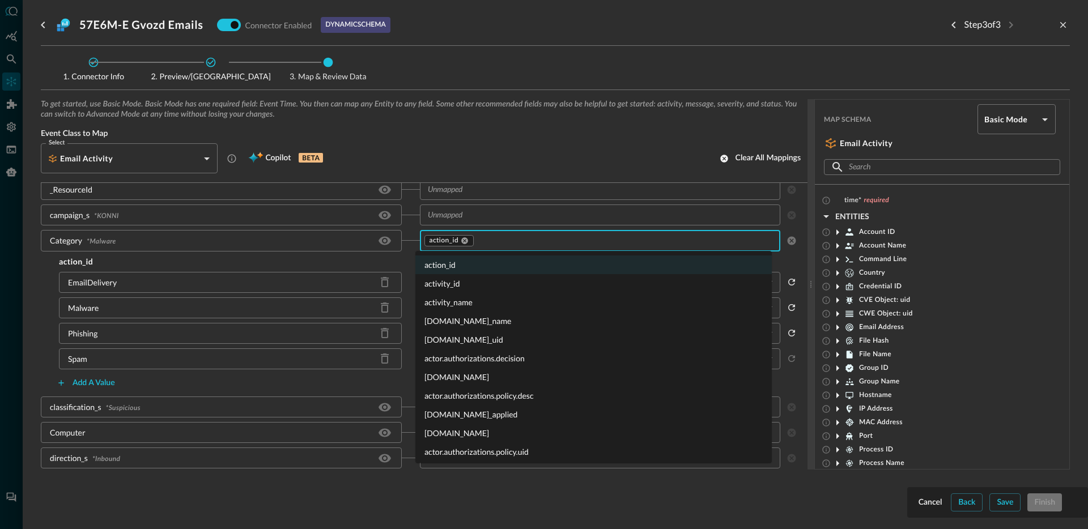
click at [518, 246] on input "text" at bounding box center [625, 240] width 300 height 14
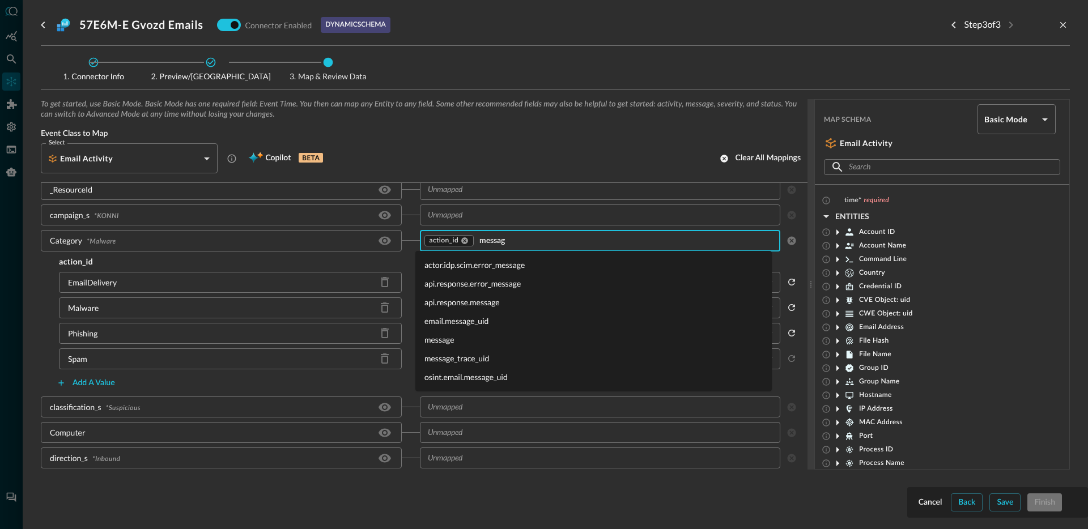
type input "message"
click at [482, 337] on li "message" at bounding box center [593, 339] width 356 height 19
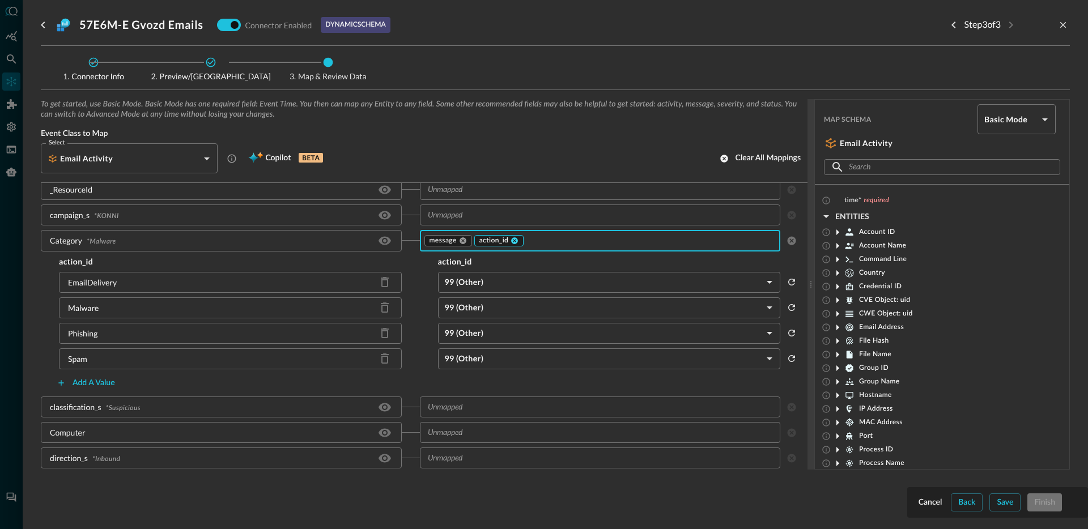
click at [511, 242] on icon at bounding box center [514, 240] width 7 height 7
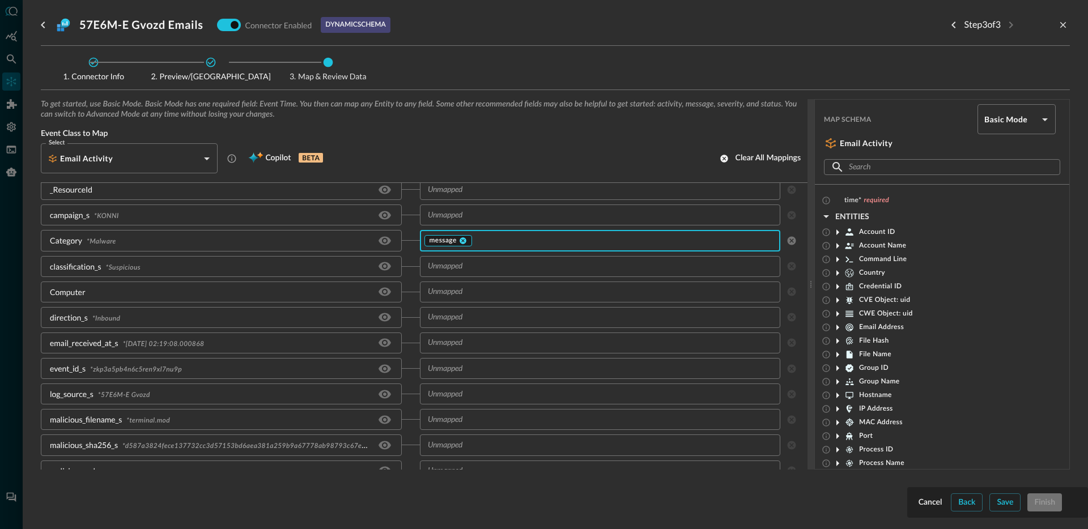
click at [462, 242] on icon at bounding box center [463, 241] width 8 height 8
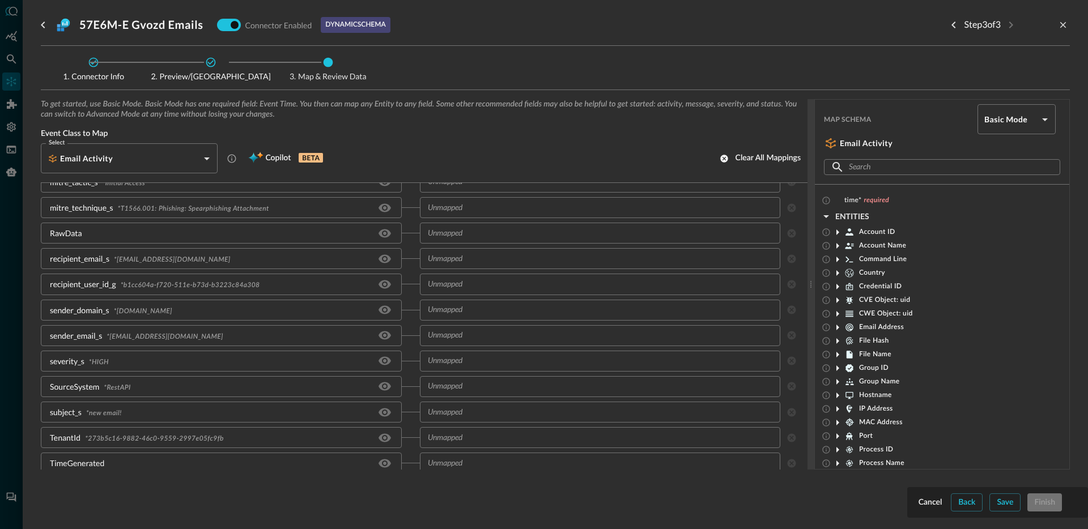
scroll to position [433, 0]
click at [483, 367] on div "​" at bounding box center [600, 360] width 361 height 21
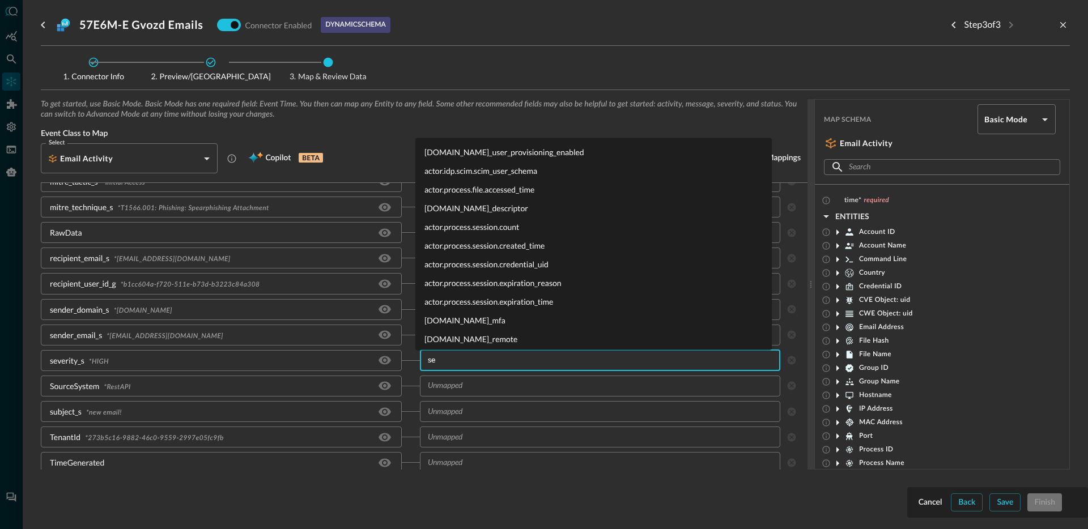
type input "sev"
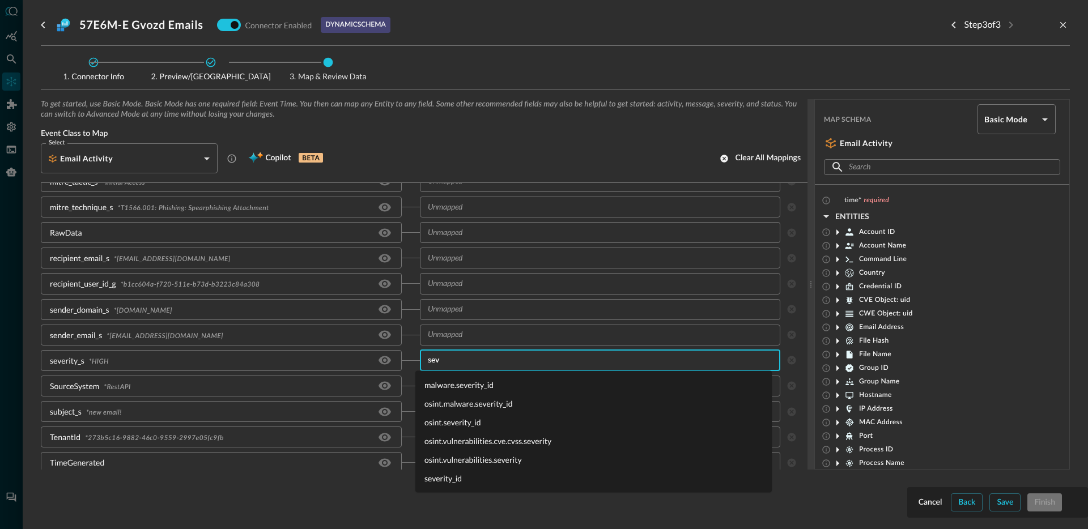
click at [479, 471] on li "severity_id" at bounding box center [593, 478] width 356 height 19
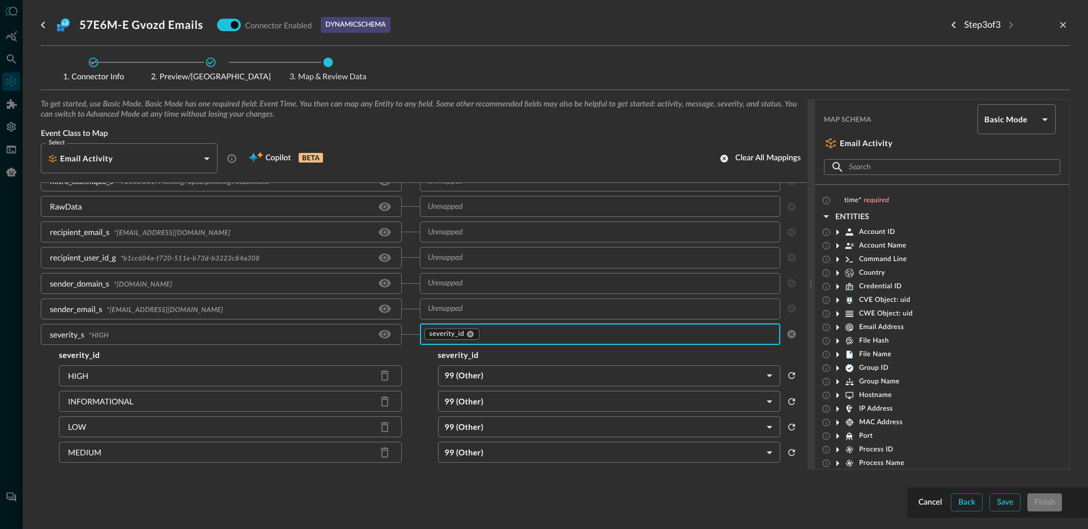
scroll to position [522, 0]
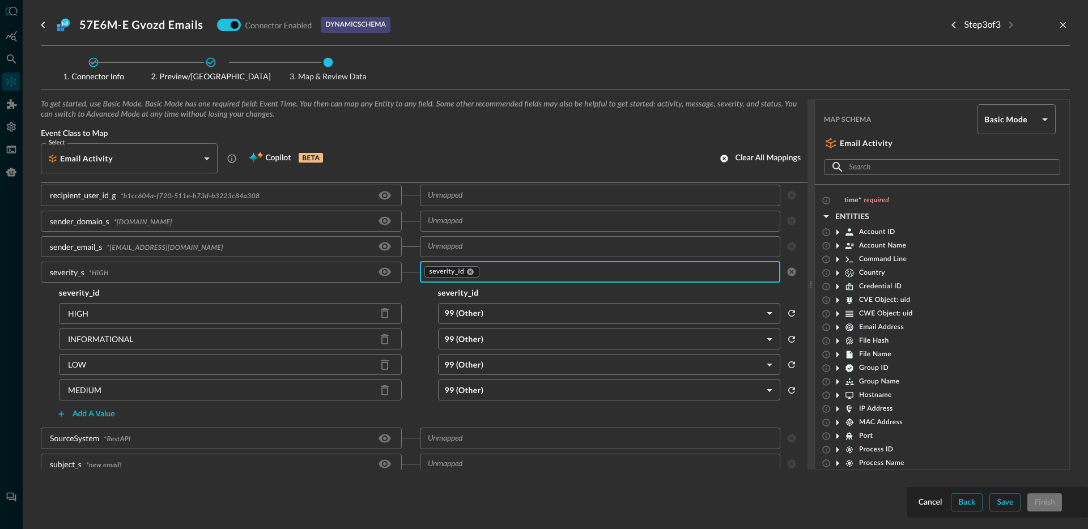
click at [524, 310] on body "Connectors Help Logout JR ​ ​ Add Connector Export Connectors Cloud Infrastruct…" at bounding box center [544, 264] width 1088 height 529
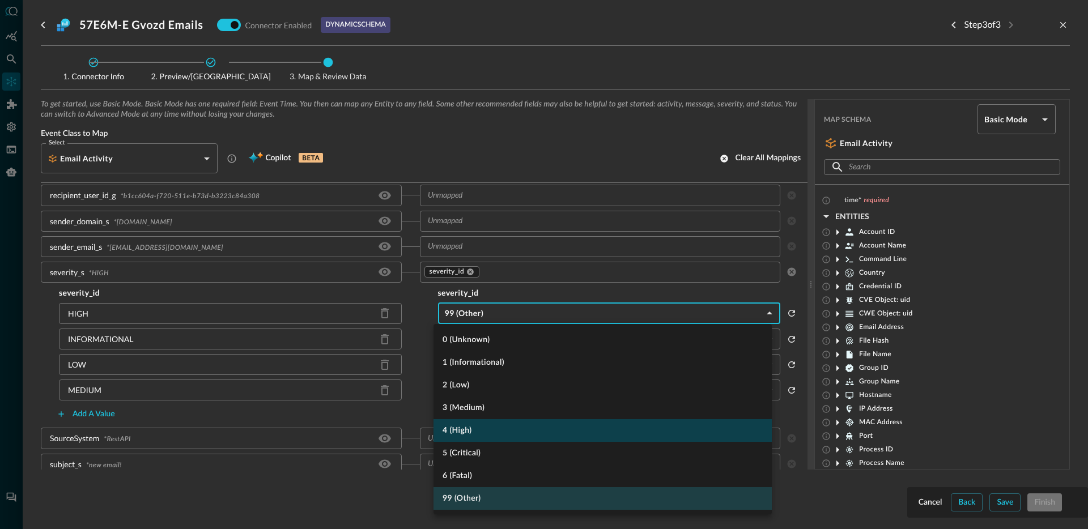
click at [474, 431] on li "4 (High)" at bounding box center [602, 430] width 338 height 23
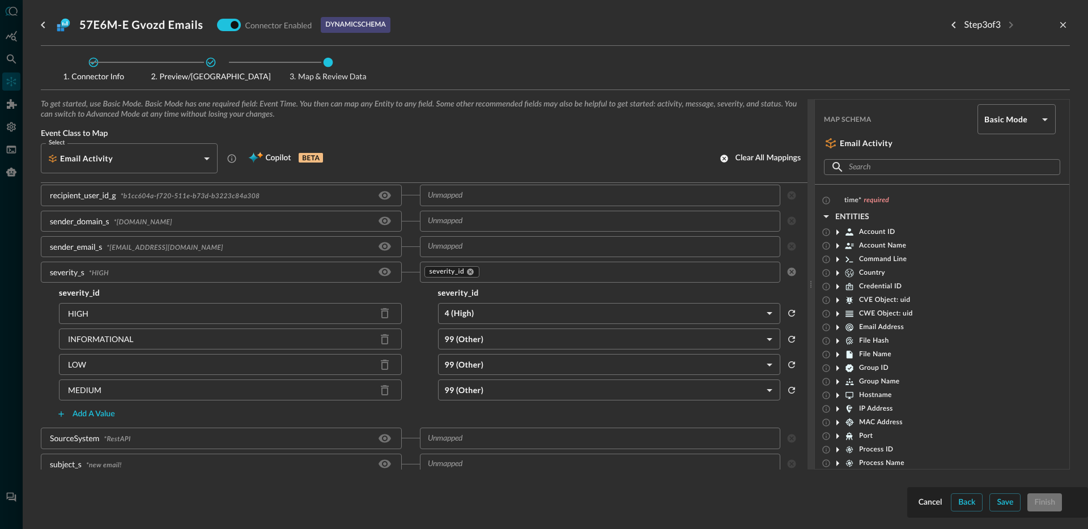
click at [478, 334] on body "Connectors Help Logout JR ​ ​ Add Connector Export Connectors Cloud Infrastruct…" at bounding box center [544, 264] width 1088 height 529
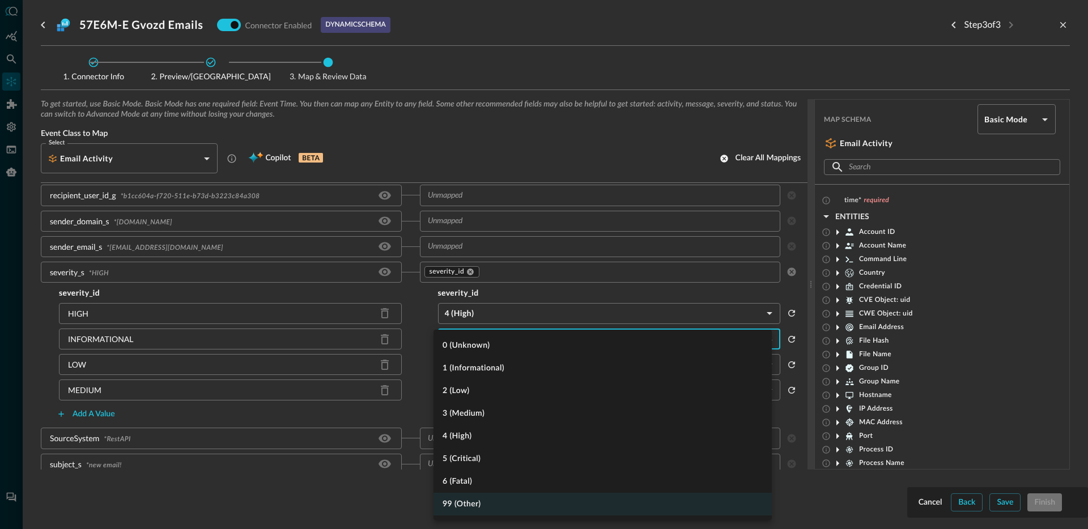
click at [419, 377] on div at bounding box center [544, 264] width 1088 height 529
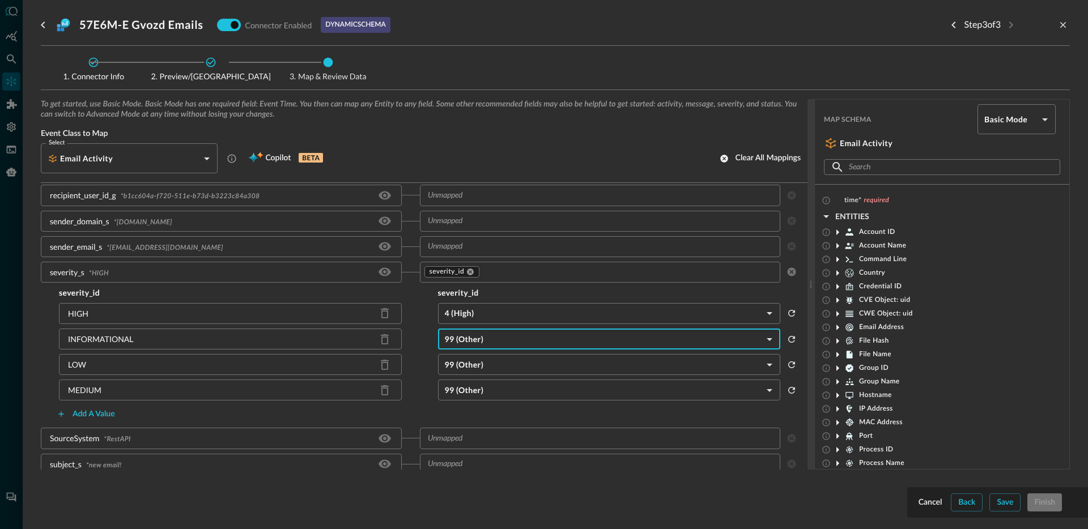
click at [521, 275] on input "text" at bounding box center [627, 272] width 295 height 14
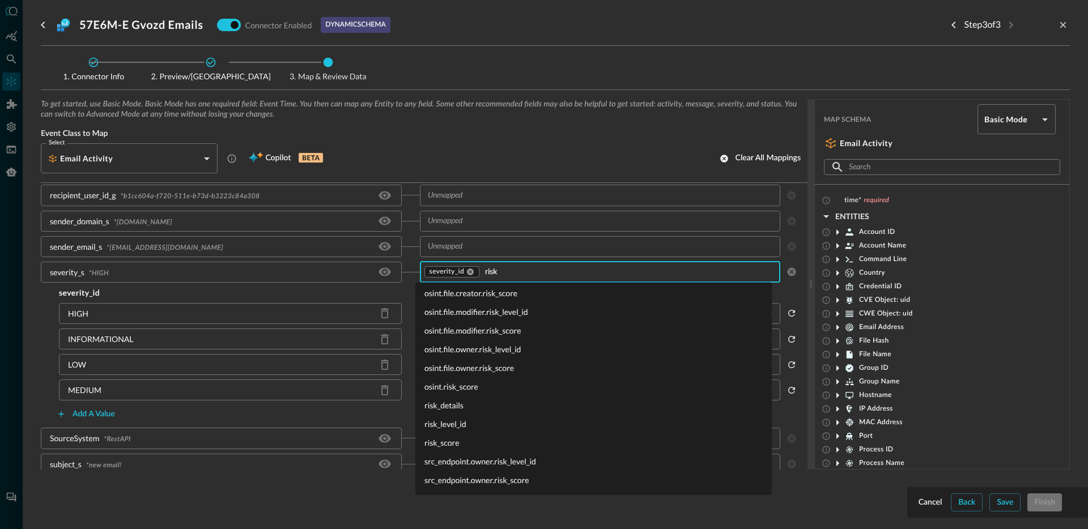
scroll to position [0, 0]
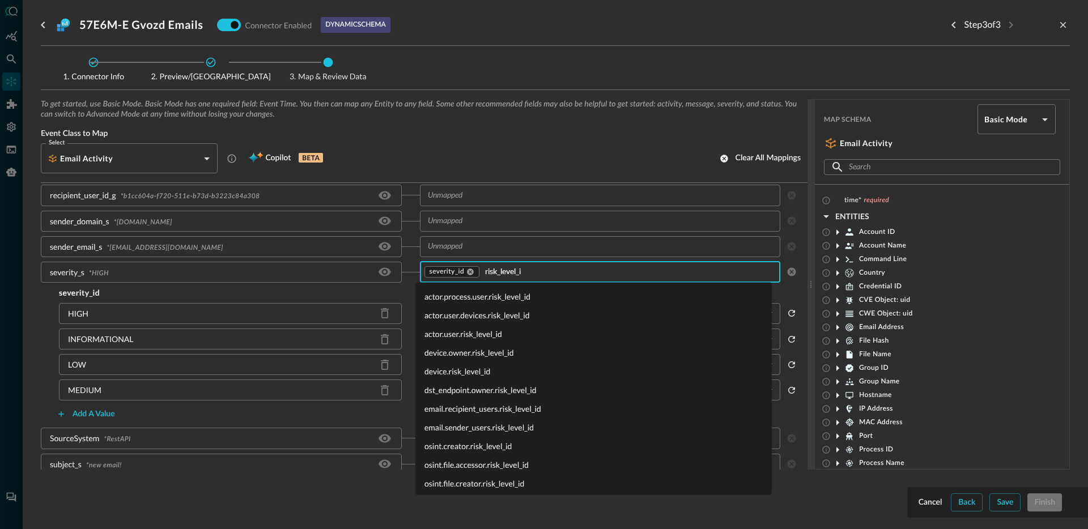
type input "risk_level_id"
click at [447, 462] on li "risk_level_id" at bounding box center [593, 462] width 356 height 19
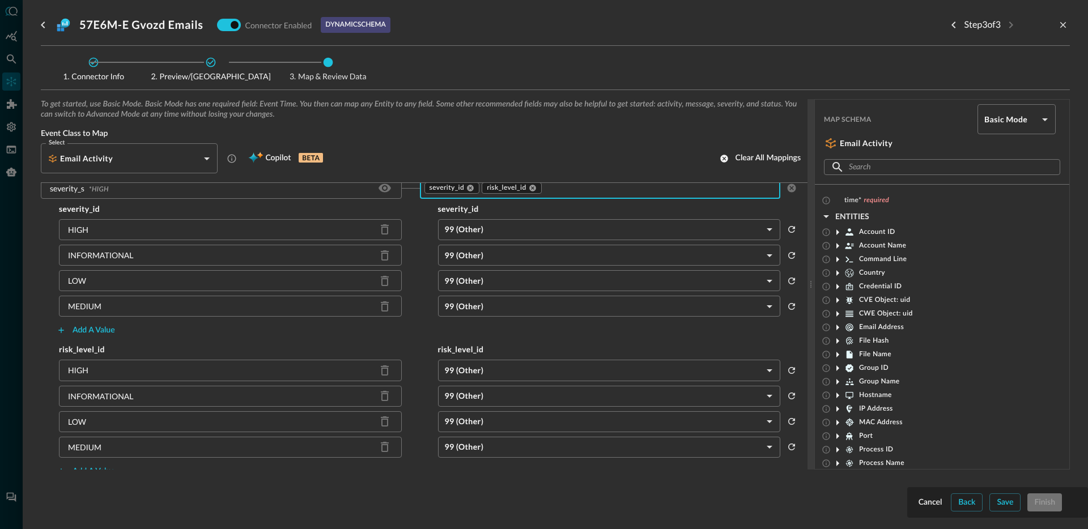
click at [424, 344] on h5 "risk_level_id" at bounding box center [609, 349] width 379 height 11
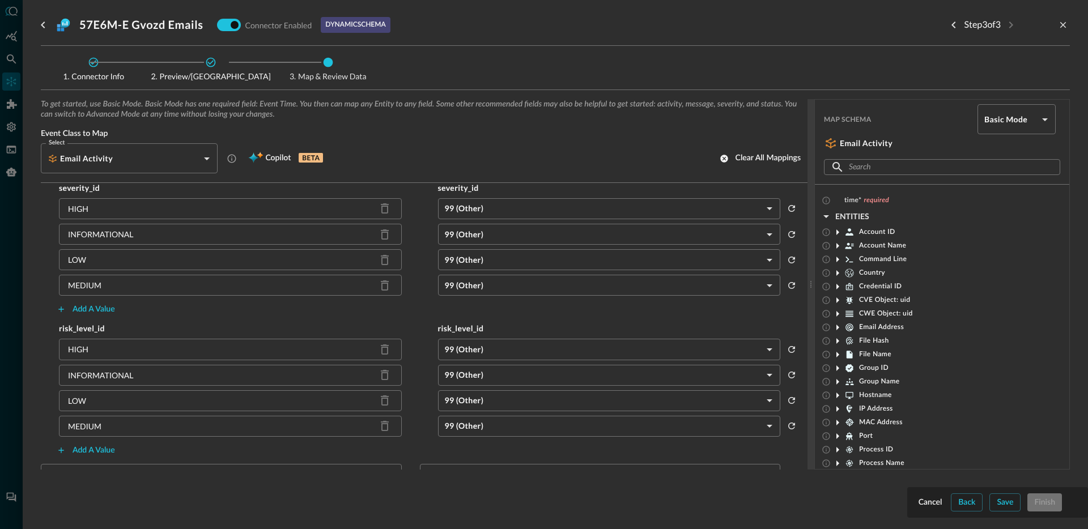
scroll to position [616, 0]
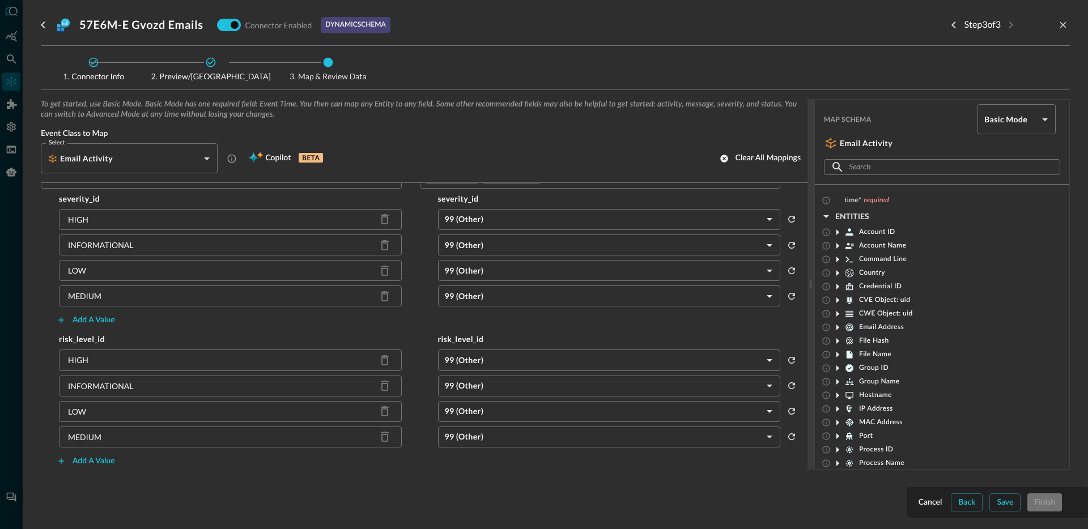
click at [436, 326] on div "Add a value" at bounding box center [419, 320] width 757 height 18
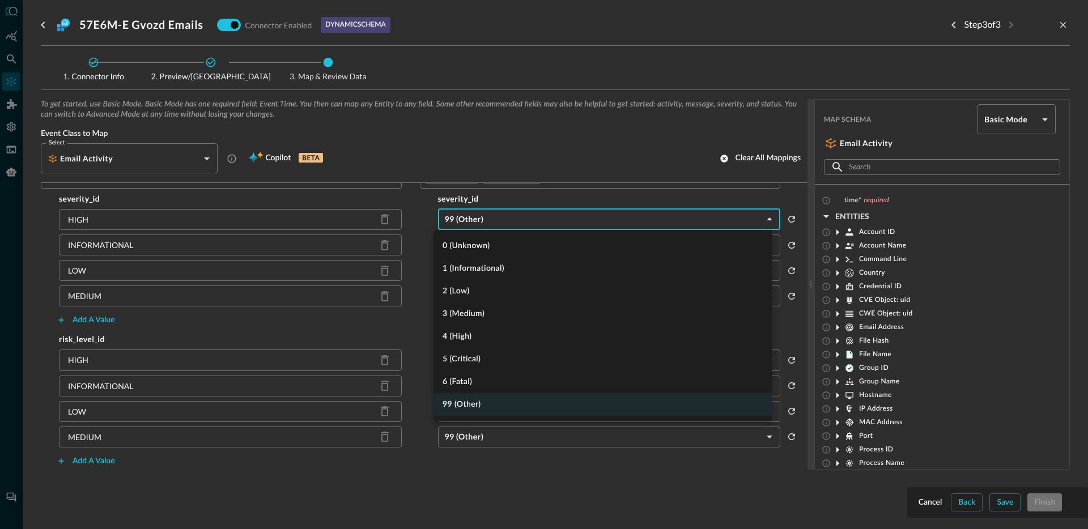
click at [486, 217] on body "Connectors Help Logout JR ​ ​ Add Connector Export Connectors Cloud Infrastruct…" at bounding box center [544, 264] width 1088 height 529
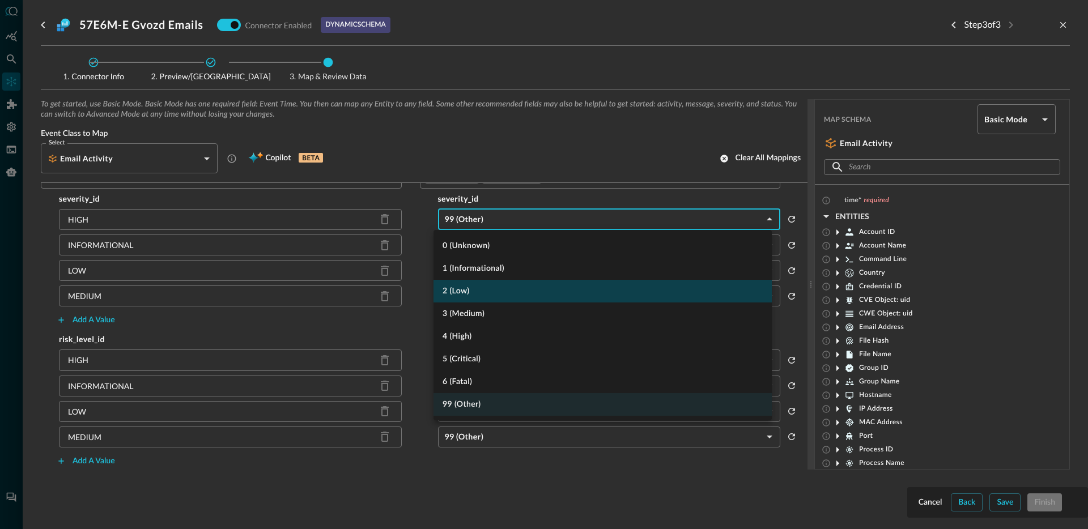
click at [465, 288] on li "2 (Low)" at bounding box center [602, 291] width 338 height 23
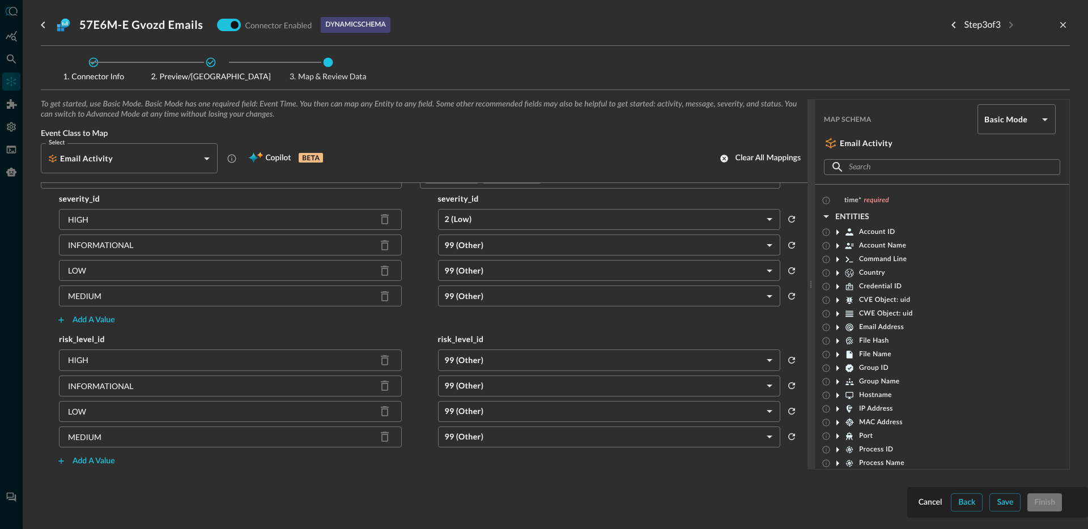
click at [503, 370] on body "Connectors Help Logout JR ​ ​ Add Connector Export Connectors Cloud Infrastruct…" at bounding box center [544, 264] width 1088 height 529
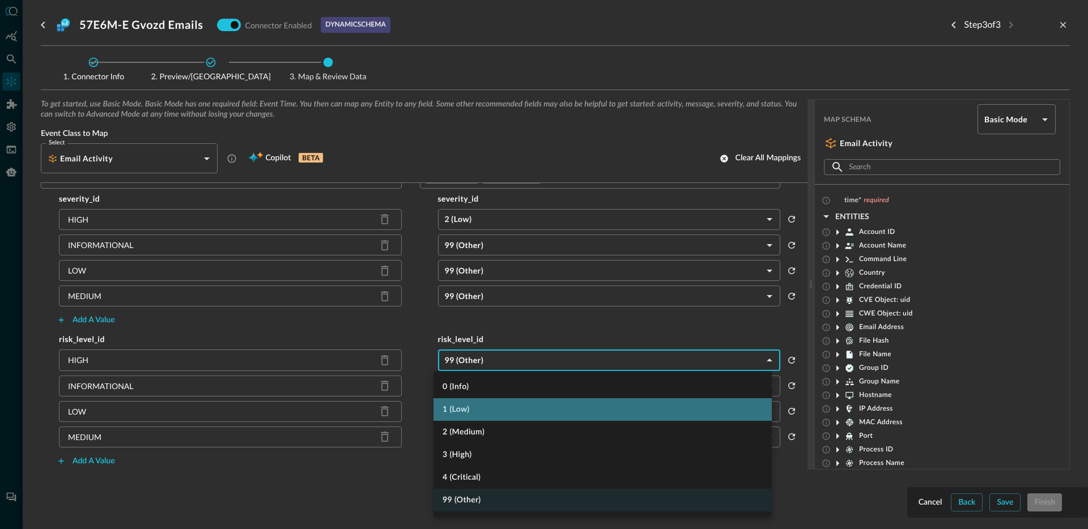
click at [490, 411] on li "1 (Low)" at bounding box center [602, 409] width 338 height 23
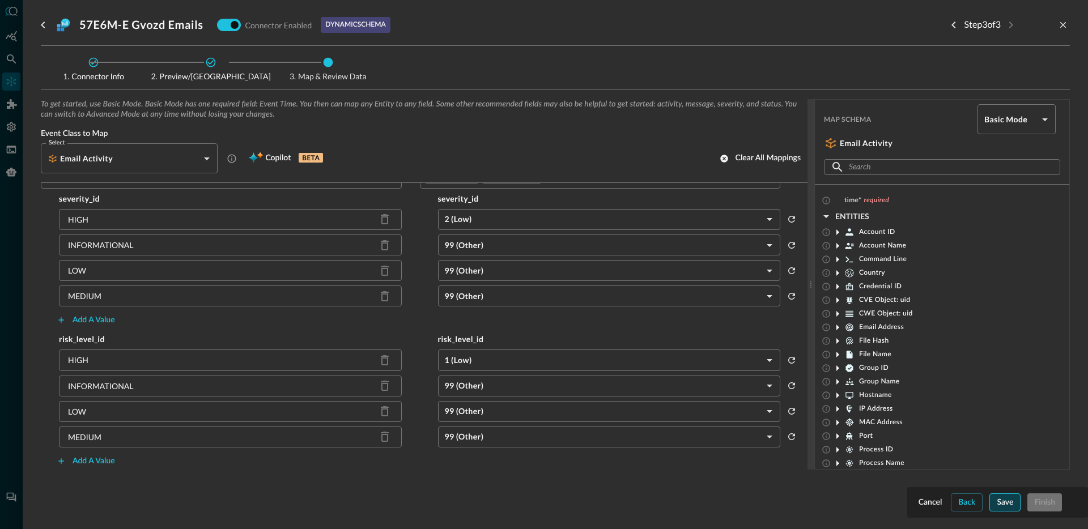
click at [1003, 500] on div "Save" at bounding box center [1005, 503] width 16 height 14
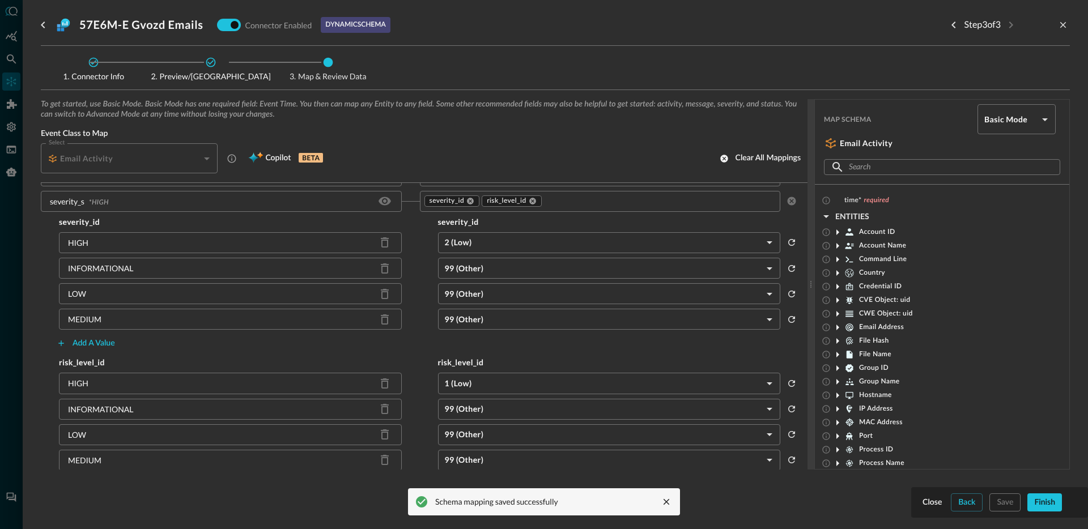
scroll to position [593, 0]
click at [551, 200] on input "text" at bounding box center [659, 201] width 232 height 14
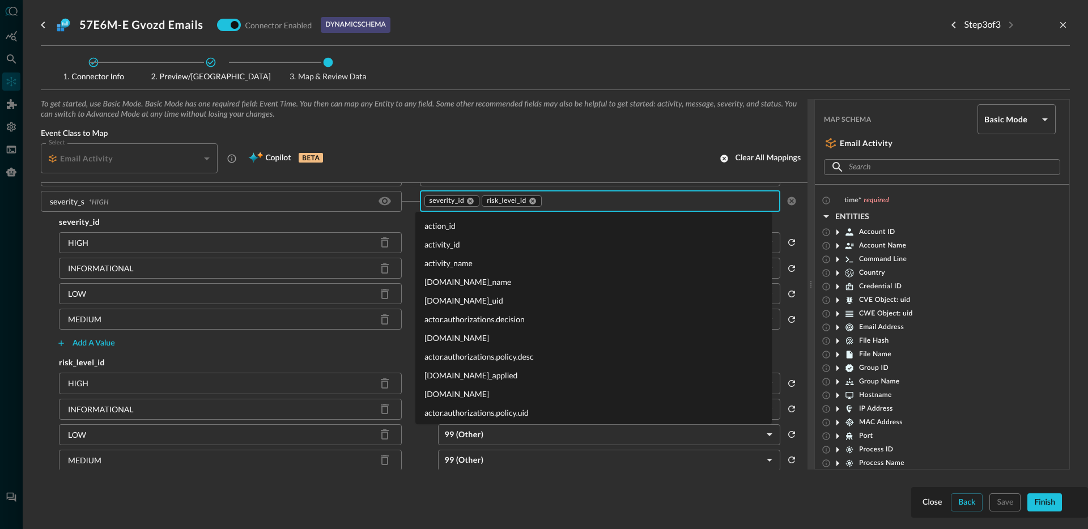
scroll to position [21125, 0]
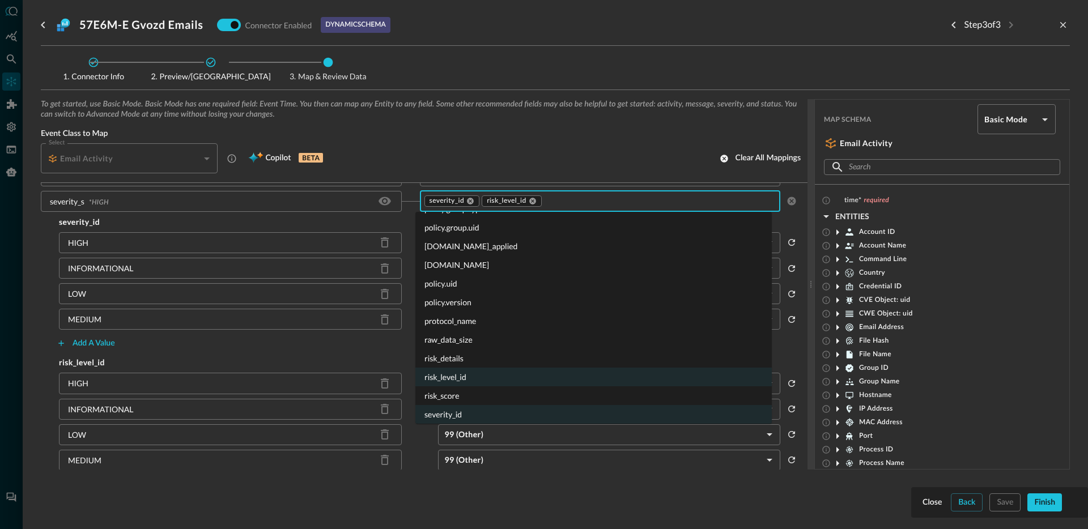
click at [473, 262] on li "[DOMAIN_NAME]" at bounding box center [593, 265] width 356 height 19
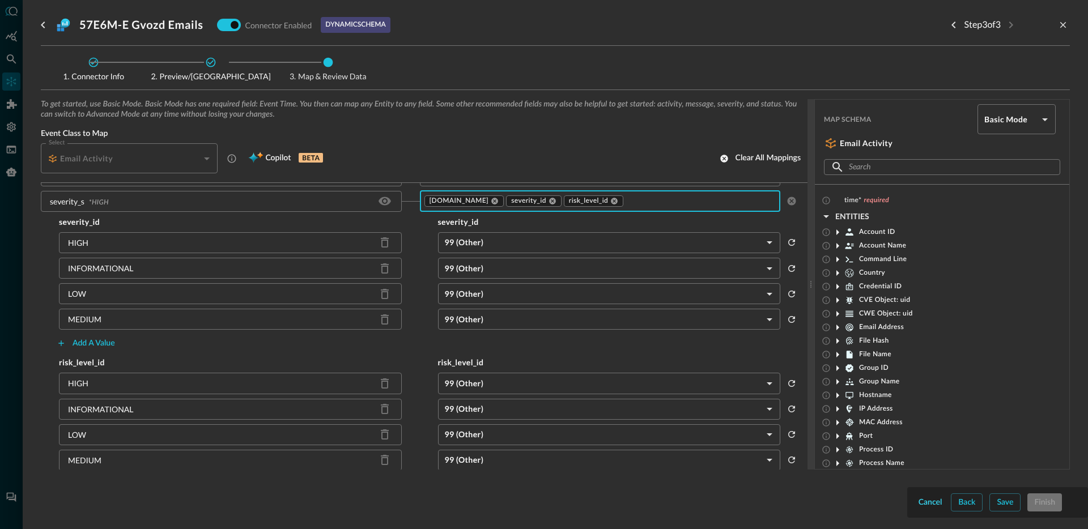
click at [943, 504] on button "Cancel" at bounding box center [930, 502] width 28 height 18
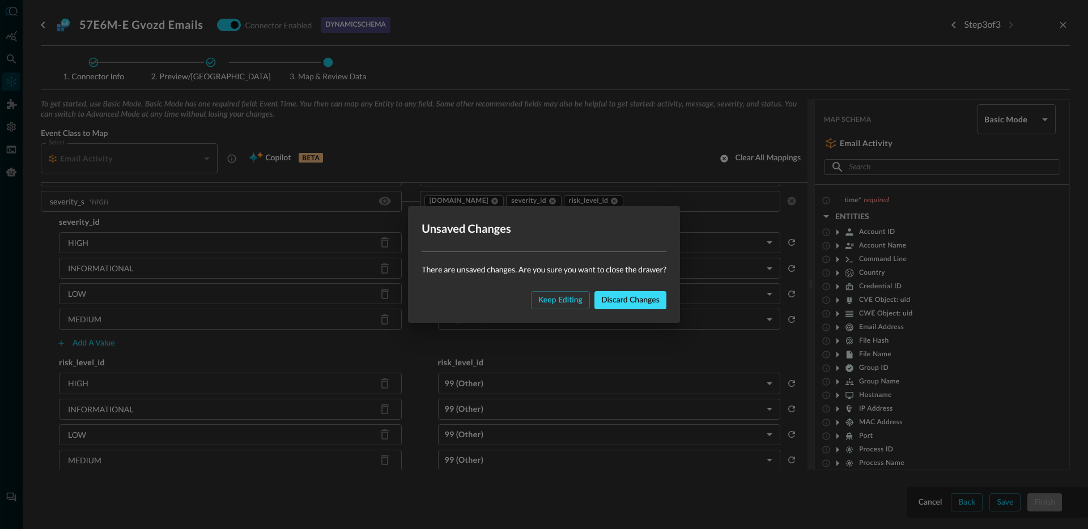
click at [629, 302] on div "Discard changes" at bounding box center [630, 300] width 58 height 14
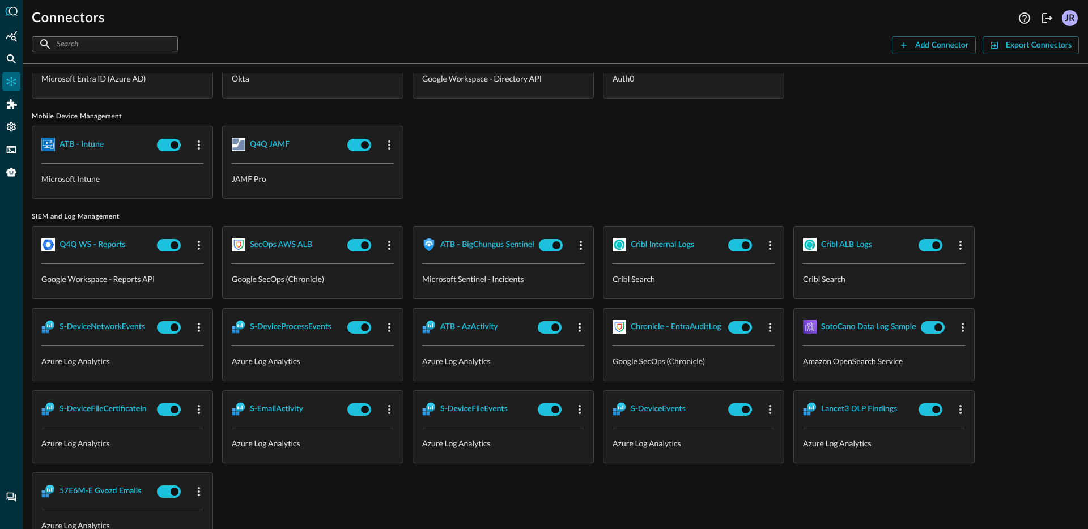
scroll to position [906, 0]
click at [121, 483] on div "57E6M-E Gvozd Emails" at bounding box center [100, 490] width 82 height 14
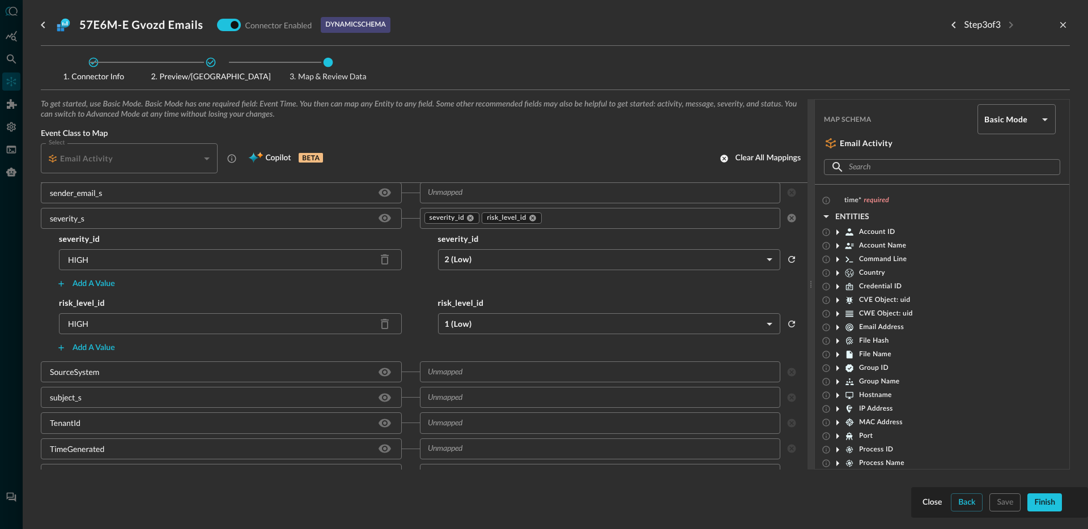
scroll to position [575, 0]
click at [970, 501] on div "Back" at bounding box center [966, 503] width 17 height 14
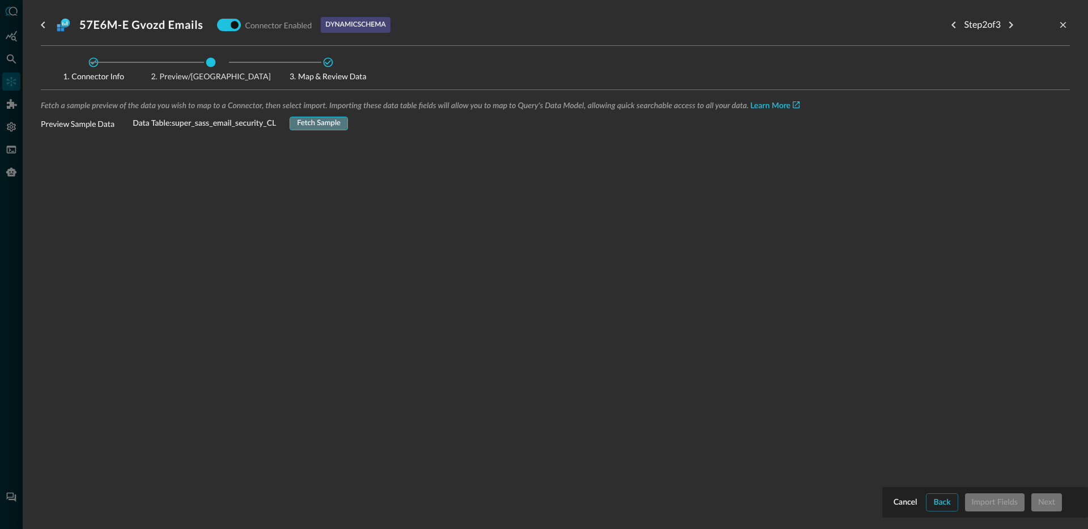
click at [321, 117] on div "Fetch Sample" at bounding box center [319, 123] width 44 height 13
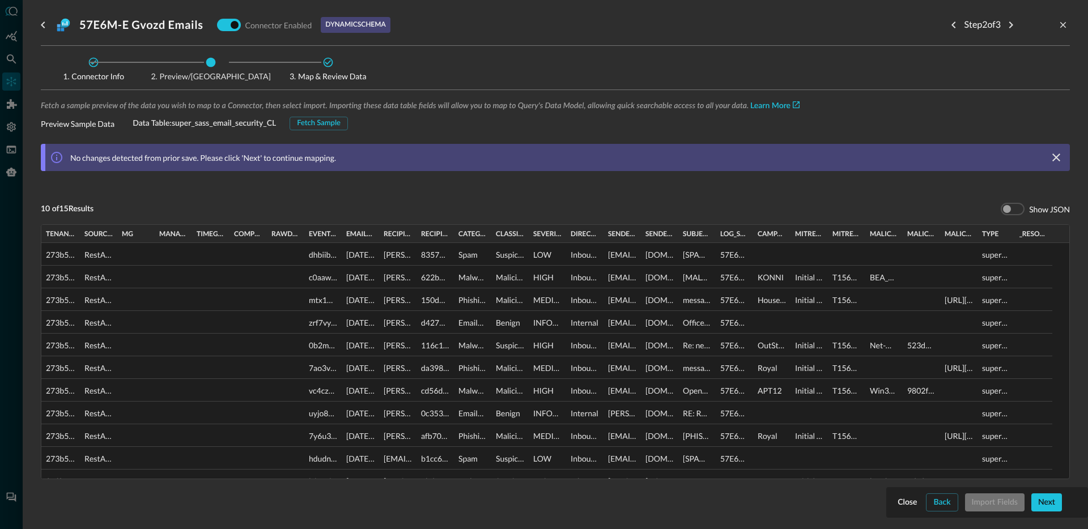
click at [991, 503] on div "Close Back Import Fields Next" at bounding box center [987, 502] width 184 height 18
click at [986, 501] on div "Close Back Import Fields Next" at bounding box center [987, 502] width 184 height 18
click at [1050, 509] on div "Next" at bounding box center [1046, 503] width 17 height 14
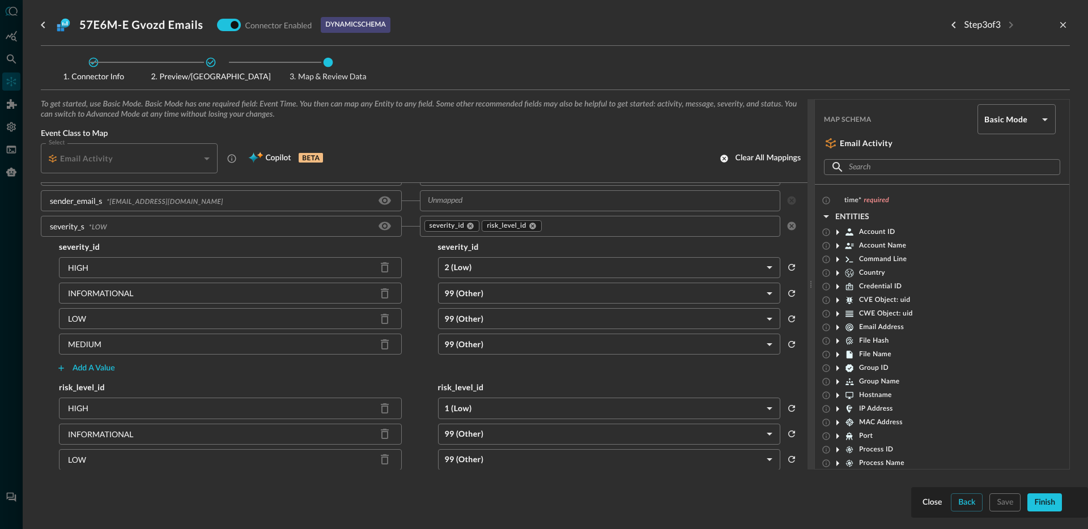
scroll to position [567, 0]
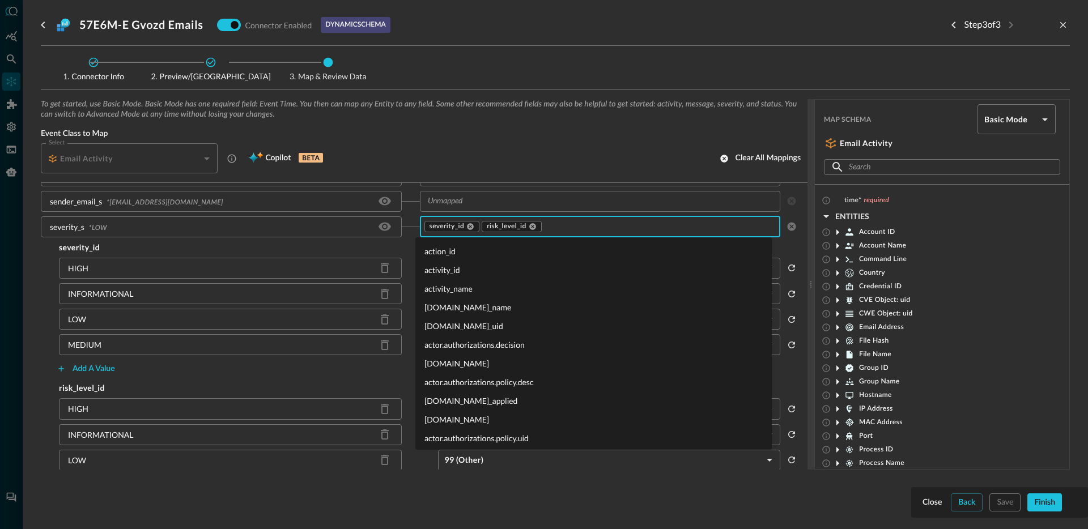
click at [590, 227] on input "text" at bounding box center [659, 227] width 232 height 14
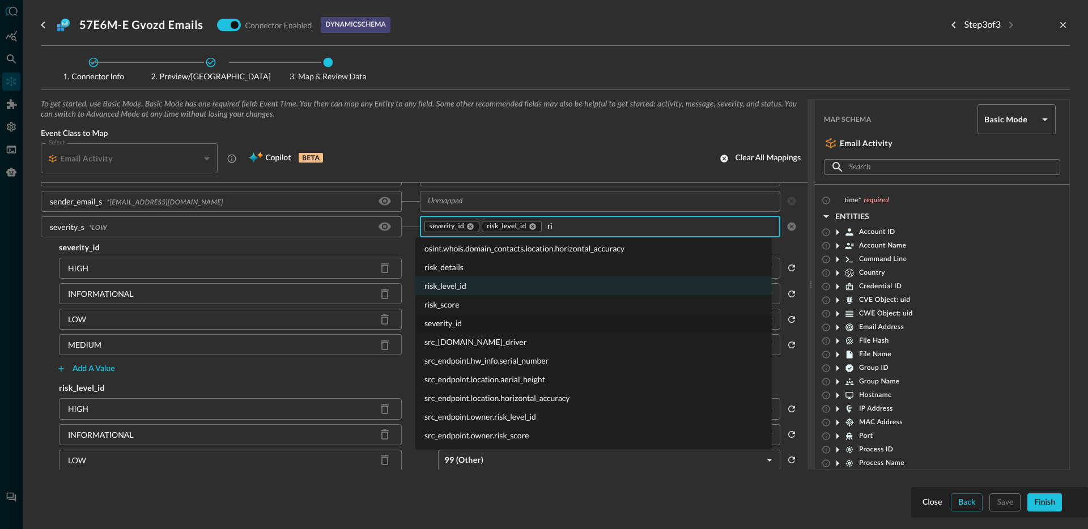
scroll to position [2204, 0]
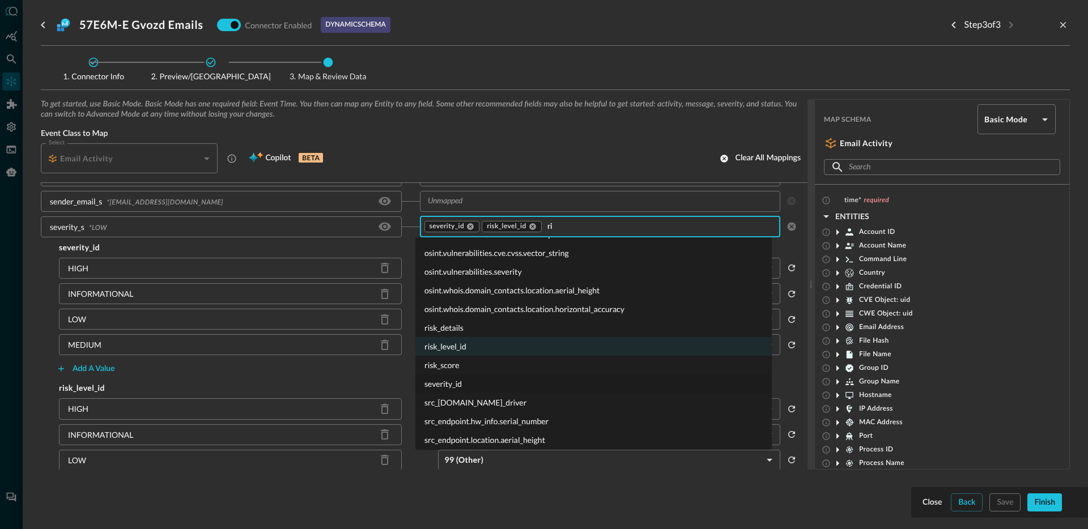
type input "ris"
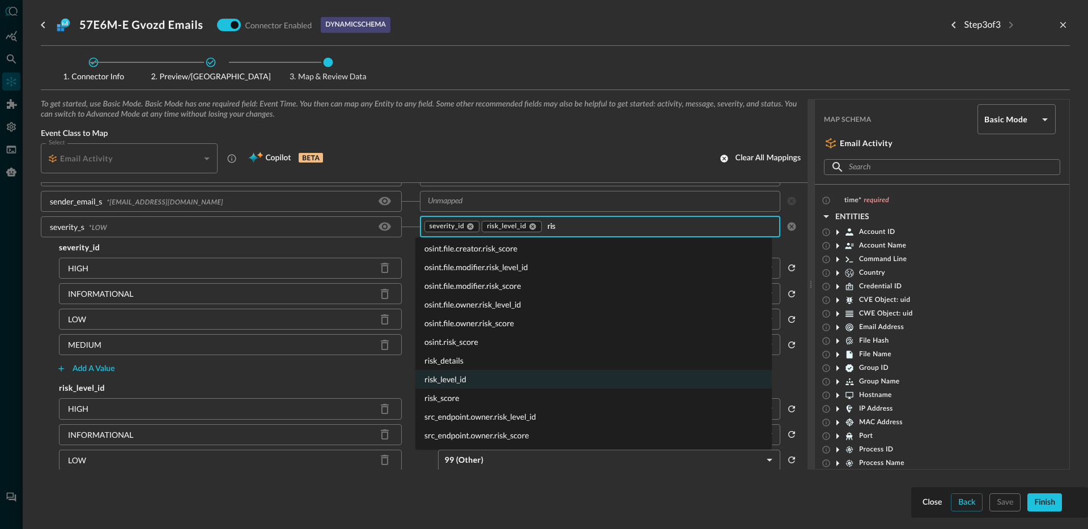
scroll to position [0, 0]
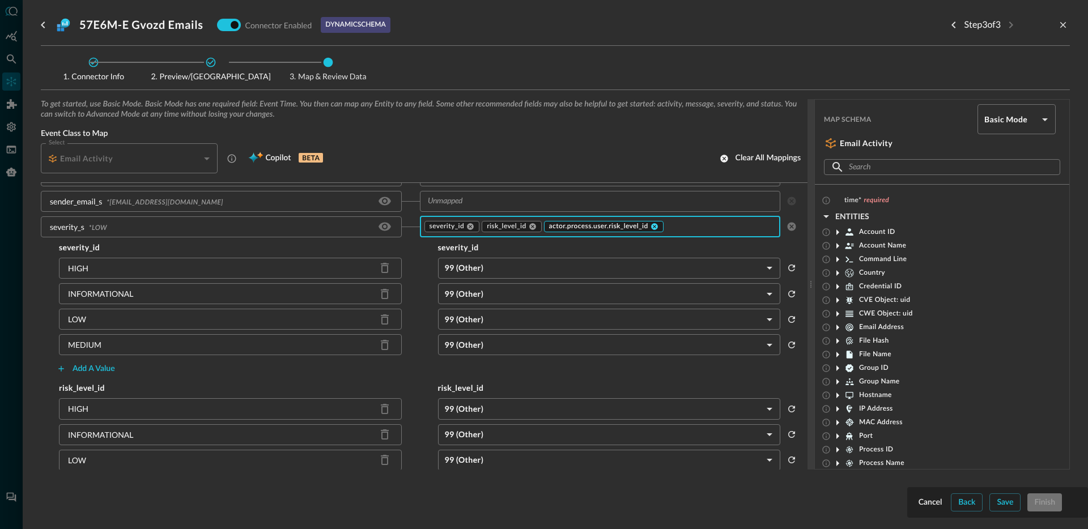
click at [652, 229] on icon at bounding box center [654, 226] width 7 height 7
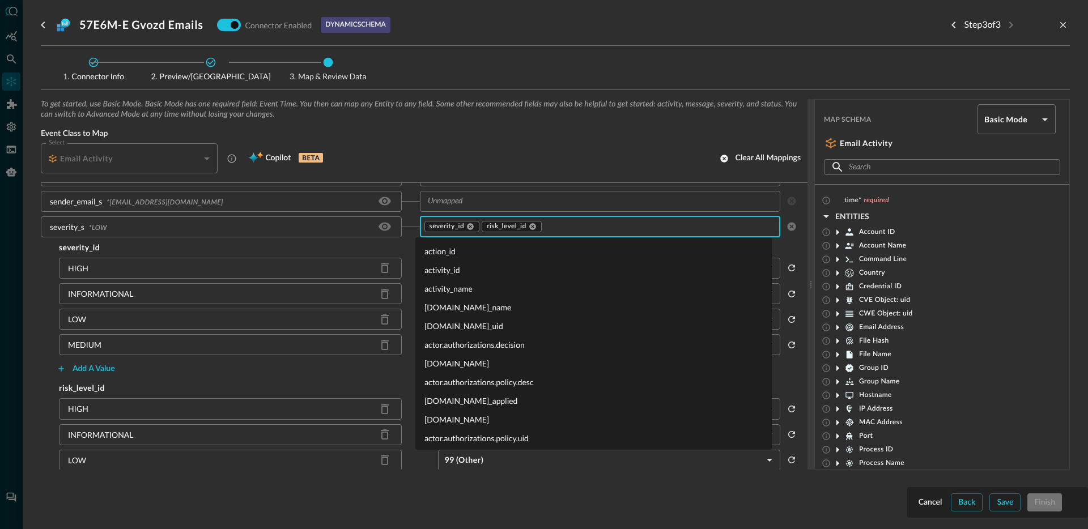
click at [613, 232] on input "text" at bounding box center [659, 227] width 232 height 14
type input "risk"
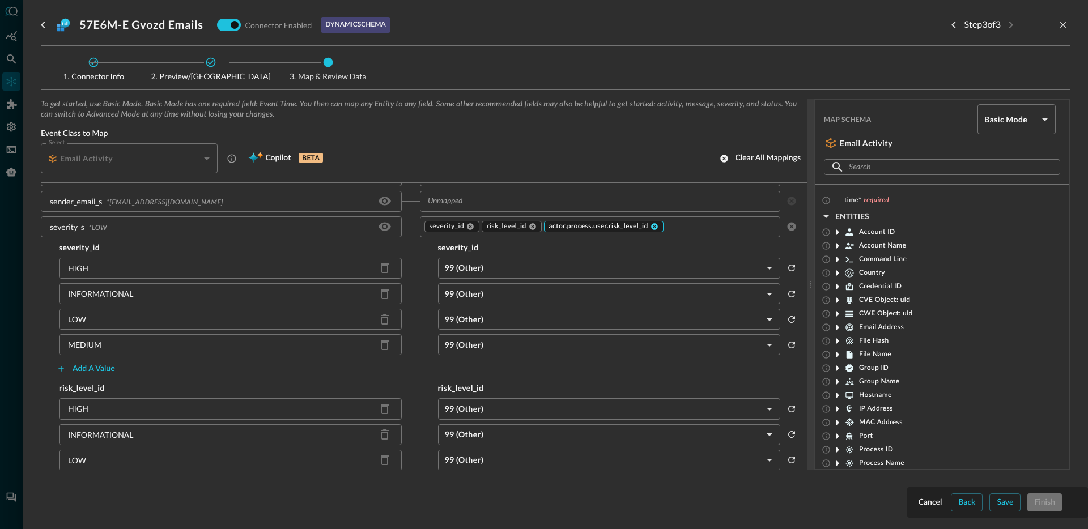
click at [652, 229] on icon at bounding box center [654, 227] width 8 height 8
click at [648, 230] on input "text" at bounding box center [659, 227] width 232 height 14
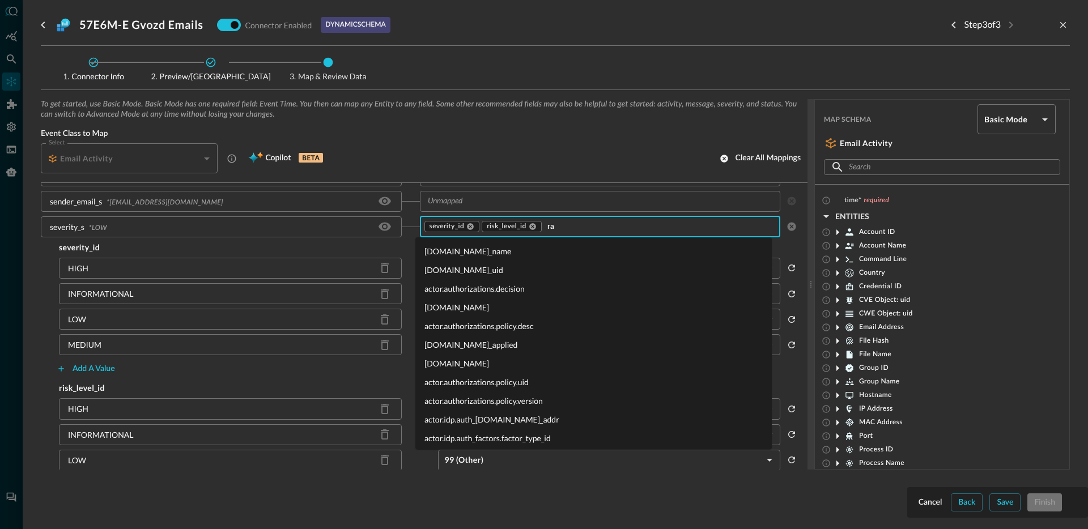
type input "ras"
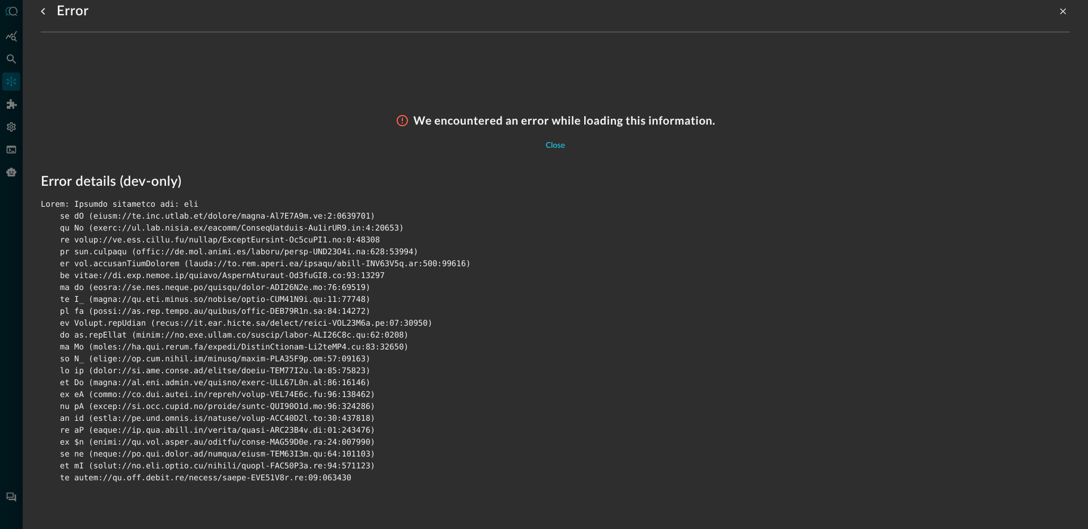
click at [193, 206] on div at bounding box center [555, 342] width 1029 height 286
click at [257, 215] on div at bounding box center [555, 342] width 1029 height 286
click at [194, 208] on div at bounding box center [555, 342] width 1029 height 286
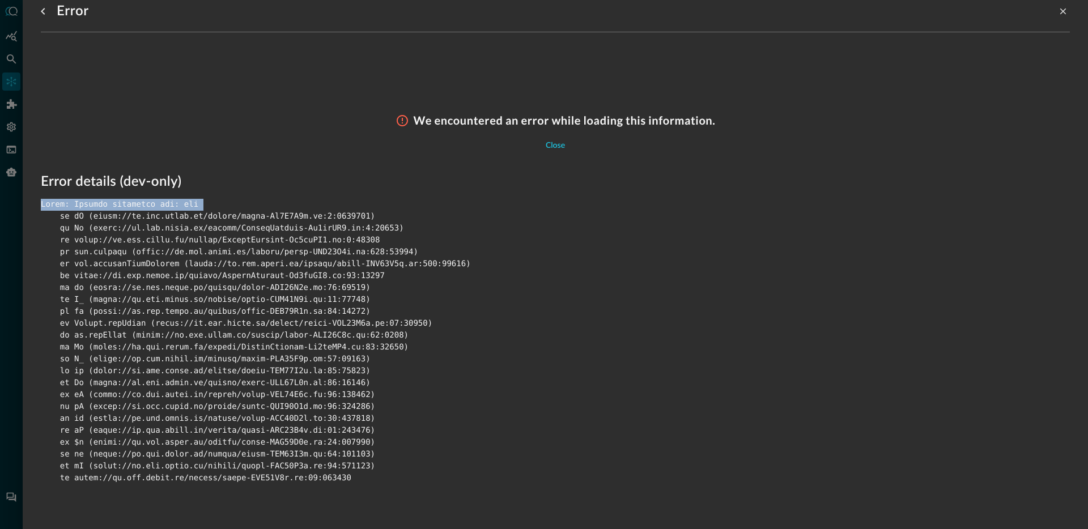
click at [194, 208] on div at bounding box center [555, 342] width 1029 height 286
click at [206, 203] on div at bounding box center [555, 342] width 1029 height 286
drag, startPoint x: 212, startPoint y: 203, endPoint x: 28, endPoint y: 207, distance: 184.2
click at [28, 207] on div "Error We encountered an error while loading this information. Close Error detai…" at bounding box center [555, 264] width 1065 height 529
click at [551, 147] on div "Close" at bounding box center [555, 146] width 19 height 14
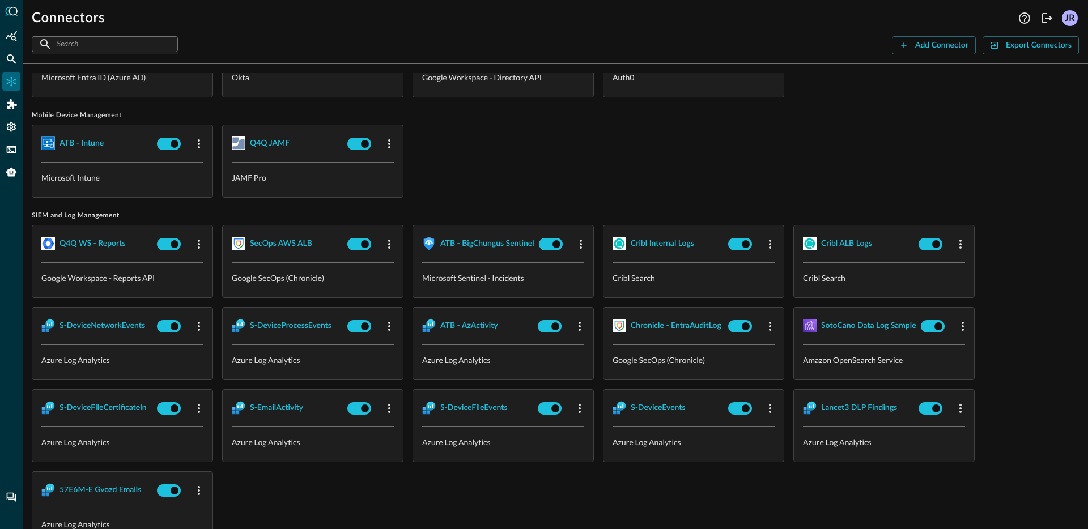
click at [593, 172] on div "ATB - Intune Microsoft Intune Q4Q JAMF JAMF Pro" at bounding box center [555, 161] width 1047 height 73
click at [474, 478] on div "Q4Q WS - Reports Google Workspace - Reports API SecOps AWS ALB Google SecOps (C…" at bounding box center [555, 385] width 1047 height 320
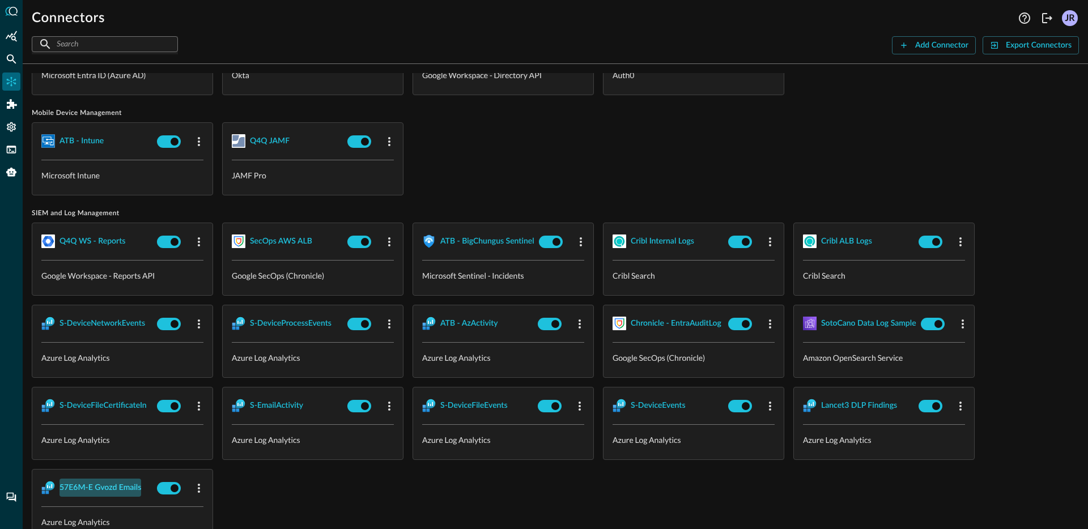
click at [115, 486] on div "57E6M-E Gvozd Emails" at bounding box center [100, 488] width 82 height 14
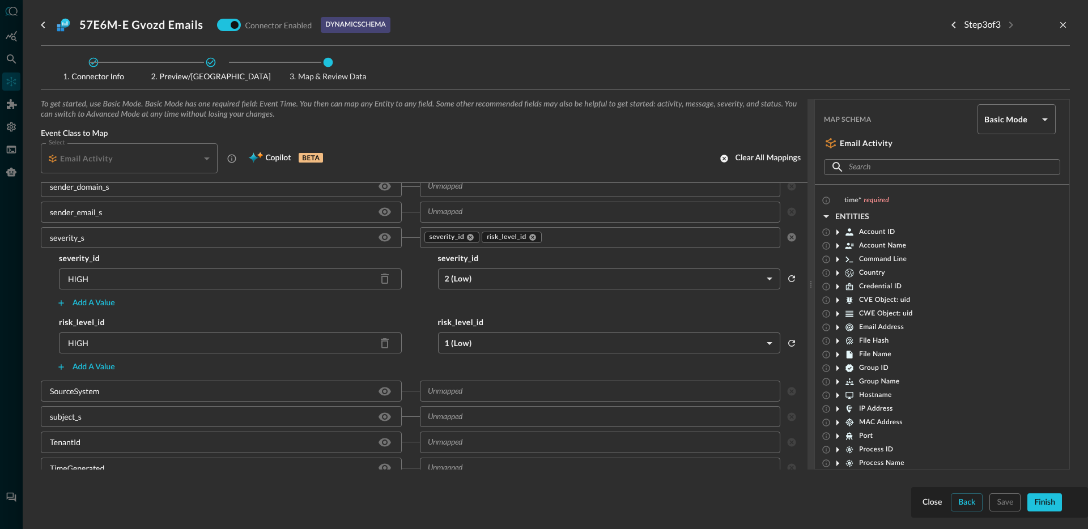
scroll to position [549, 0]
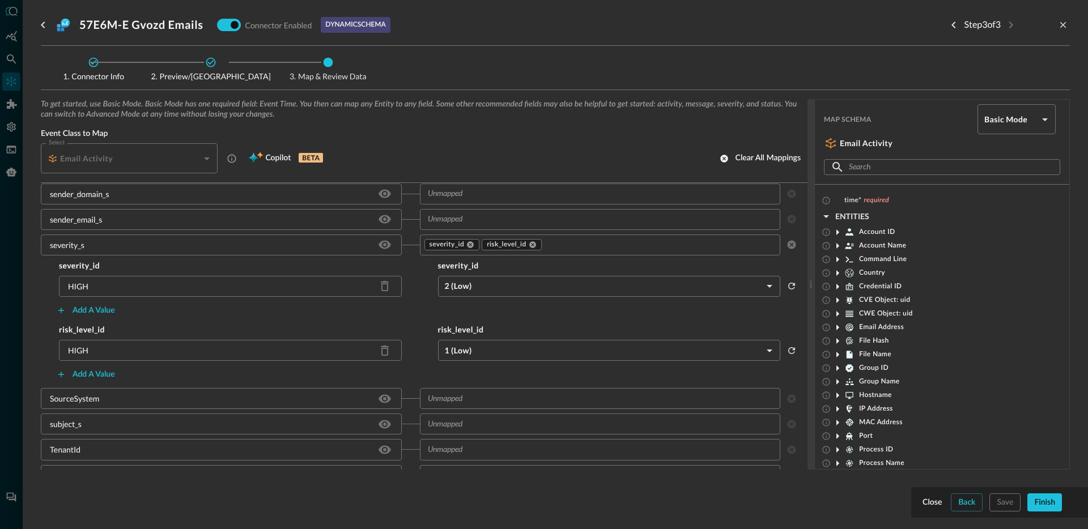
click at [582, 238] on input "text" at bounding box center [659, 245] width 232 height 14
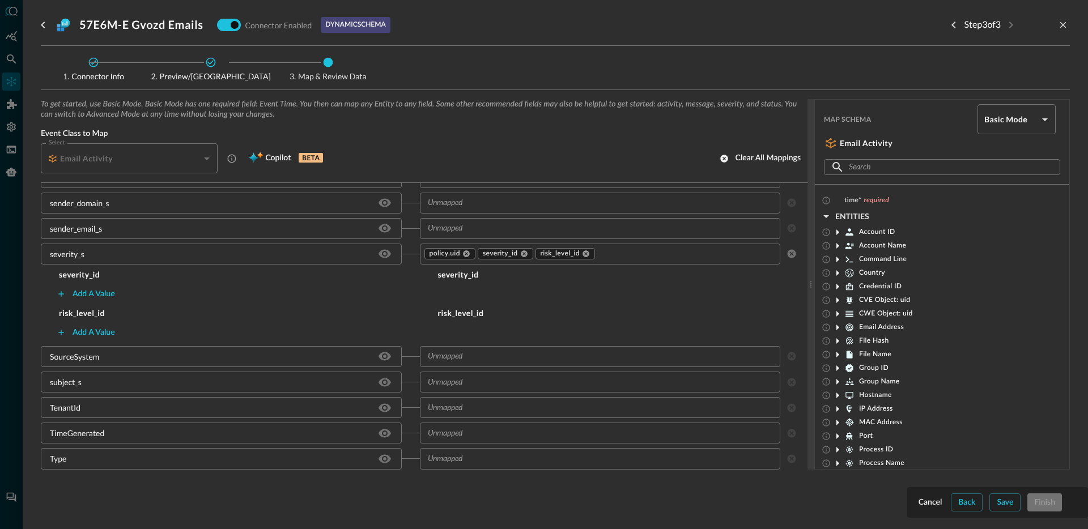
scroll to position [539, 0]
click at [836, 276] on icon at bounding box center [838, 273] width 14 height 14
click at [978, 127] on body "Connectors Help Logout JR ​ ​ Add Connector Export Connectors Cloud Infrastruct…" at bounding box center [544, 264] width 1088 height 529
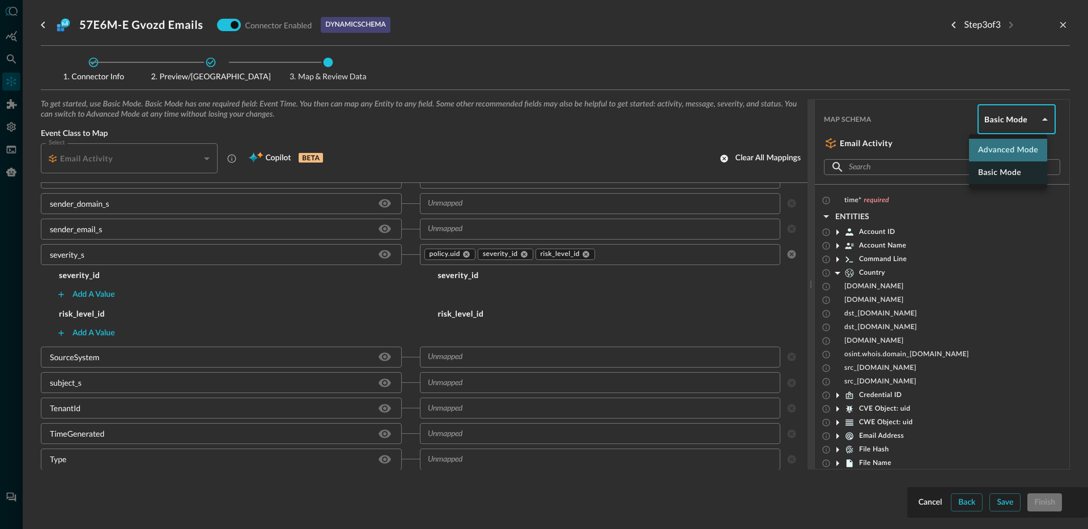
click at [992, 143] on li "Advanced Mode" at bounding box center [1008, 150] width 78 height 23
type input "advanced"
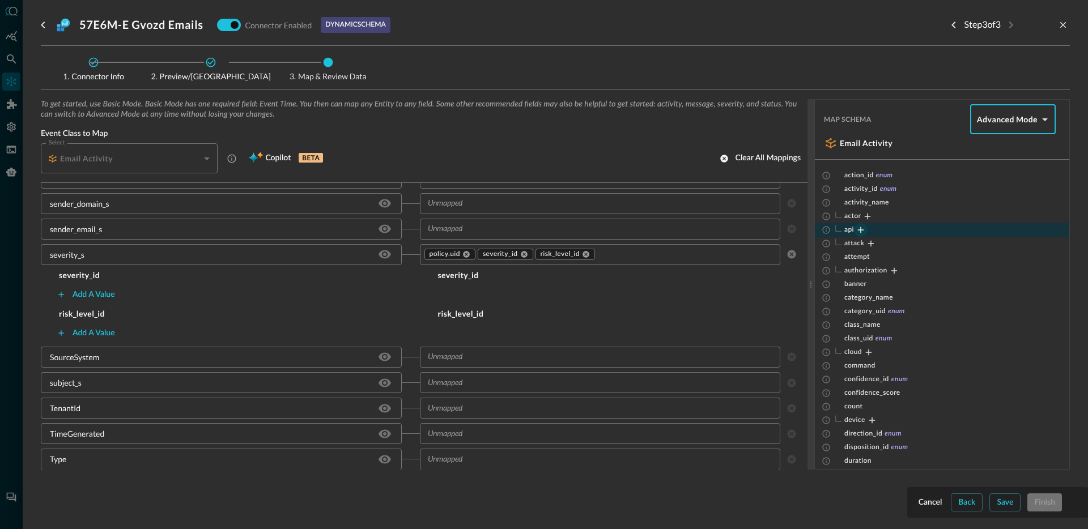
click at [863, 231] on icon "Expand" at bounding box center [860, 230] width 10 height 10
click at [876, 245] on icon "Expand" at bounding box center [879, 244] width 10 height 10
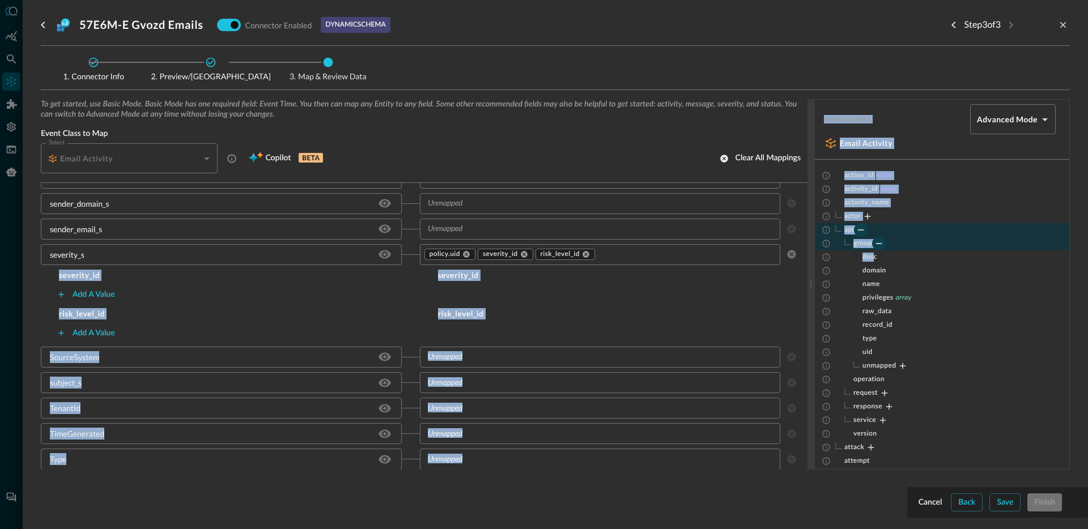
drag, startPoint x: 875, startPoint y: 256, endPoint x: 636, endPoint y: 242, distance: 238.9
click at [636, 242] on div "To get started, use Basic Mode. Basic Mode has one required field: Event Time. …" at bounding box center [555, 284] width 1029 height 371
click at [670, 297] on div "Add a value" at bounding box center [419, 295] width 757 height 18
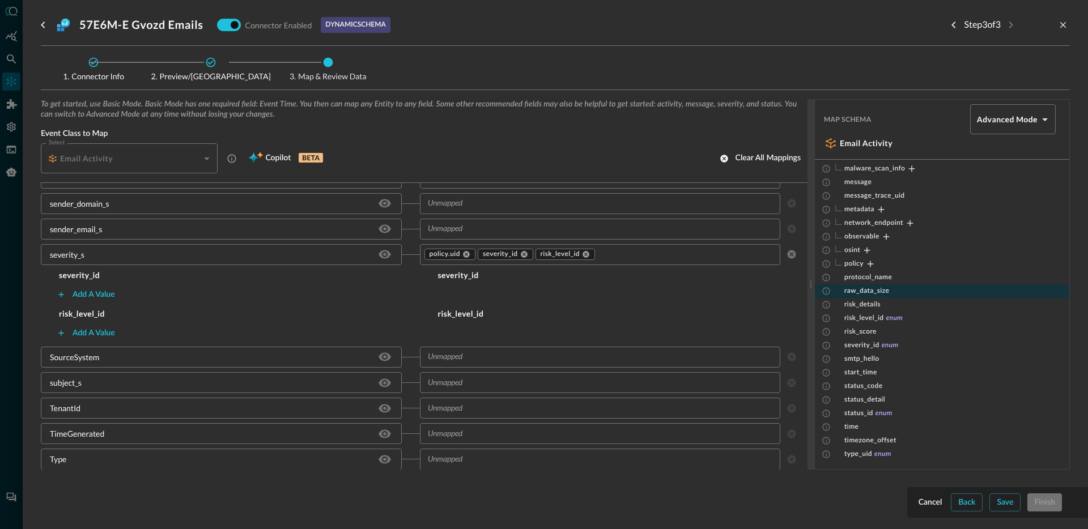
scroll to position [606, 0]
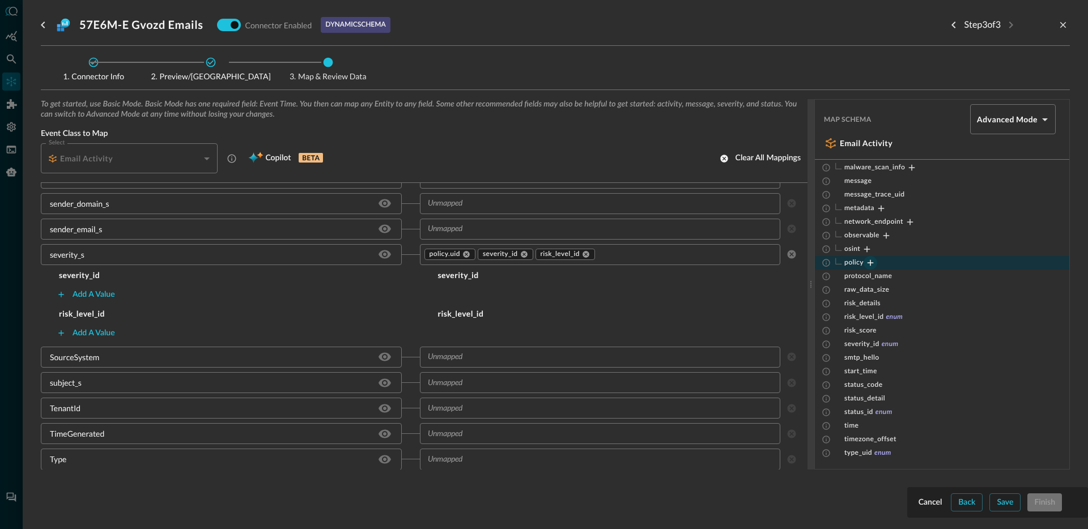
click at [869, 263] on icon "Expand" at bounding box center [870, 263] width 10 height 10
click at [868, 252] on icon "Expand" at bounding box center [867, 249] width 10 height 10
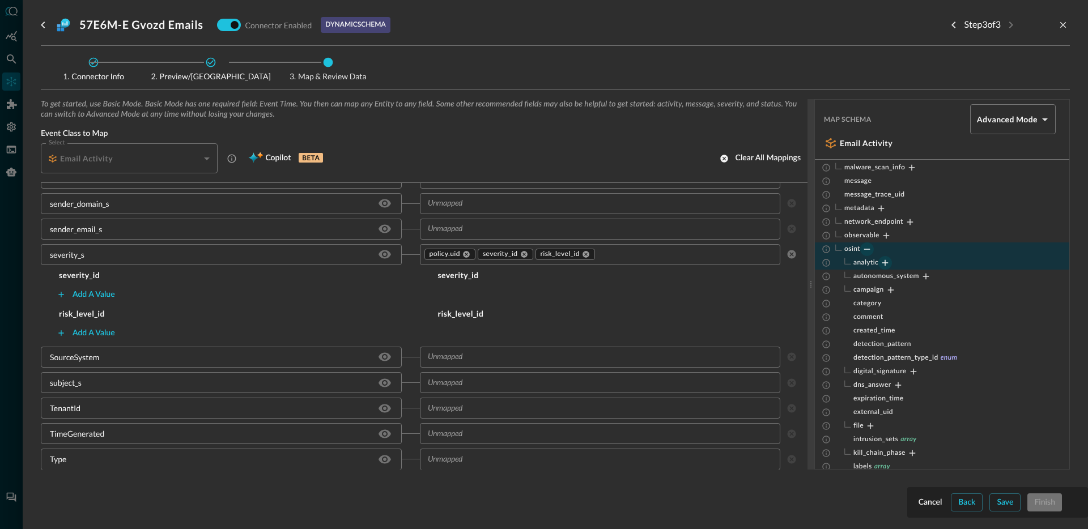
click at [884, 265] on icon "Expand" at bounding box center [885, 263] width 10 height 10
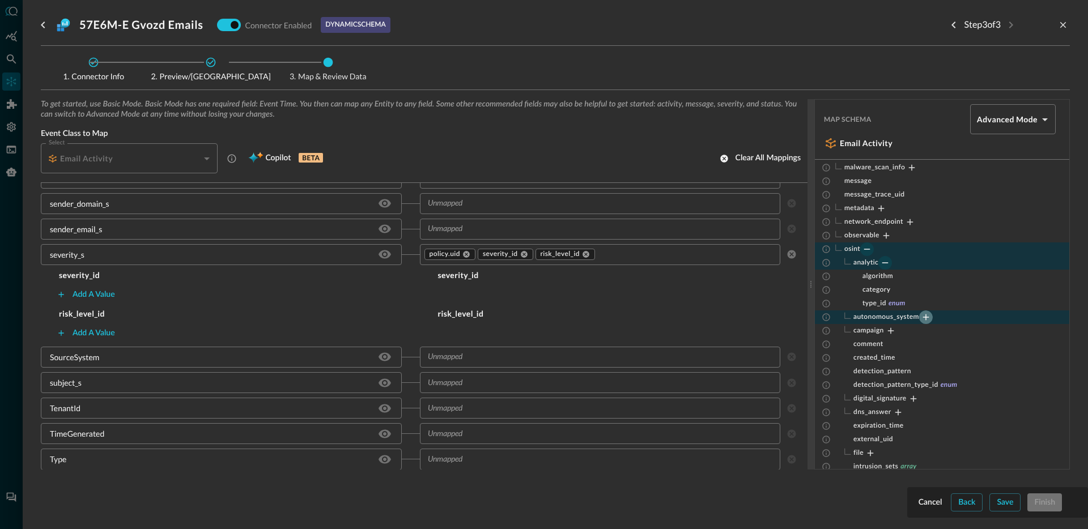
click at [923, 318] on icon "Expand" at bounding box center [926, 317] width 10 height 10
click at [891, 342] on icon "Expand" at bounding box center [891, 345] width 6 height 6
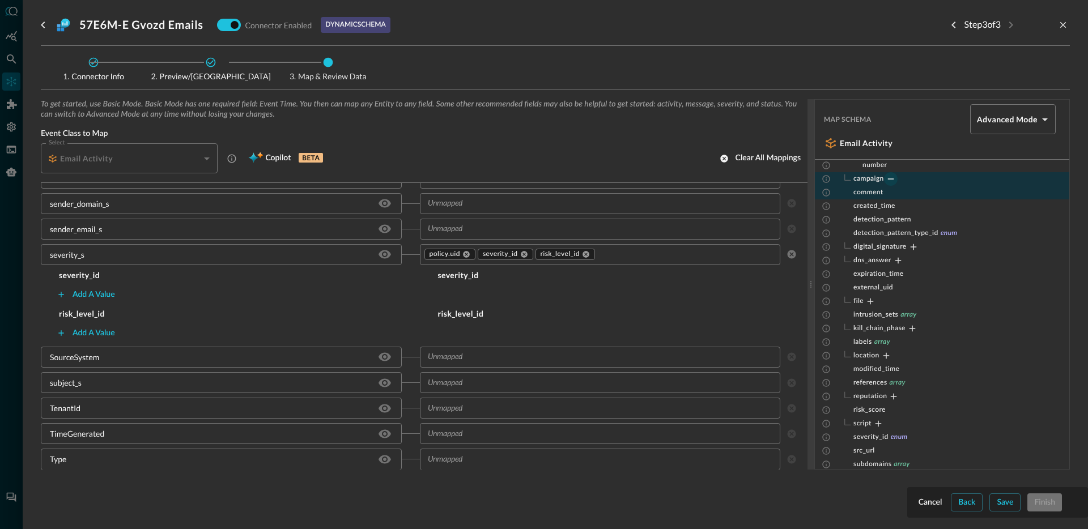
scroll to position [763, 0]
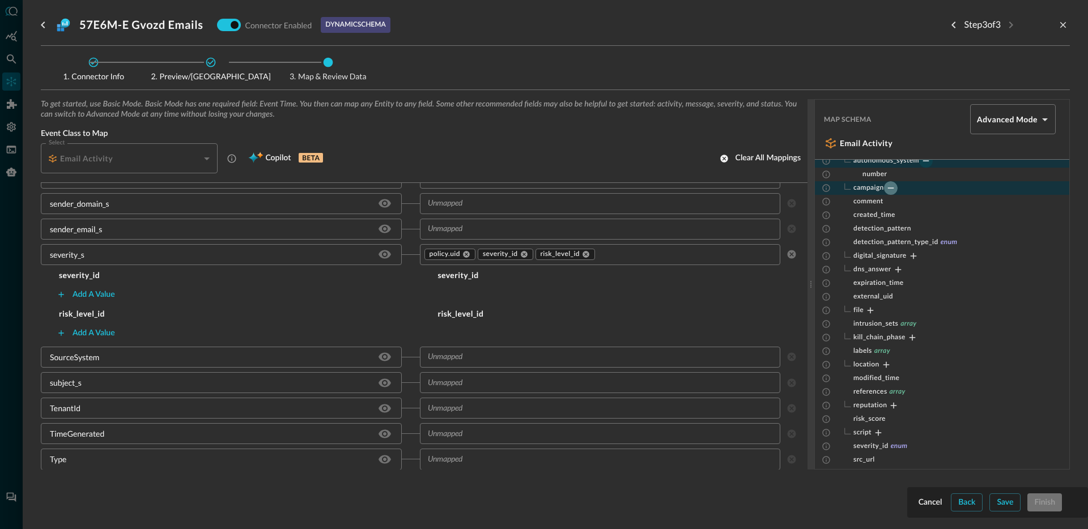
click at [888, 186] on icon "Collapse" at bounding box center [891, 188] width 10 height 10
click at [789, 257] on div "policy.uid severity_id risk_level_id ​" at bounding box center [609, 254] width 379 height 21
click at [934, 506] on div "Cancel" at bounding box center [930, 503] width 24 height 14
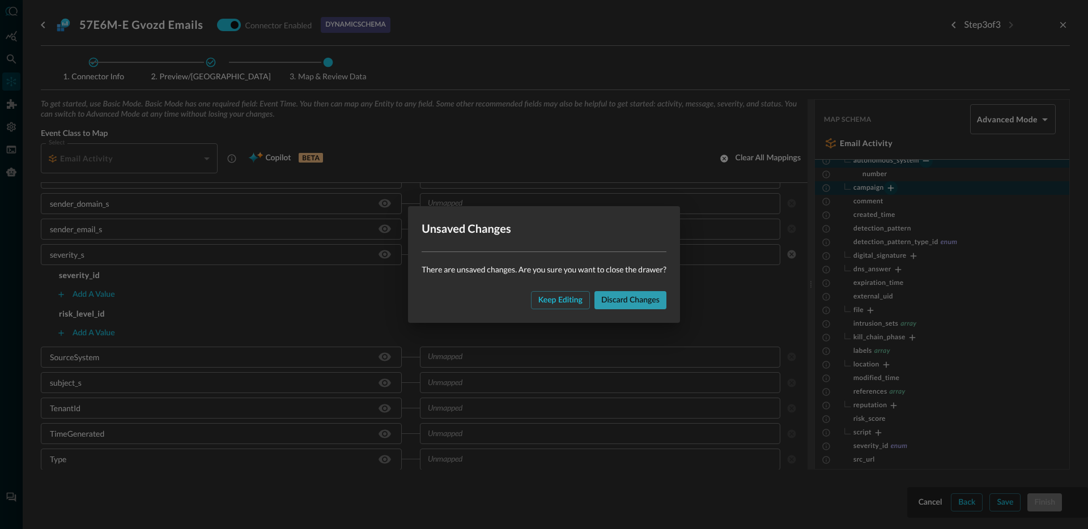
click at [613, 303] on div "Discard changes" at bounding box center [630, 300] width 58 height 14
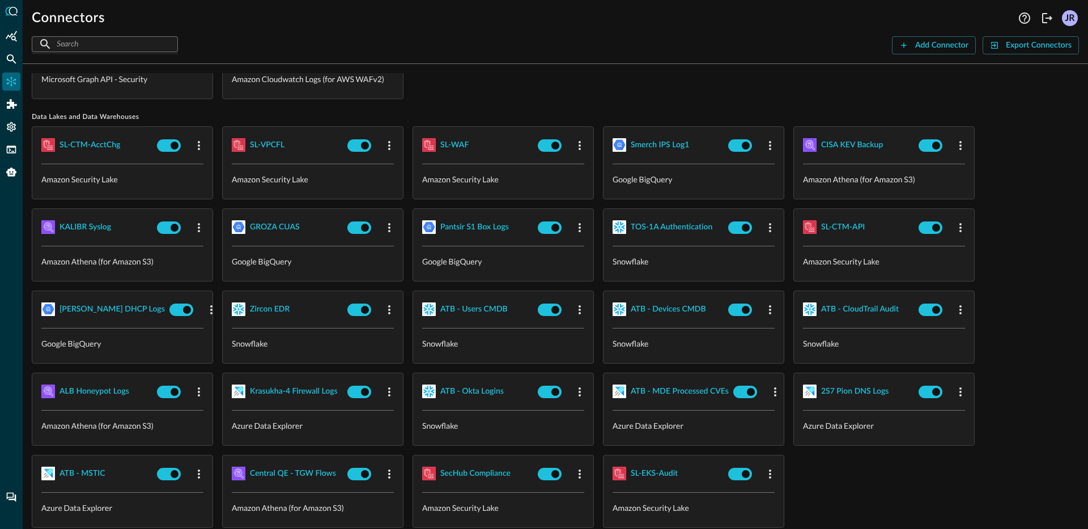
scroll to position [120, 0]
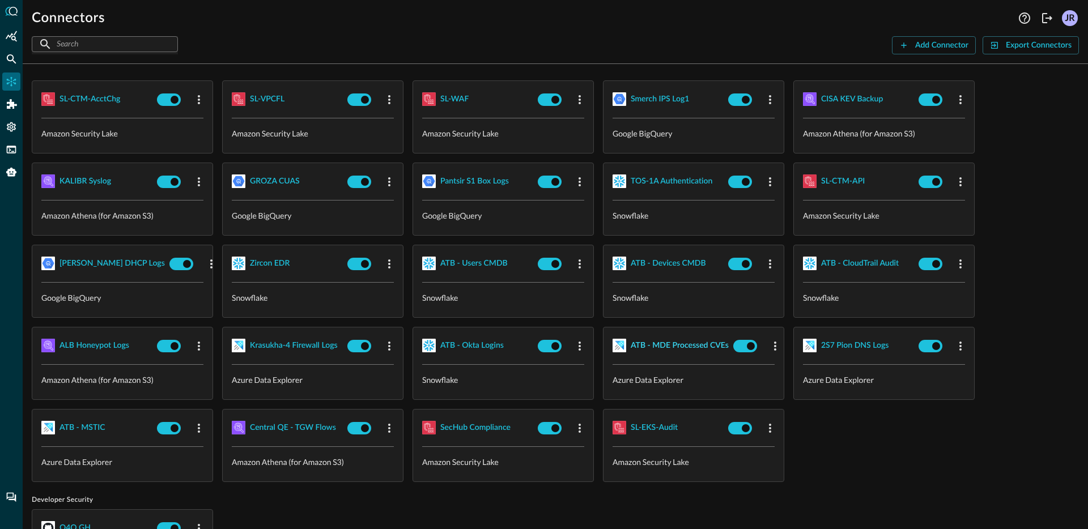
click at [700, 348] on div "ATB - MDE Processed CVEs" at bounding box center [680, 346] width 98 height 14
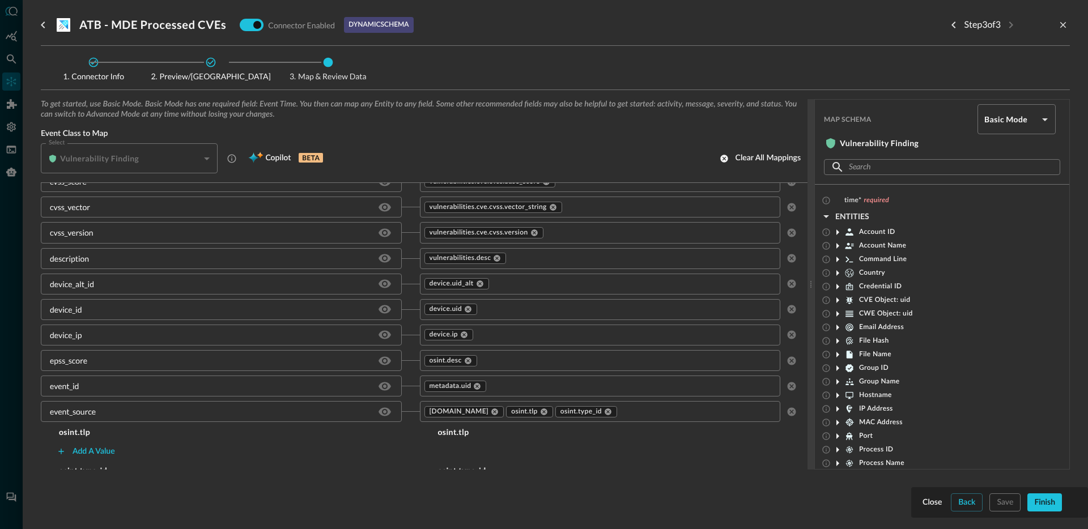
scroll to position [75, 0]
click at [497, 359] on input "text" at bounding box center [626, 361] width 297 height 14
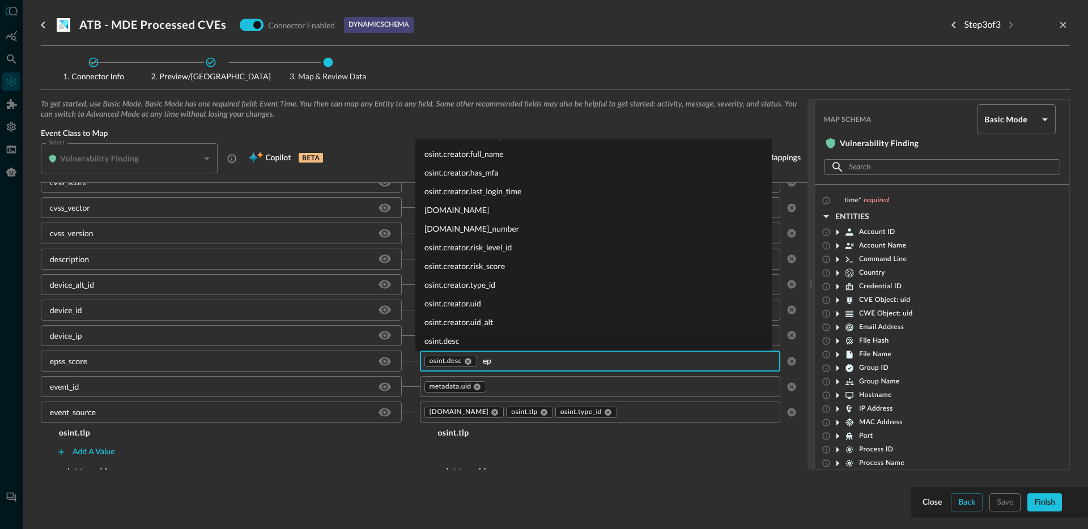
scroll to position [0, 0]
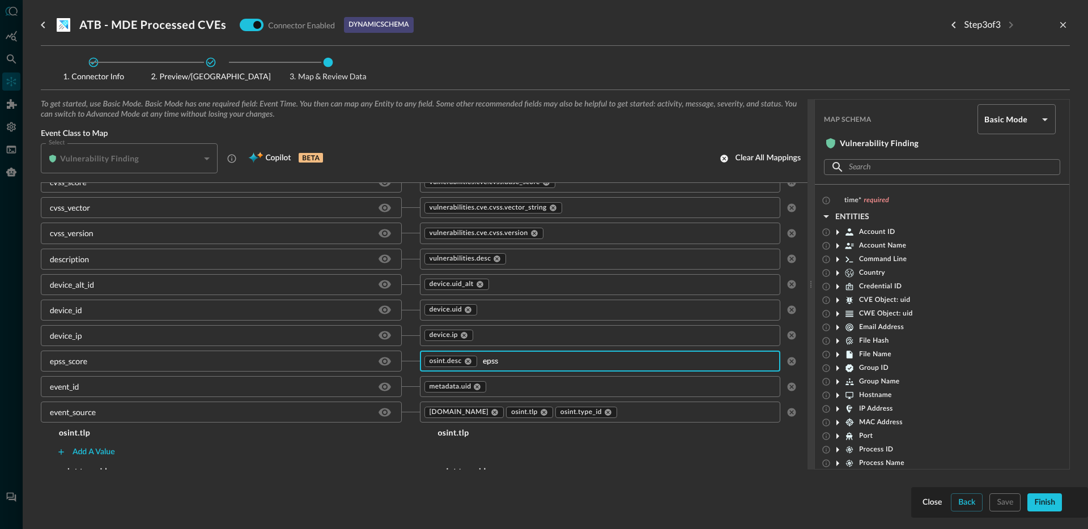
type input "epss."
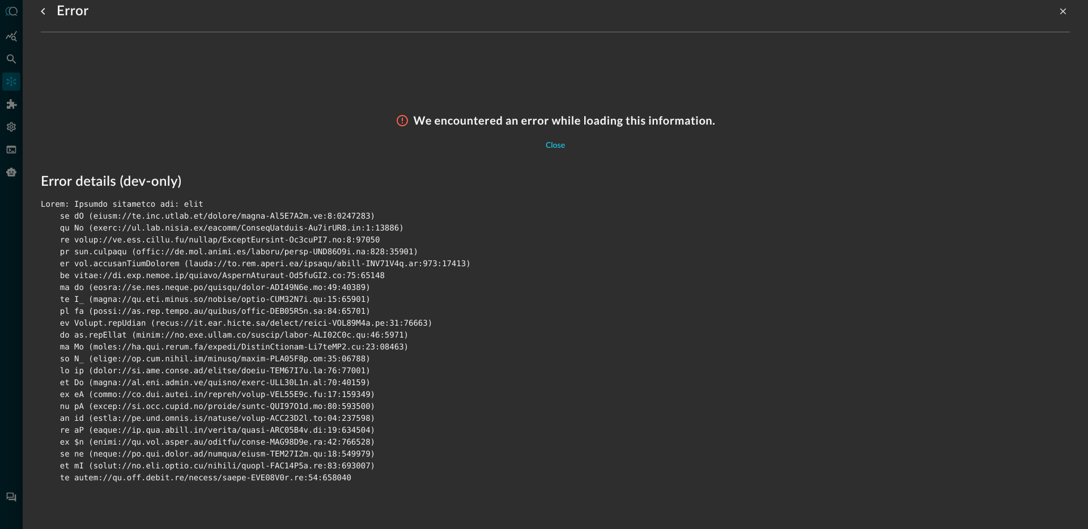
click at [187, 217] on div at bounding box center [555, 342] width 1029 height 286
click at [195, 206] on div at bounding box center [555, 342] width 1029 height 286
click at [544, 147] on button "Close" at bounding box center [555, 146] width 33 height 18
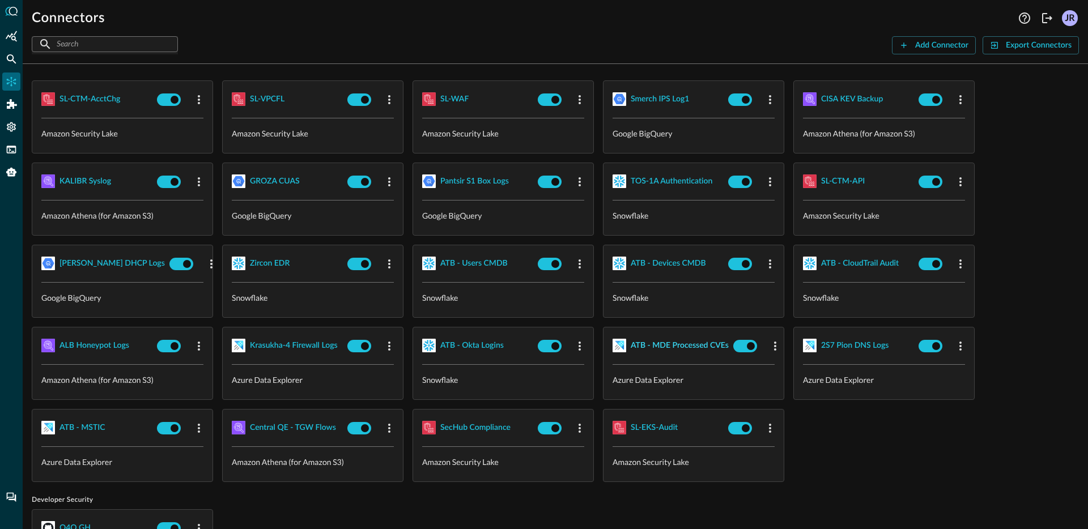
click at [676, 342] on div "ATB - MDE Processed CVEs" at bounding box center [680, 346] width 98 height 14
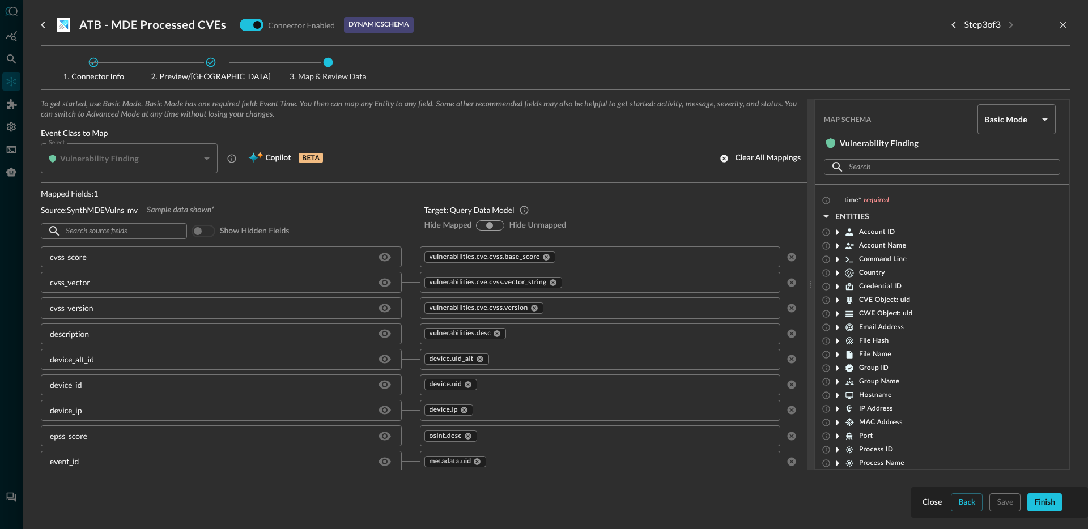
click at [569, 149] on div "Select Vulnerability Finding CLASS_VULNERABILITY_FINDING Select Copilot BETA Cl…" at bounding box center [424, 158] width 767 height 30
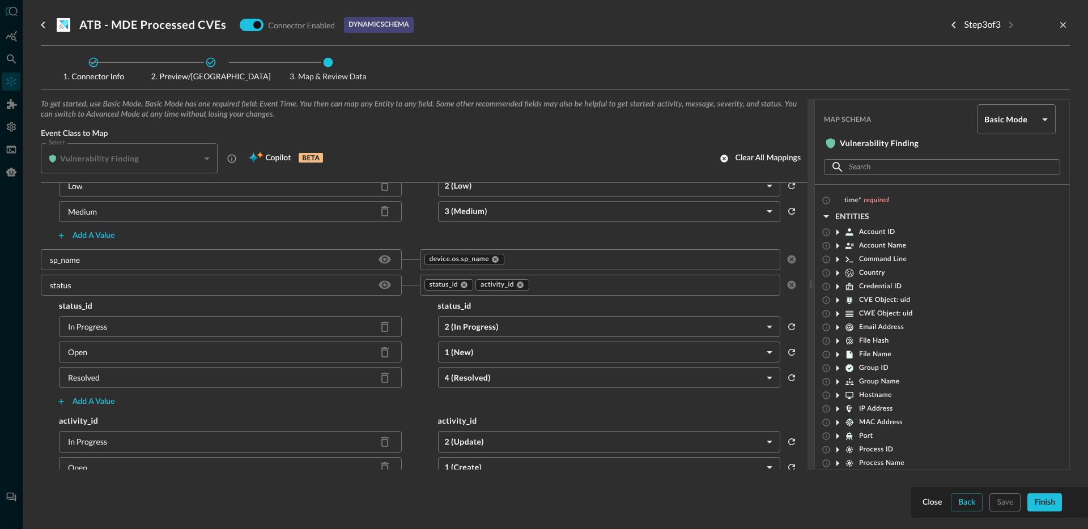
scroll to position [940, 0]
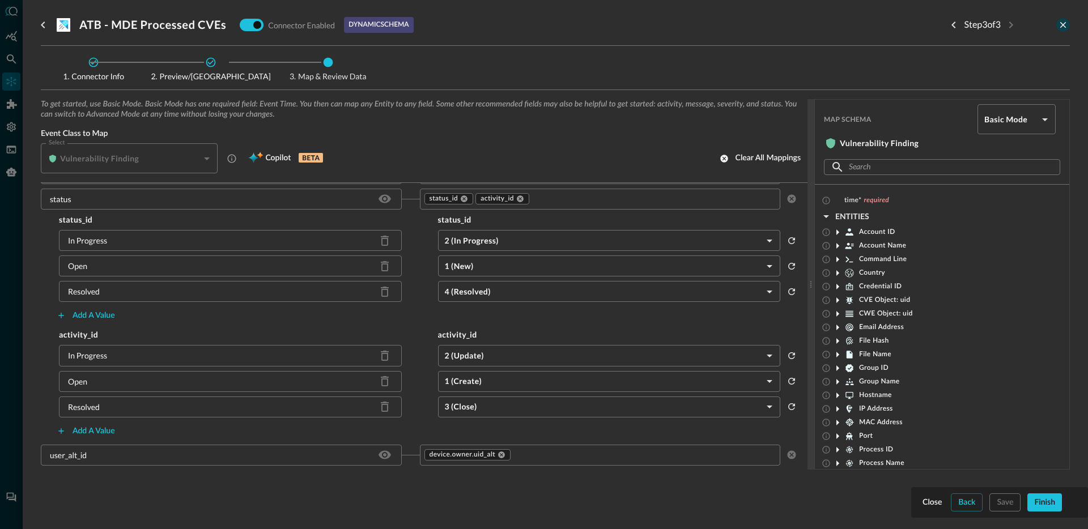
click at [1062, 23] on icon "close-drawer" at bounding box center [1063, 25] width 10 height 10
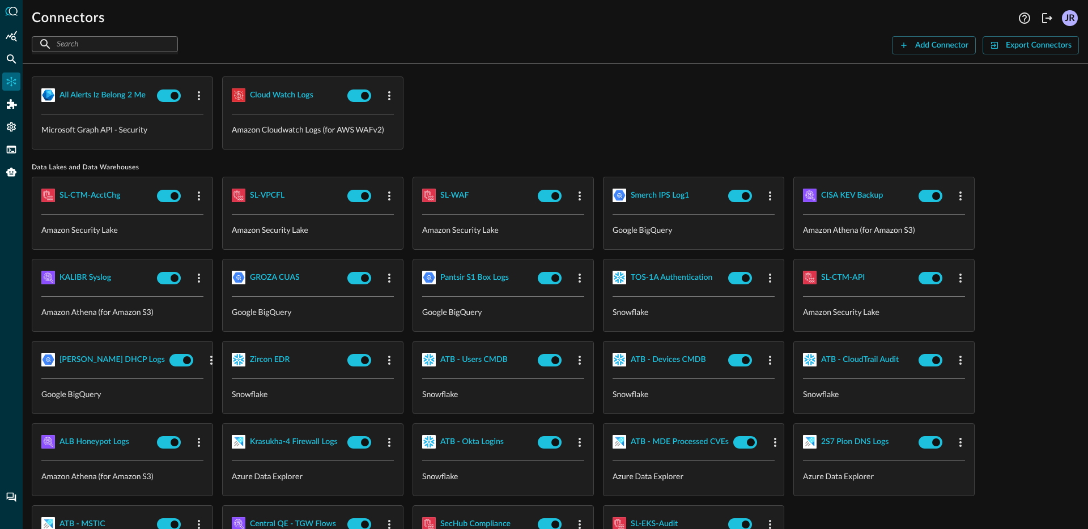
scroll to position [22, 0]
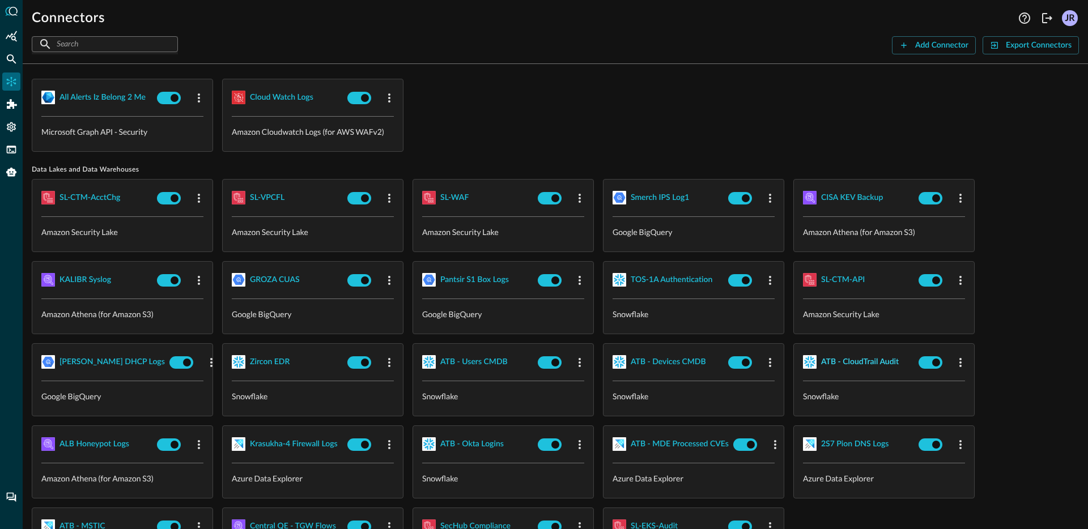
click at [868, 362] on div "ATB - CloudTrail Audit" at bounding box center [860, 362] width 78 height 14
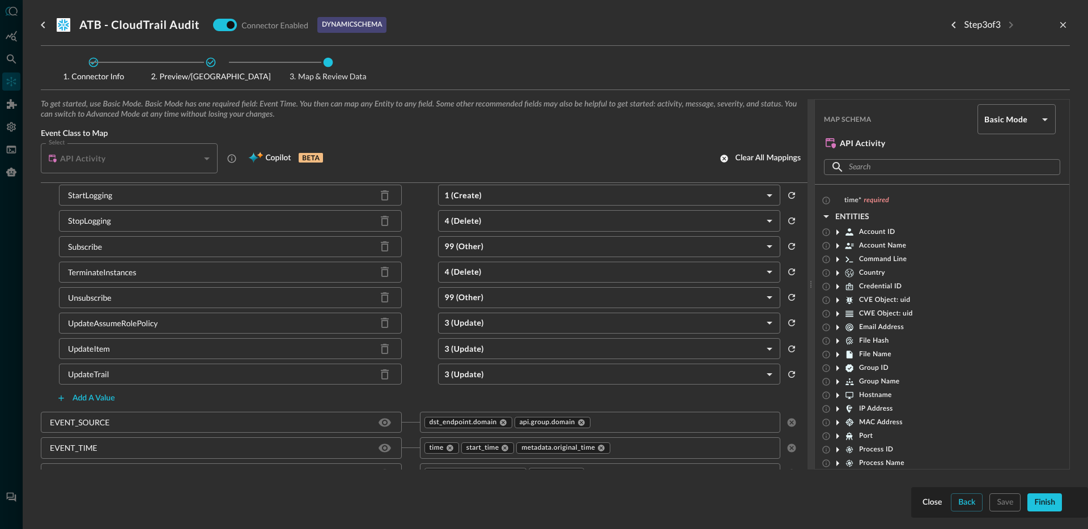
scroll to position [1554, 0]
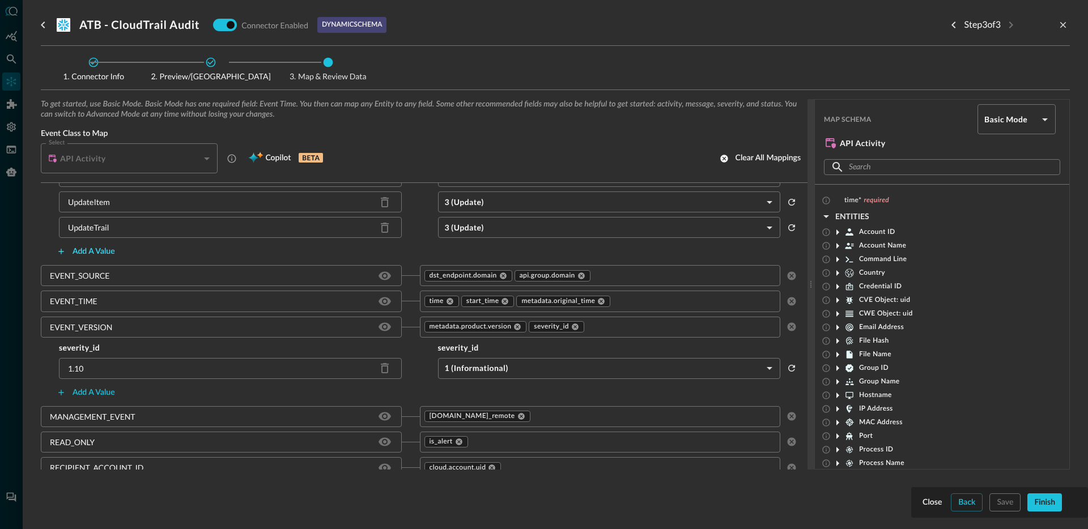
click at [97, 250] on div "Add a value" at bounding box center [94, 252] width 42 height 14
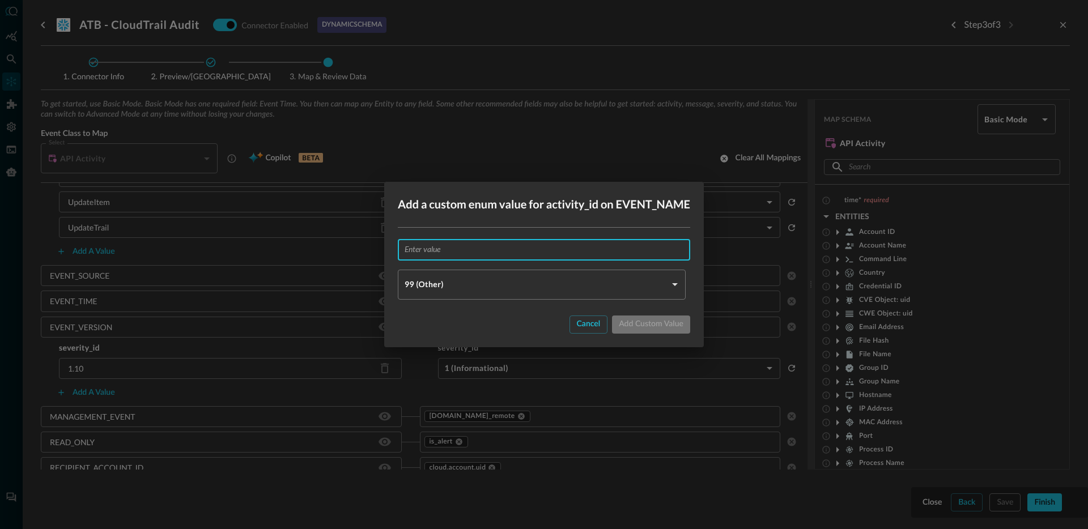
click at [500, 254] on input "text" at bounding box center [548, 249] width 286 height 21
click at [481, 289] on body "Connectors Help Logout JR ​ ​ Add Connector Export Connectors Cloud Infrastruct…" at bounding box center [544, 264] width 1088 height 529
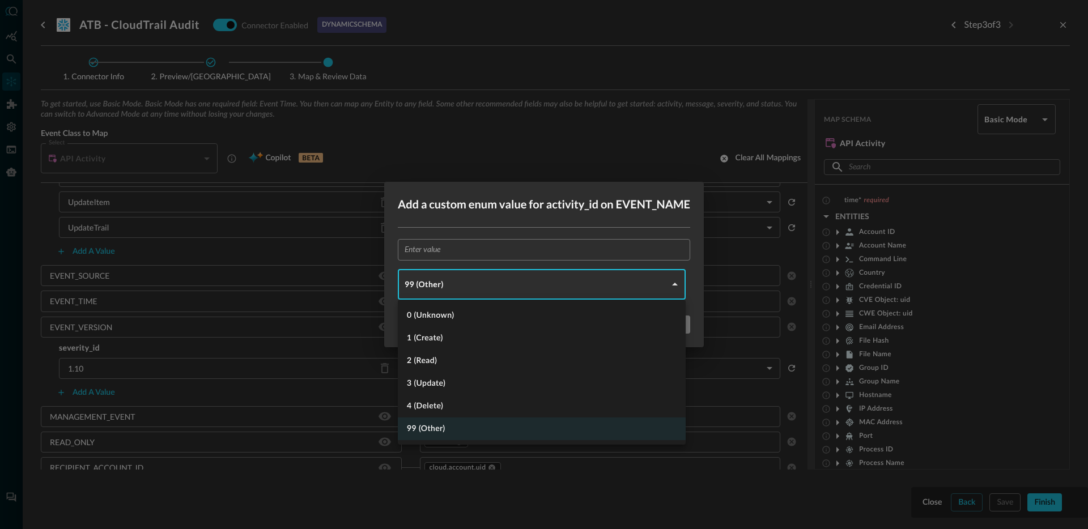
click at [660, 196] on div at bounding box center [544, 264] width 1088 height 529
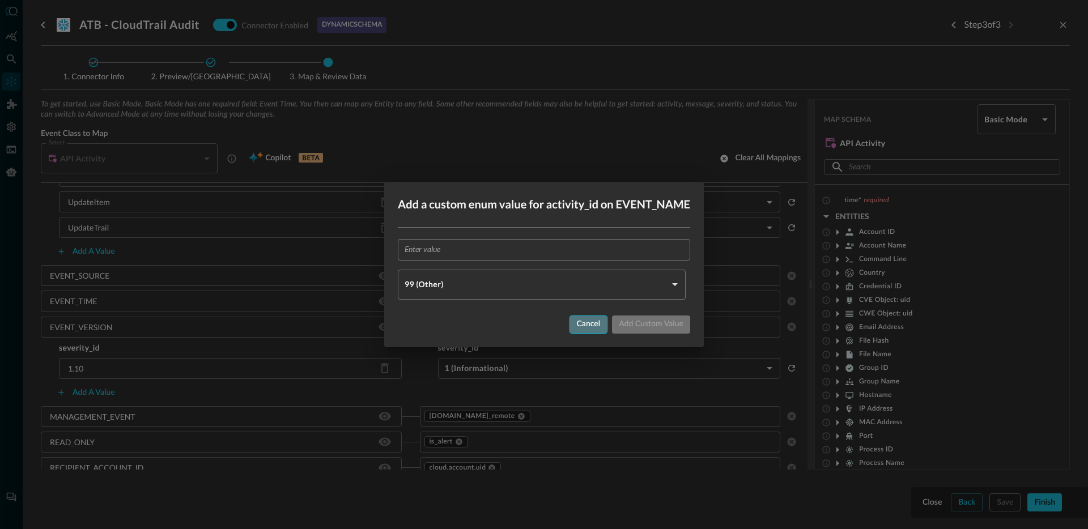
click at [588, 326] on div "Cancel" at bounding box center [589, 324] width 24 height 14
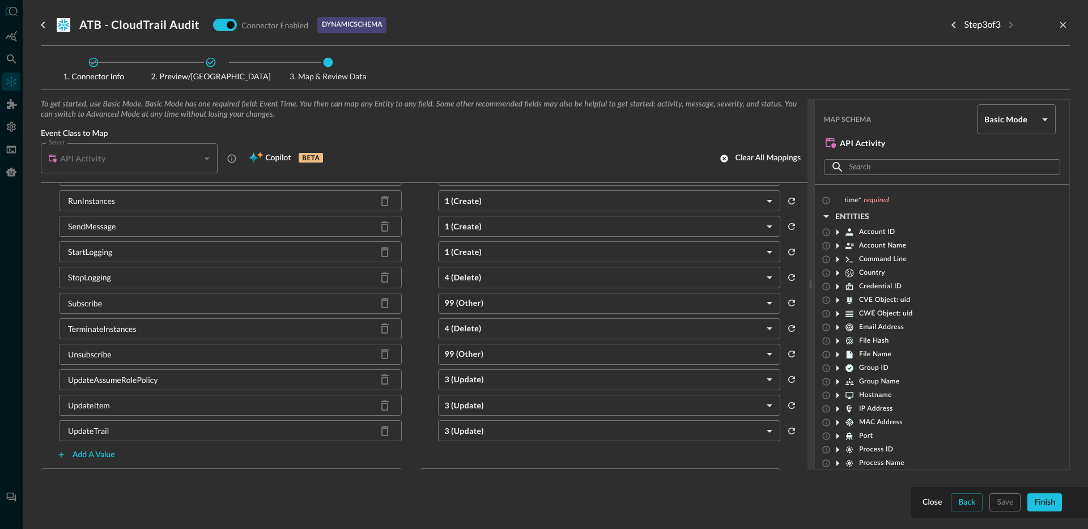
scroll to position [1432, 0]
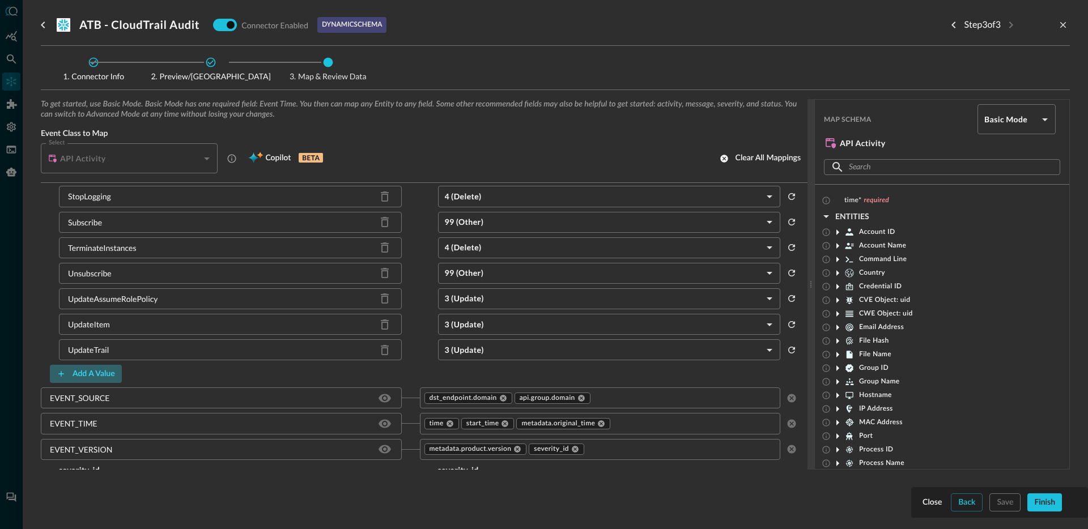
click at [97, 377] on div "Add a value" at bounding box center [94, 374] width 42 height 14
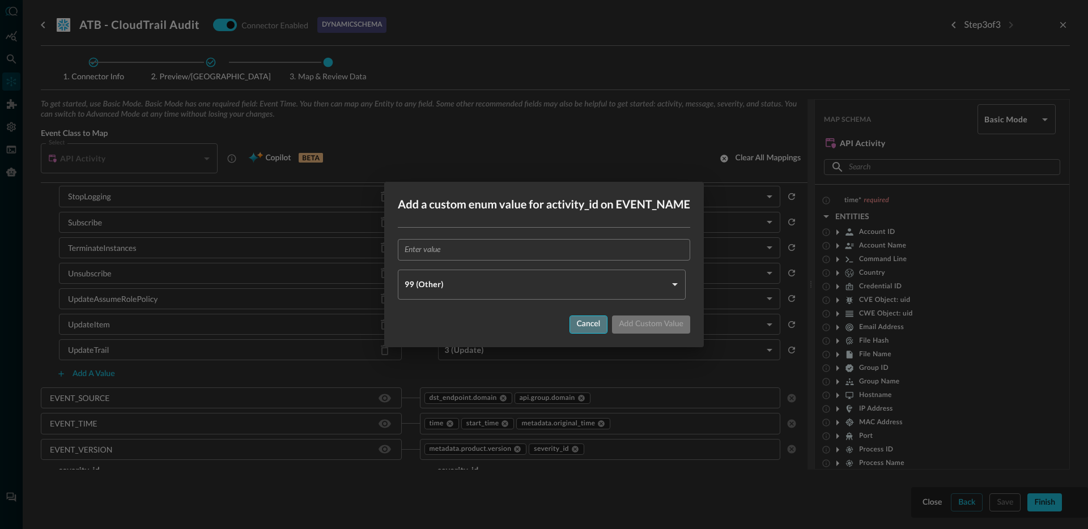
click at [580, 323] on div "Cancel" at bounding box center [589, 324] width 24 height 14
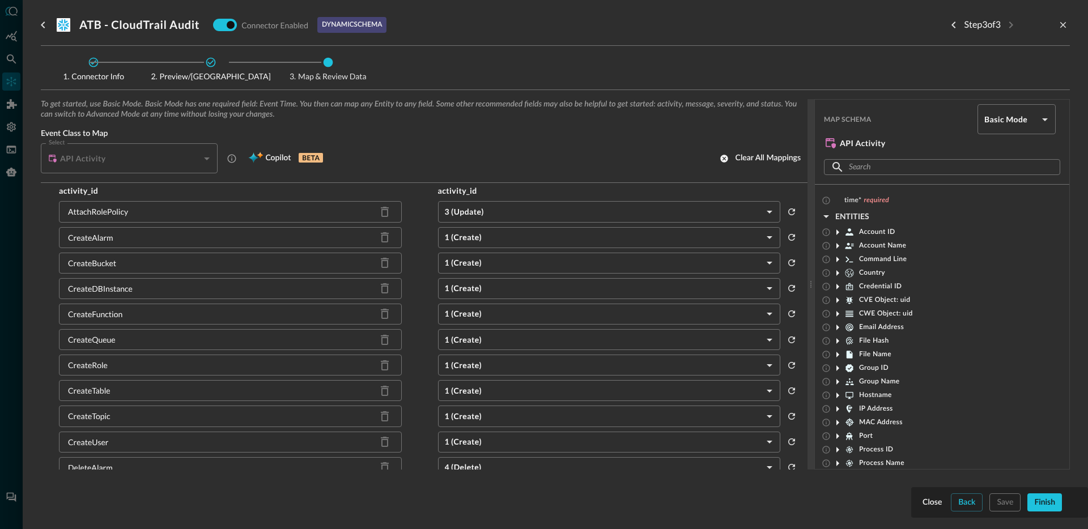
scroll to position [349, 0]
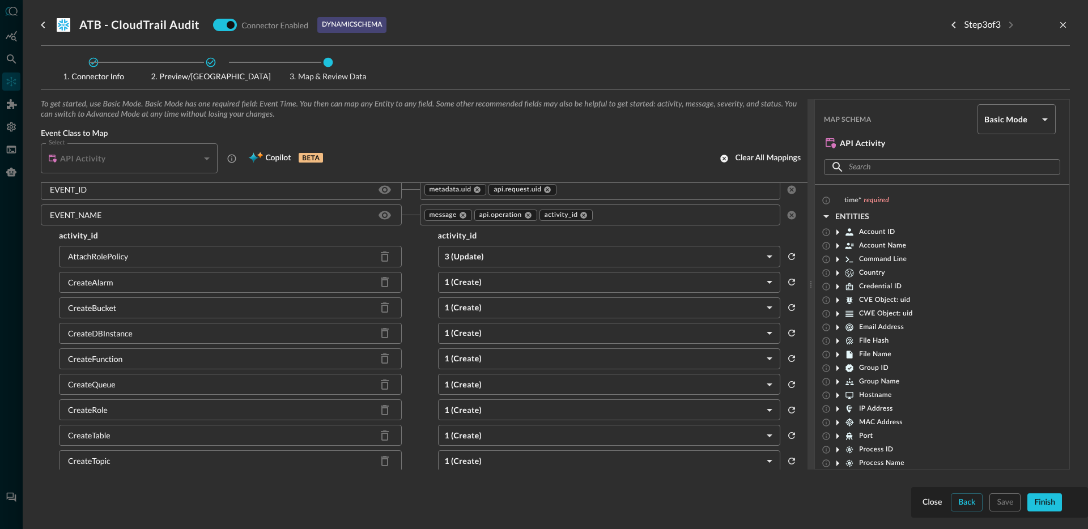
click at [627, 209] on input "text" at bounding box center [684, 215] width 181 height 14
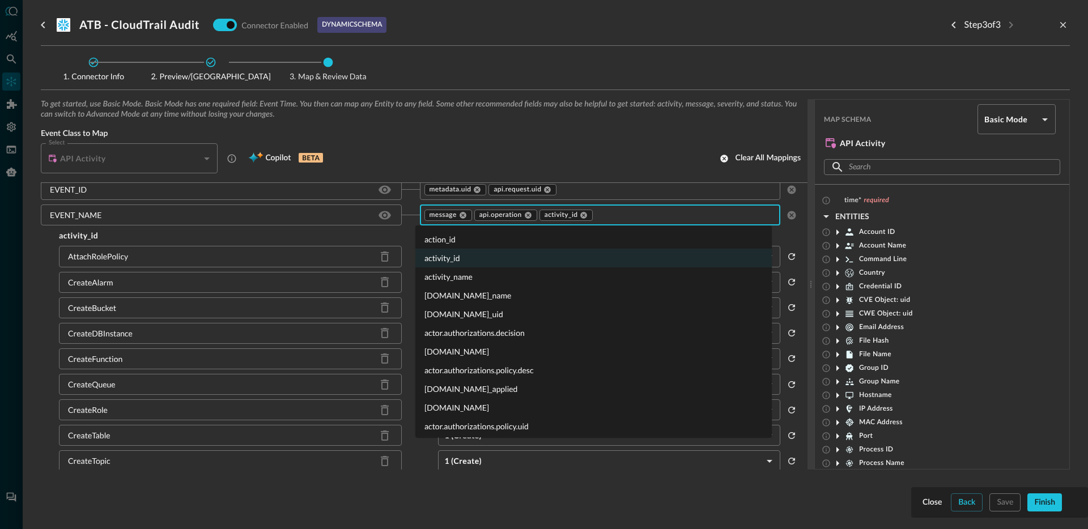
scroll to position [12843, 0]
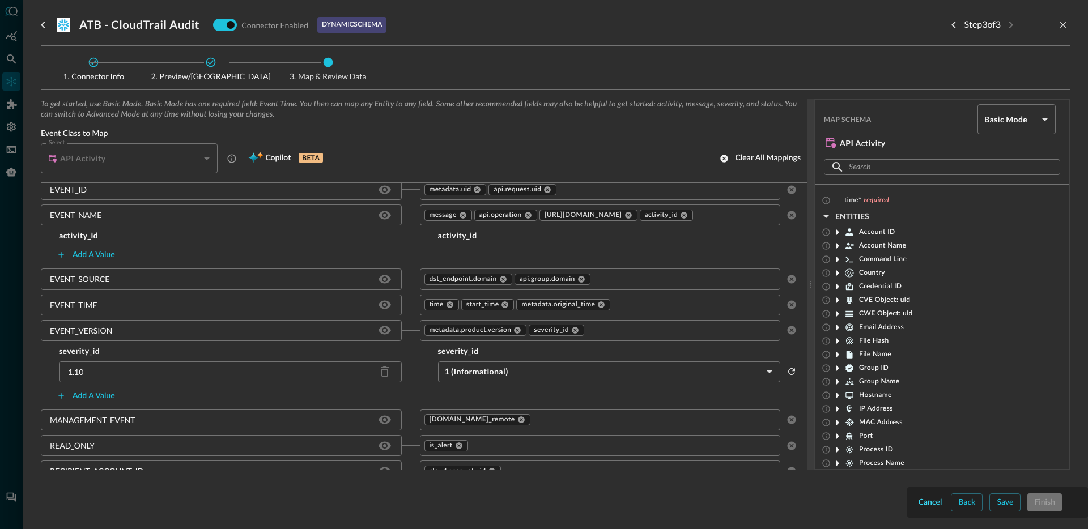
click at [920, 501] on div "Cancel" at bounding box center [930, 503] width 24 height 14
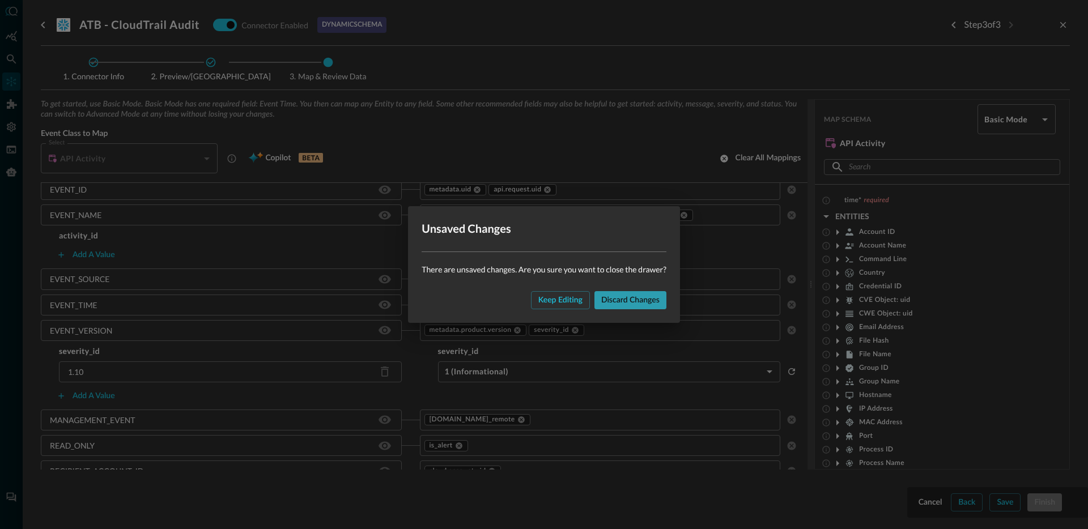
click at [628, 308] on button "Discard changes" at bounding box center [630, 300] width 72 height 18
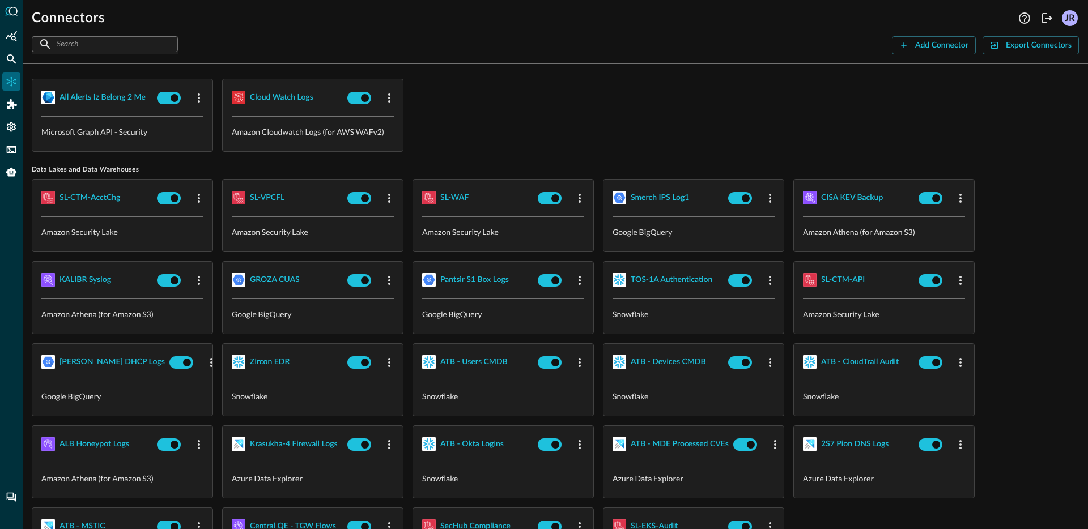
click at [585, 128] on div "all alerts iz belong 2 me Microsoft Graph API - Security Cloud watch logs Amazo…" at bounding box center [555, 115] width 1047 height 73
click at [591, 121] on div "all alerts iz belong 2 me Microsoft Graph API - Security Cloud watch logs Amazo…" at bounding box center [555, 115] width 1047 height 73
click at [274, 200] on div "SL-VPCFL" at bounding box center [267, 198] width 35 height 14
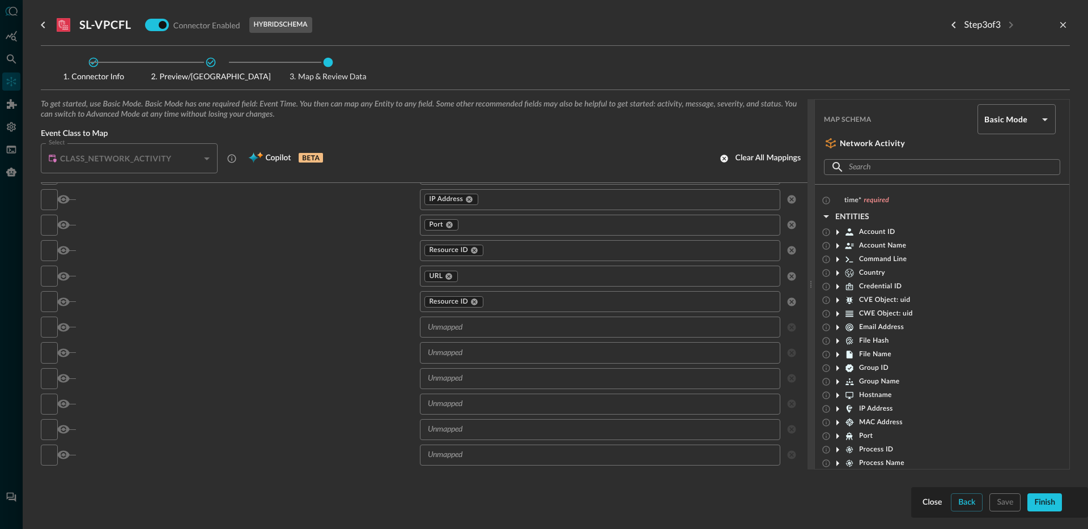
scroll to position [1117, 0]
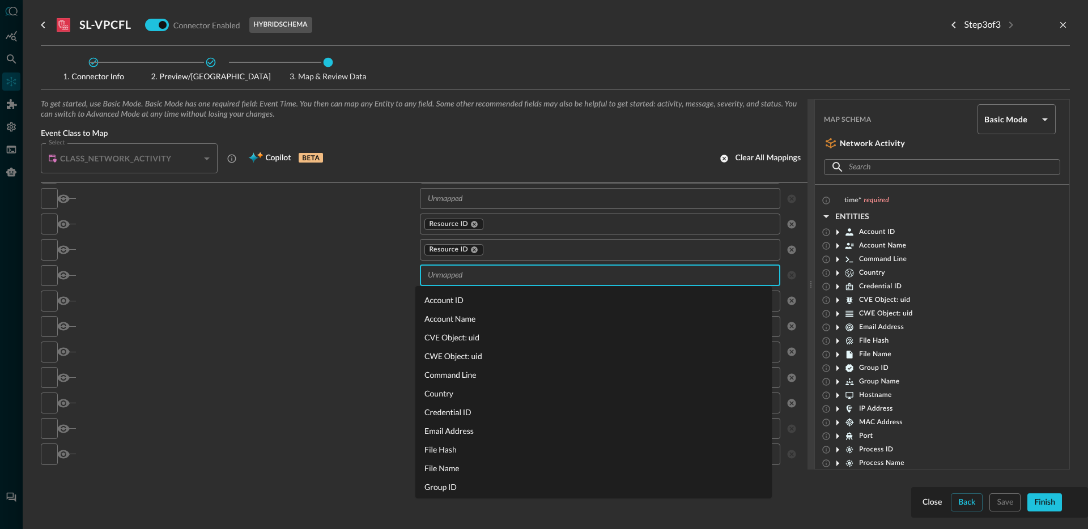
click at [463, 272] on input "text" at bounding box center [599, 276] width 352 height 14
click at [298, 309] on div "src_endpoint.ip IP Address ​" at bounding box center [419, 301] width 757 height 21
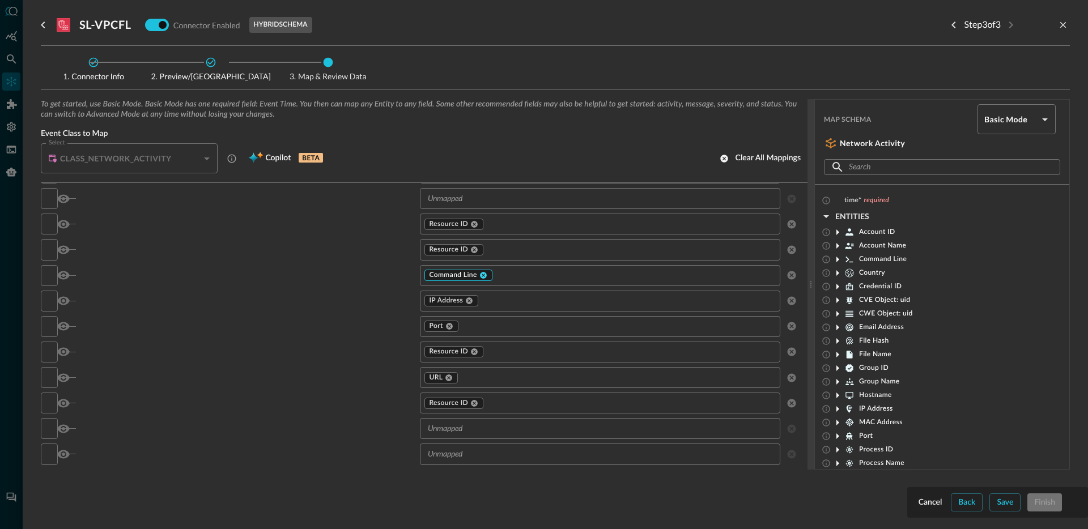
click at [479, 274] on icon at bounding box center [483, 275] width 8 height 8
click at [465, 274] on input "text" at bounding box center [599, 276] width 352 height 14
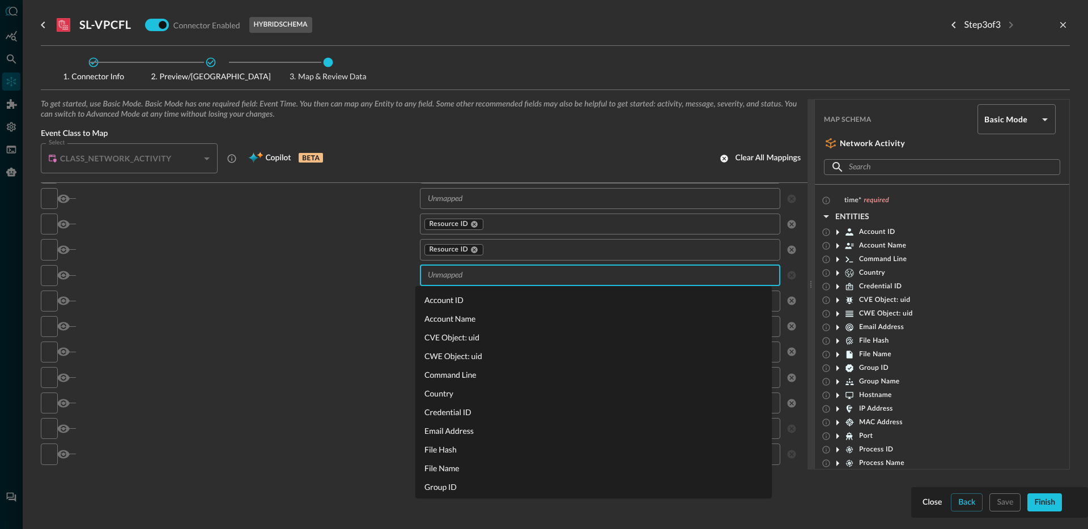
click at [352, 270] on div "src_endpoint.intermediate_ips ​" at bounding box center [419, 275] width 757 height 21
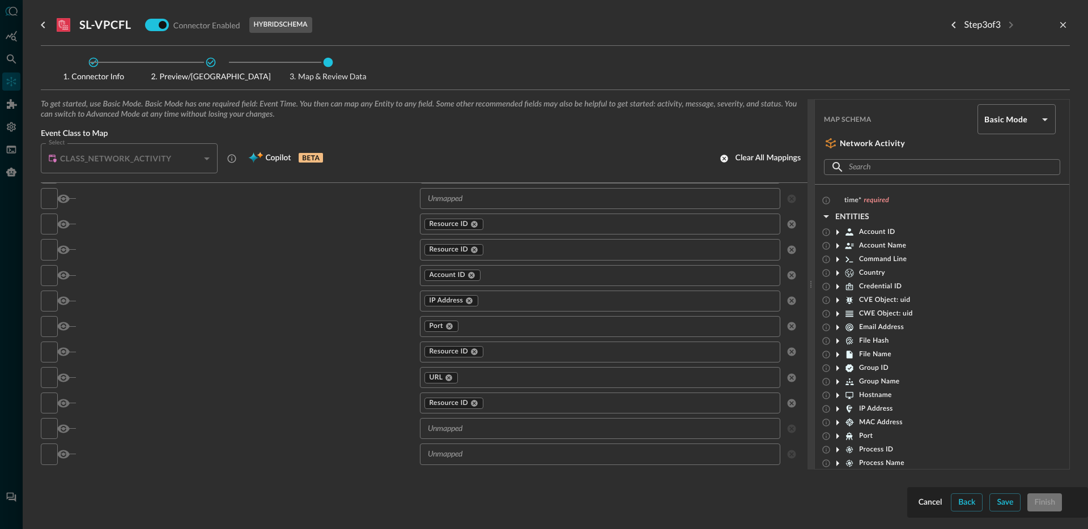
click at [865, 296] on span "CVE Object: uid" at bounding box center [884, 300] width 51 height 9
click at [840, 301] on icon at bounding box center [838, 300] width 14 height 14
click at [892, 266] on span "Credential ID" at bounding box center [880, 266] width 42 height 9
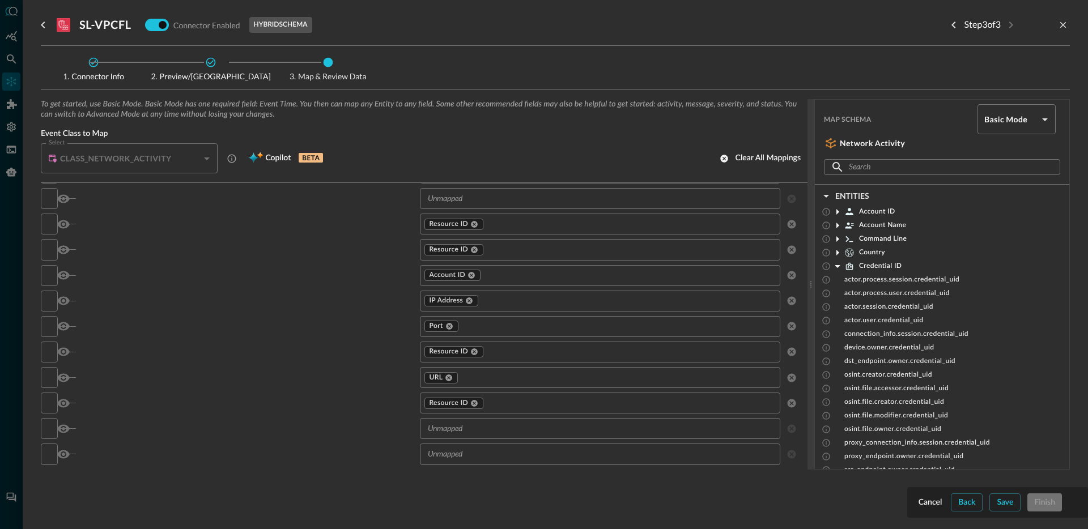
click at [891, 269] on span "Credential ID" at bounding box center [880, 266] width 42 height 9
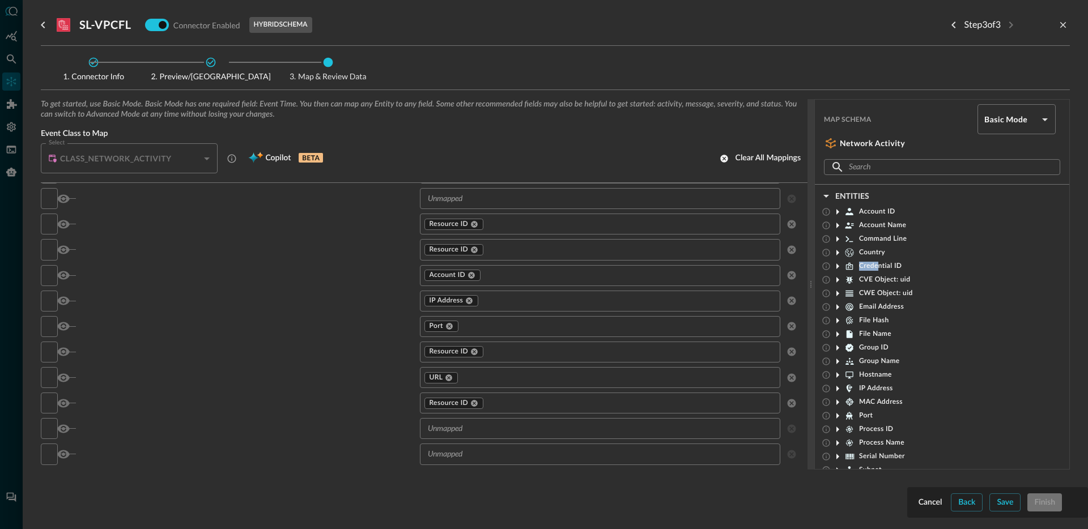
drag, startPoint x: 876, startPoint y: 265, endPoint x: 832, endPoint y: 267, distance: 44.2
click at [832, 267] on div "Credential ID" at bounding box center [866, 266] width 71 height 14
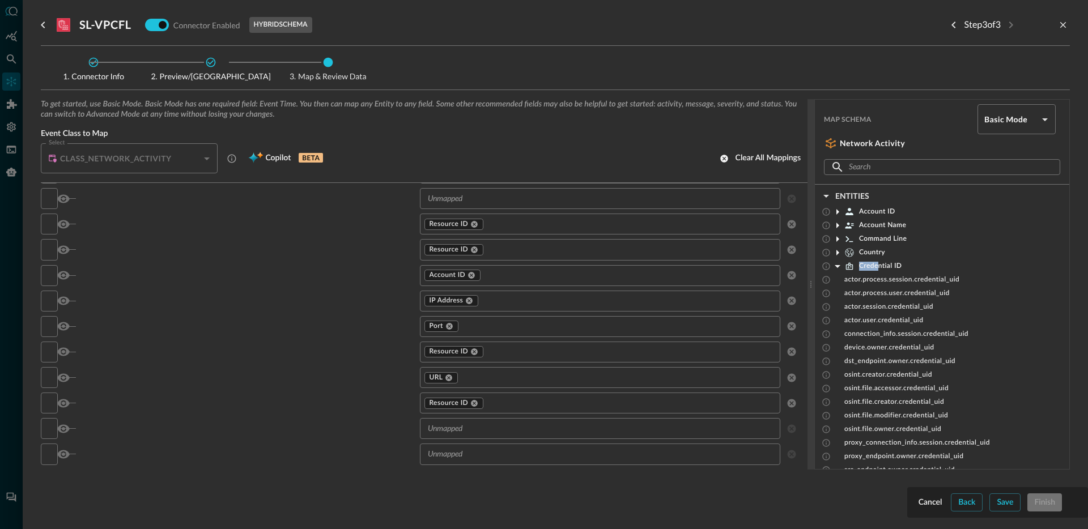
click at [849, 266] on icon at bounding box center [849, 266] width 10 height 10
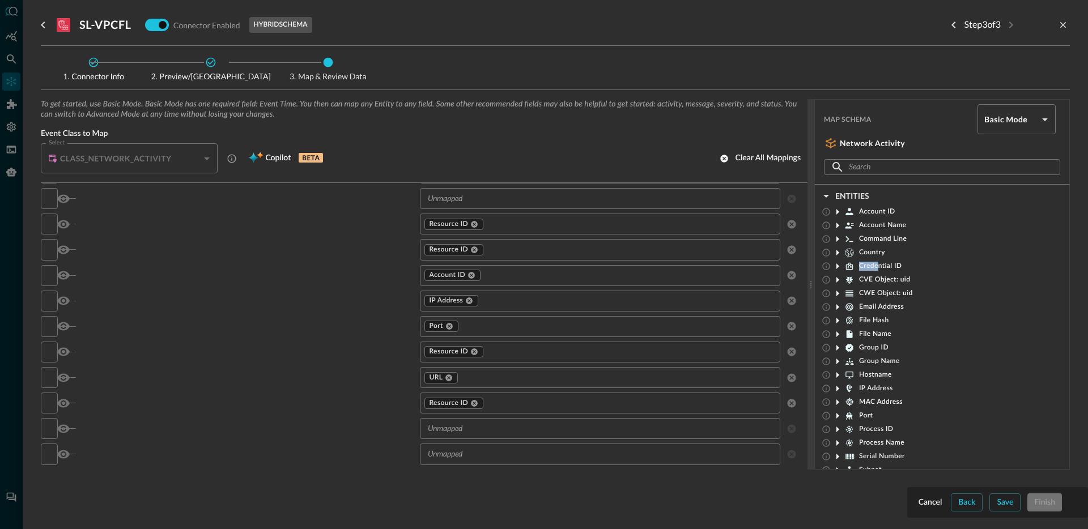
click at [838, 268] on icon at bounding box center [838, 266] width 14 height 14
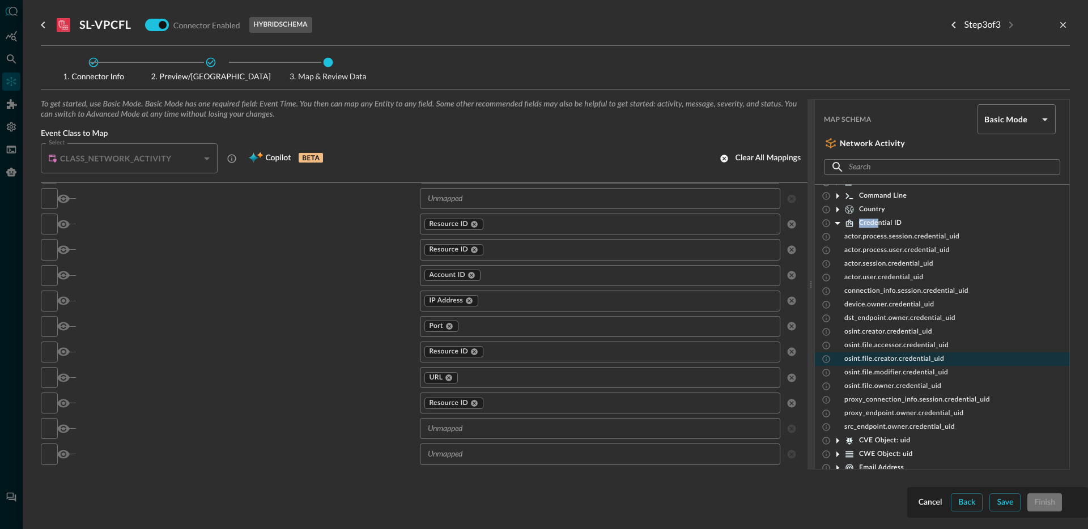
scroll to position [84, 0]
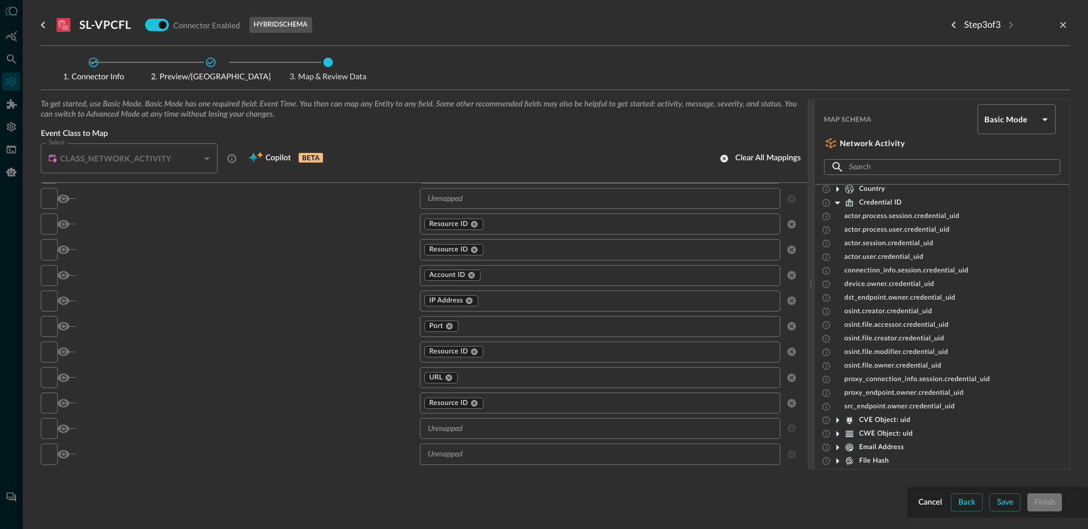
click at [1067, 30] on div "Step 3 of 3" at bounding box center [1006, 25] width 125 height 23
click at [1062, 26] on icon "close-drawer" at bounding box center [1063, 25] width 6 height 6
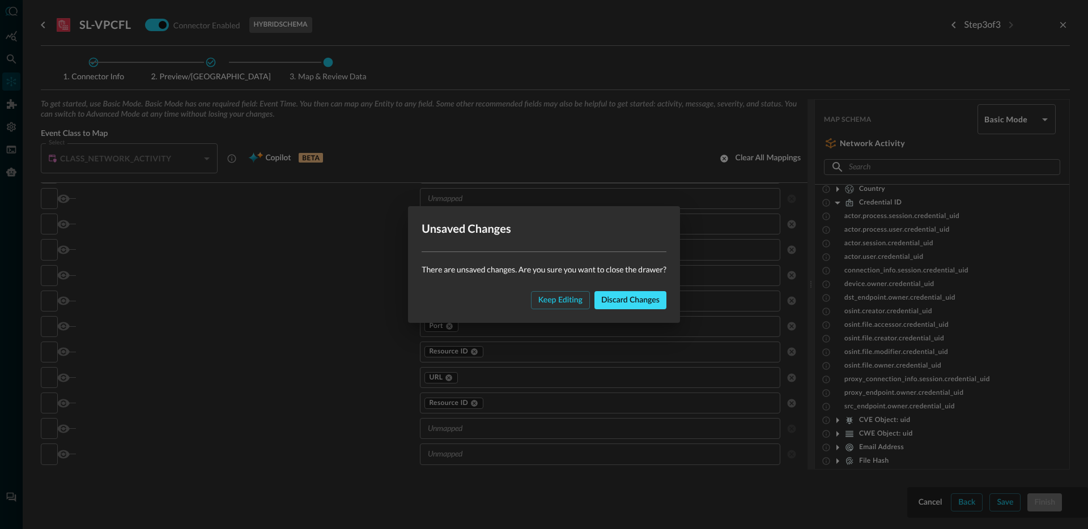
click at [624, 303] on div "Discard changes" at bounding box center [630, 300] width 58 height 14
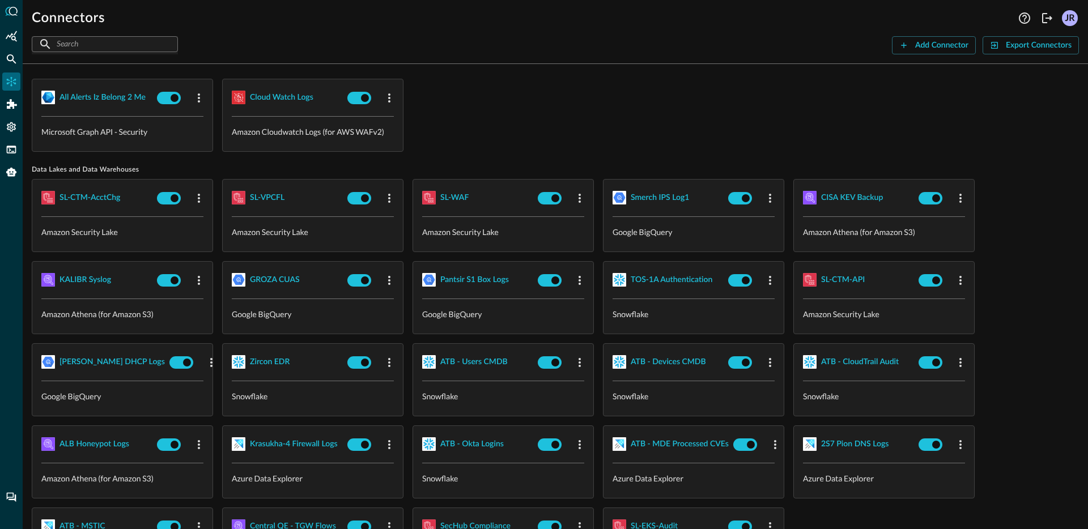
click at [597, 109] on div "all alerts iz belong 2 me Microsoft Graph API - Security Cloud watch logs Amazo…" at bounding box center [555, 115] width 1047 height 73
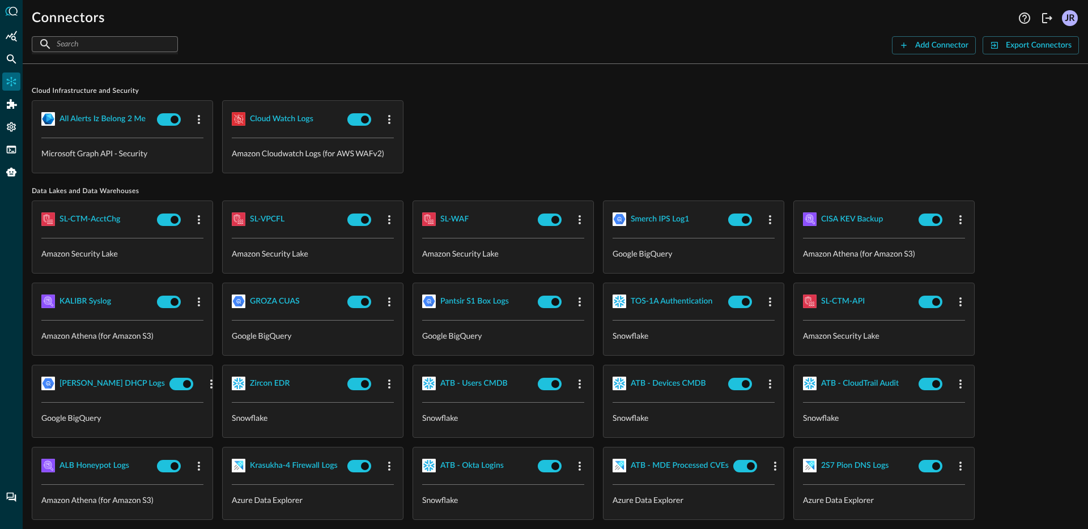
click at [572, 114] on div "all alerts iz belong 2 me Microsoft Graph API - Security Cloud watch logs Amazo…" at bounding box center [555, 136] width 1047 height 73
